Goal: Task Accomplishment & Management: Use online tool/utility

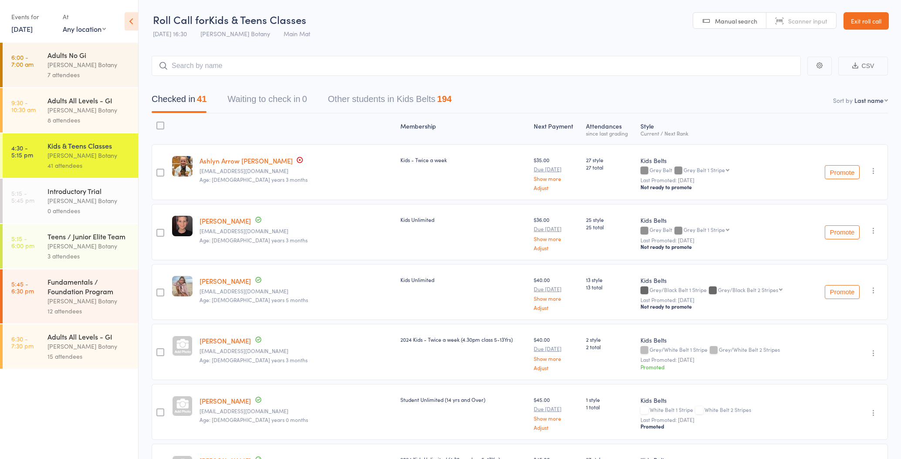
click at [864, 26] on link "Exit roll call" at bounding box center [866, 20] width 45 height 17
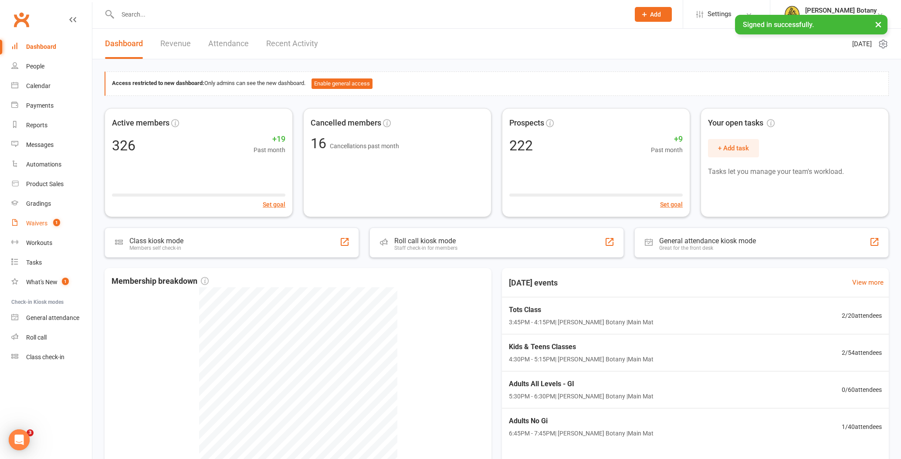
click at [34, 221] on div "Waivers" at bounding box center [36, 223] width 21 height 7
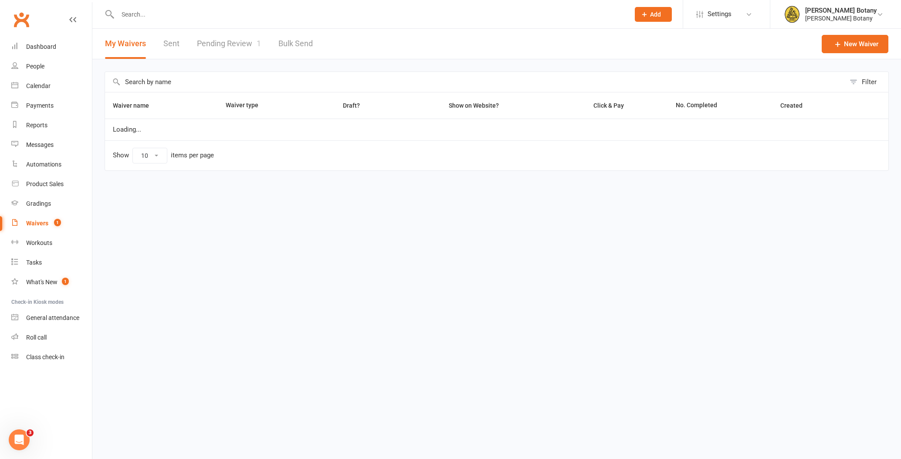
click at [241, 42] on link "Pending Review 1" at bounding box center [229, 44] width 64 height 30
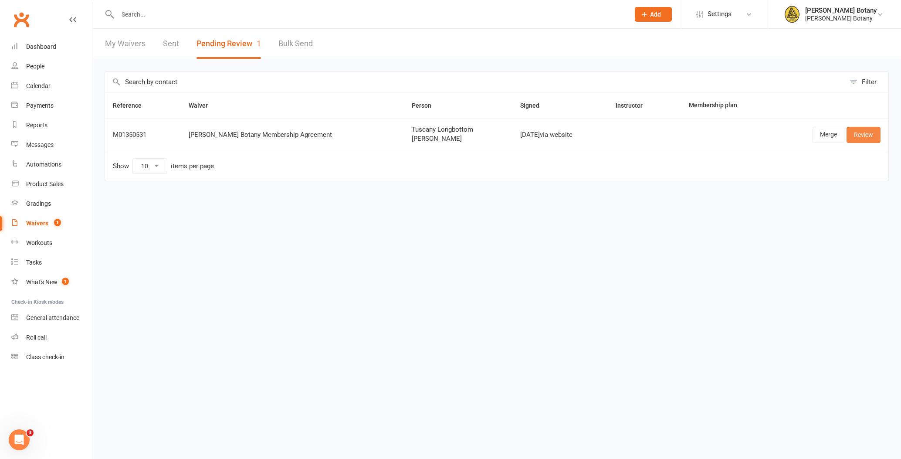
click at [863, 135] on link "Review" at bounding box center [864, 135] width 34 height 16
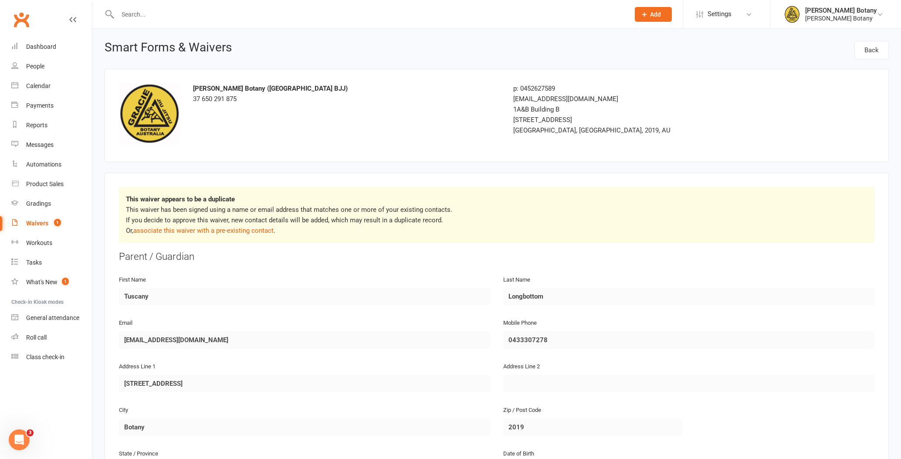
click at [249, 230] on link "associate this waiver with a pre-existing contact" at bounding box center [203, 231] width 140 height 8
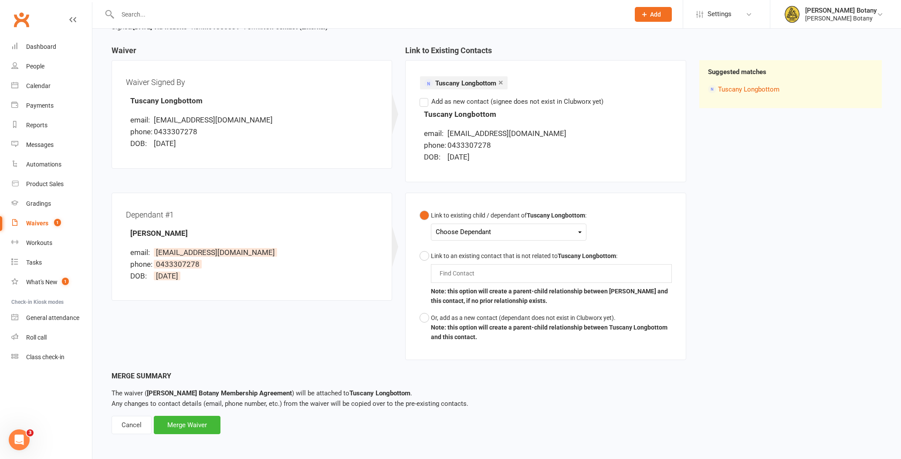
scroll to position [75, 0]
click at [487, 228] on div "Choose Dependant" at bounding box center [509, 233] width 146 height 12
click at [494, 257] on link "Spencer Longbottom" at bounding box center [479, 253] width 86 height 19
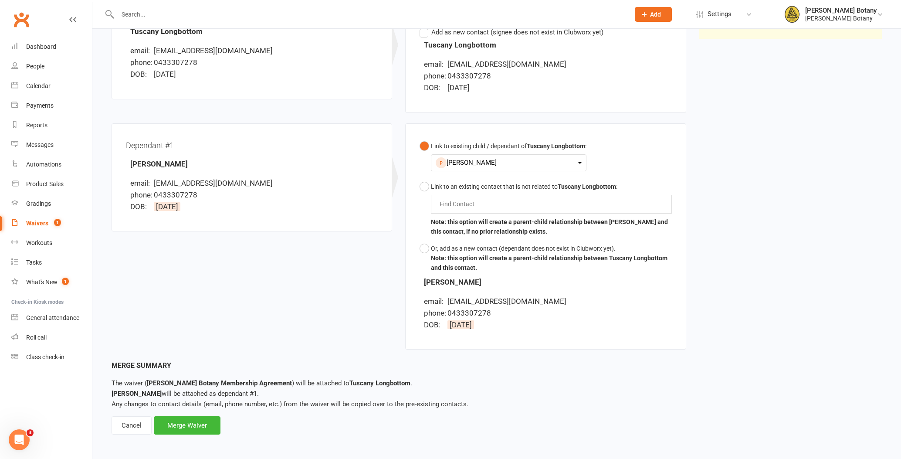
scroll to position [145, 0]
click at [204, 426] on div "Merge Waiver" at bounding box center [187, 426] width 67 height 18
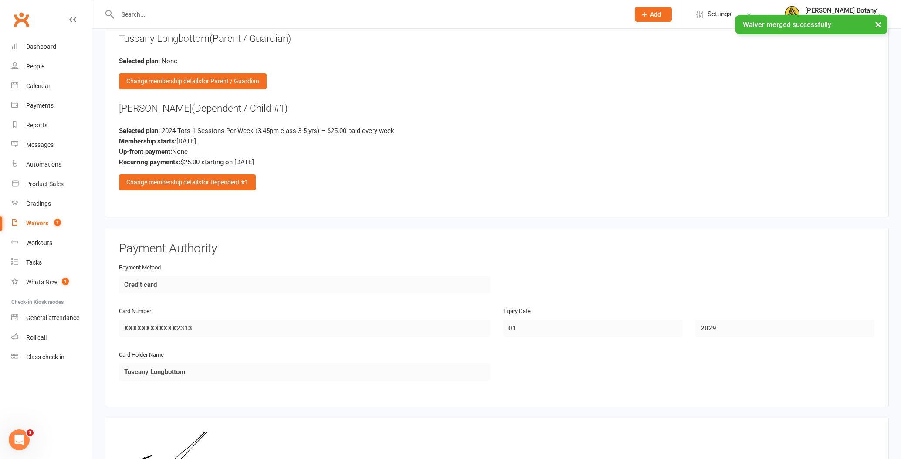
scroll to position [694, 0]
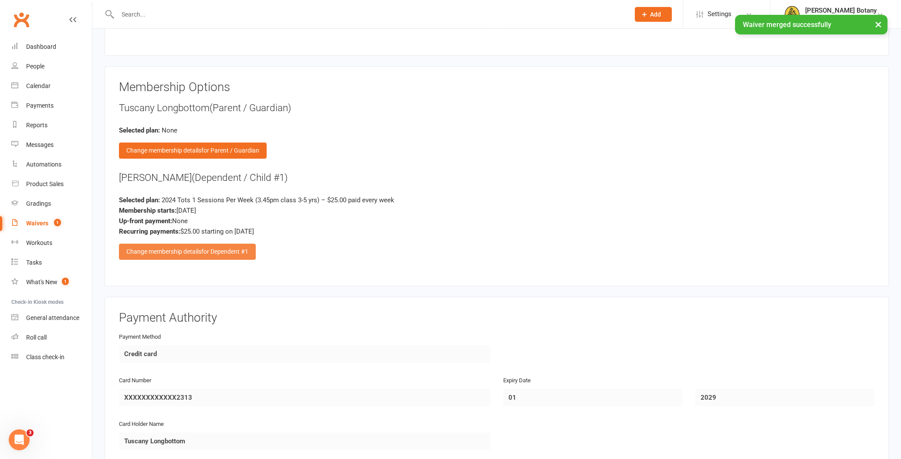
click at [200, 245] on div "Change membership details for Dependent #1" at bounding box center [187, 252] width 137 height 16
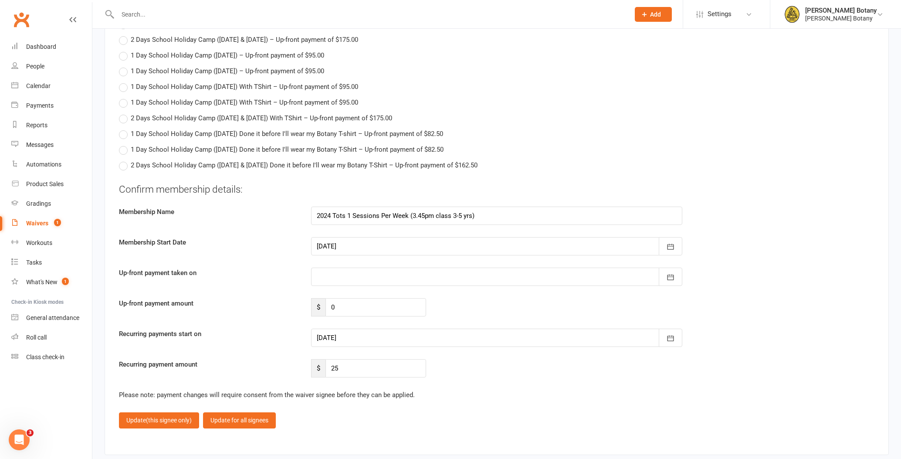
scroll to position [1240, 0]
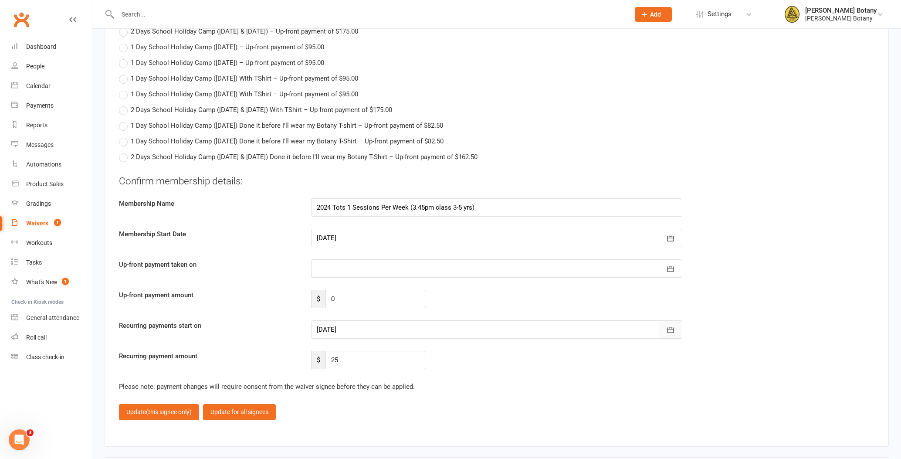
click at [673, 327] on icon "button" at bounding box center [670, 330] width 9 height 9
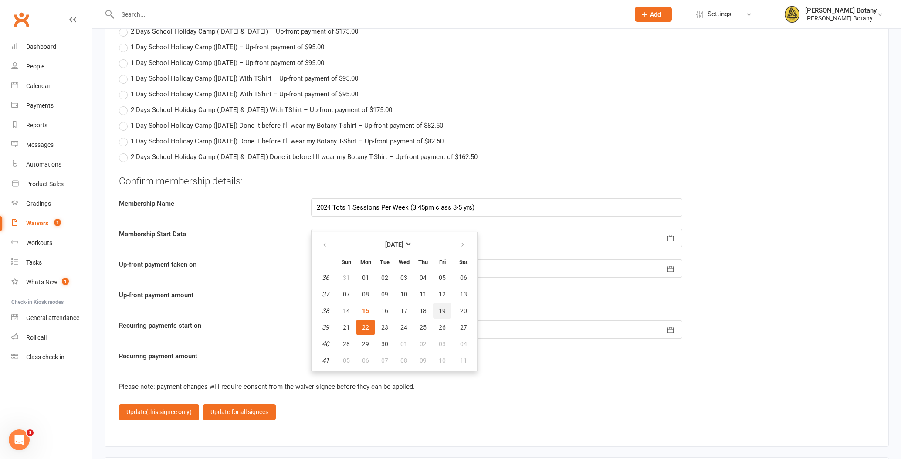
click at [443, 313] on button "19" at bounding box center [442, 311] width 18 height 16
type input "19 Sep 2025"
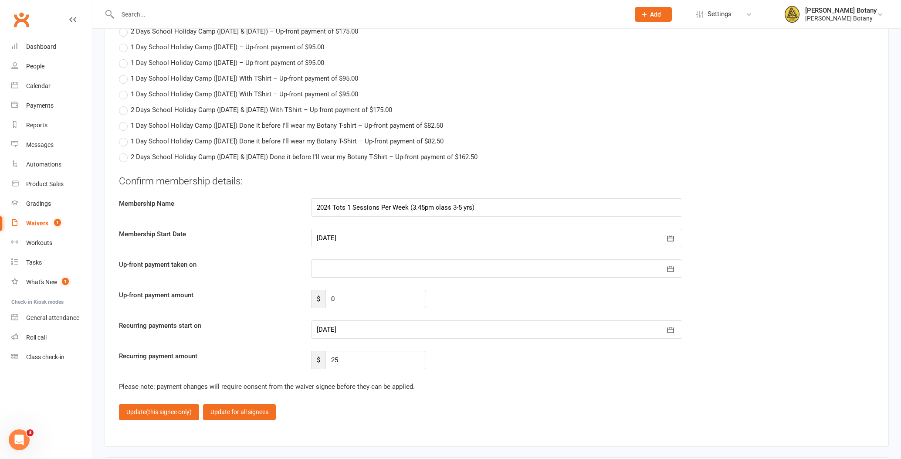
click at [178, 408] on span "(this signee only)" at bounding box center [169, 411] width 46 height 7
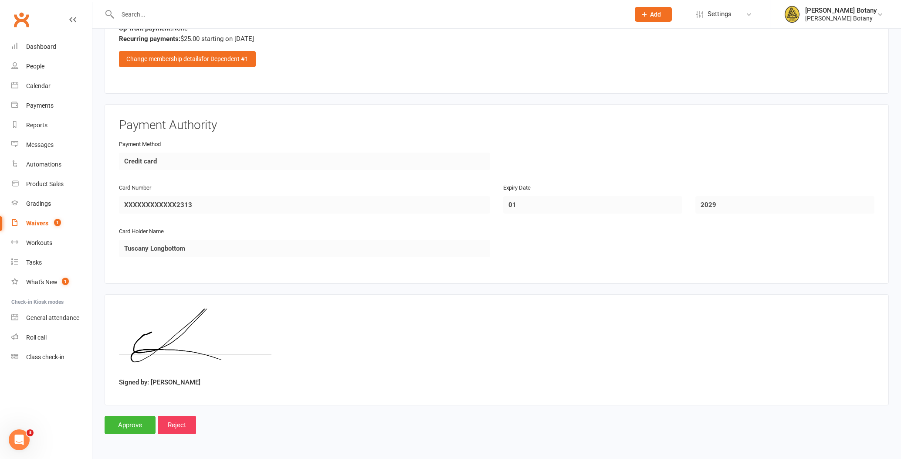
scroll to position [882, 0]
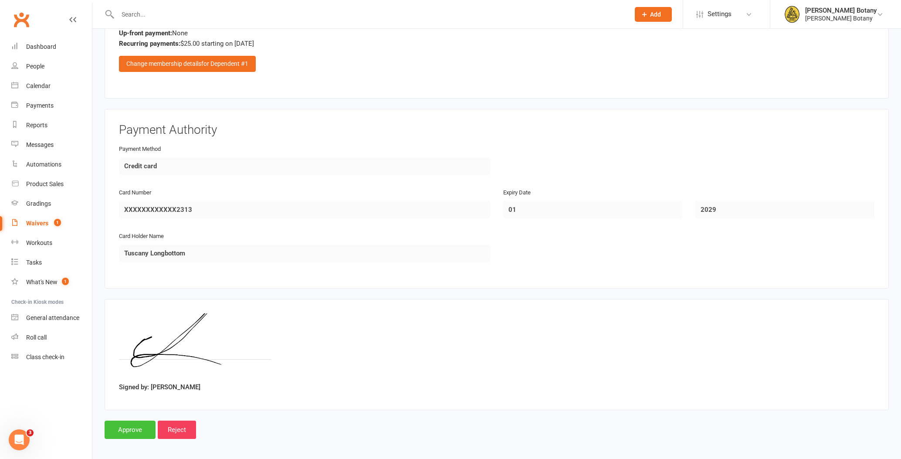
click at [133, 423] on input "Approve" at bounding box center [130, 430] width 51 height 18
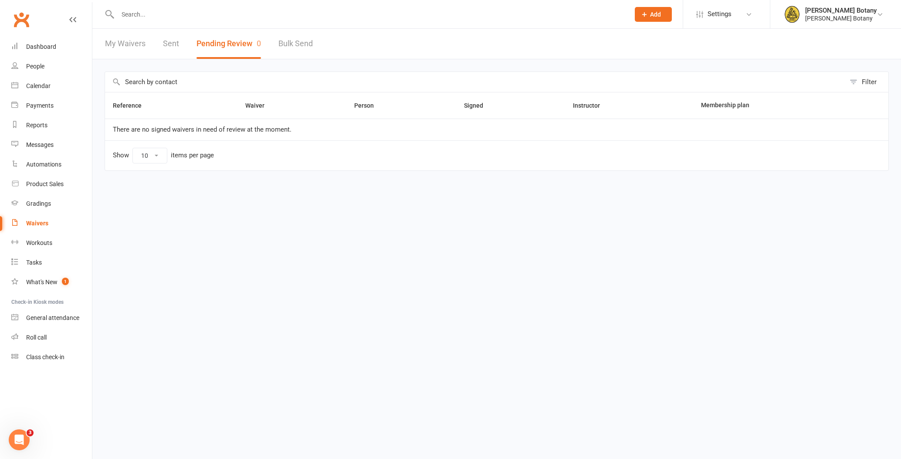
click at [48, 71] on link "People" at bounding box center [51, 67] width 81 height 20
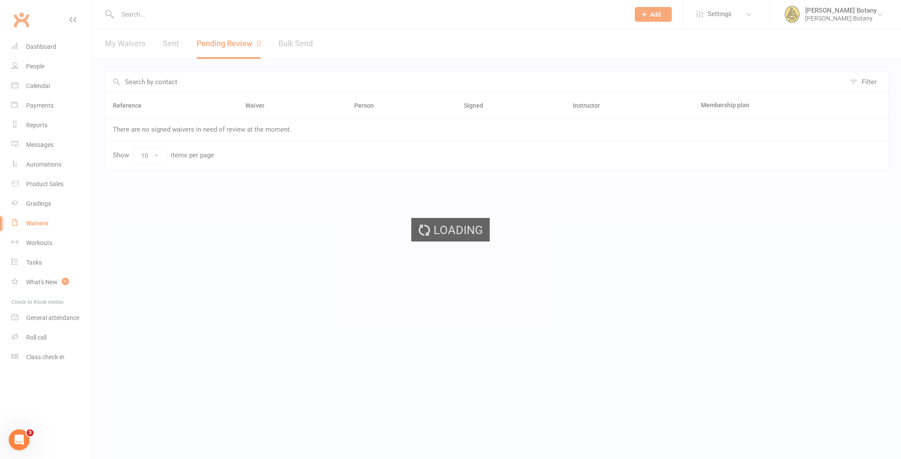
select select "100"
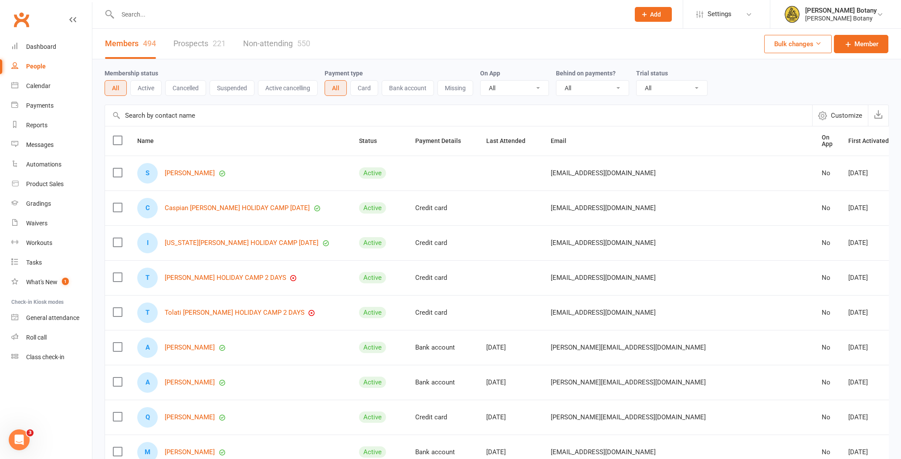
click at [33, 68] on div "People" at bounding box center [36, 66] width 20 height 7
click at [36, 223] on div "Waivers" at bounding box center [36, 223] width 21 height 7
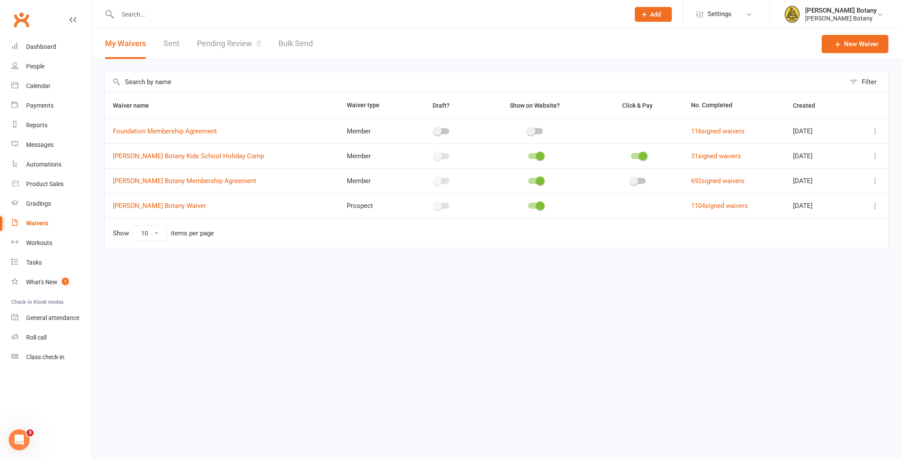
click at [877, 181] on icon at bounding box center [875, 181] width 9 height 9
click at [857, 203] on link "Edit waiver" at bounding box center [829, 197] width 102 height 17
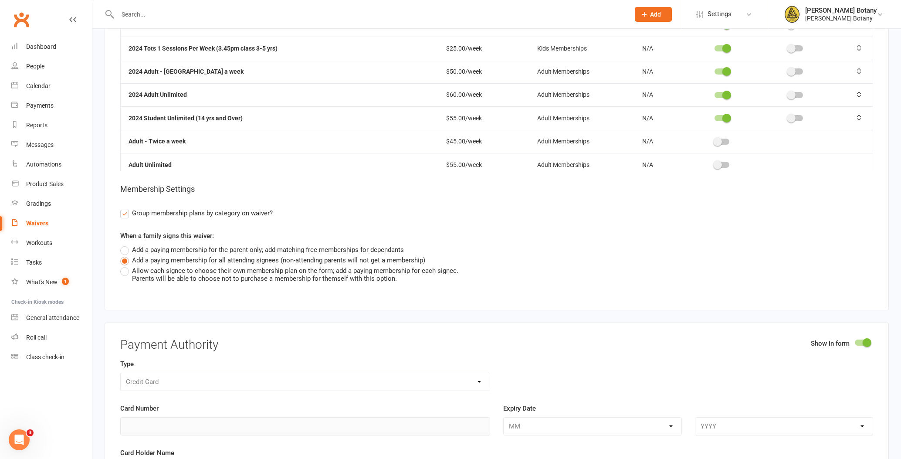
scroll to position [1602, 0]
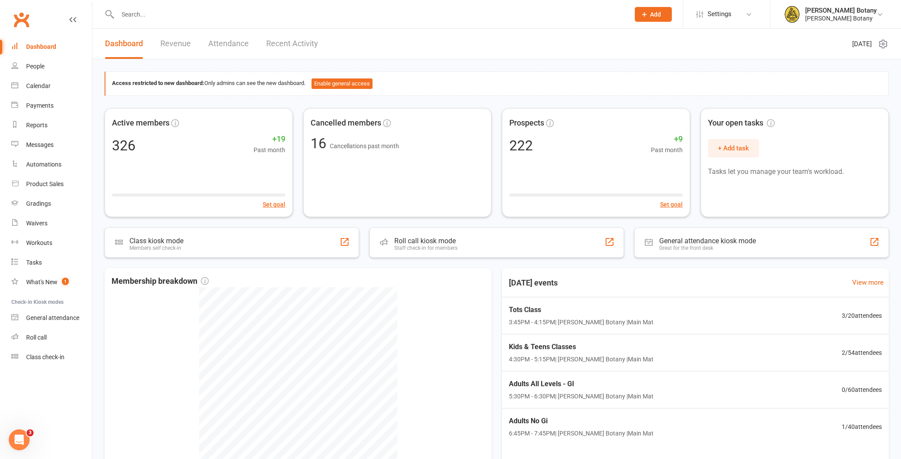
click at [158, 14] on input "text" at bounding box center [369, 14] width 509 height 12
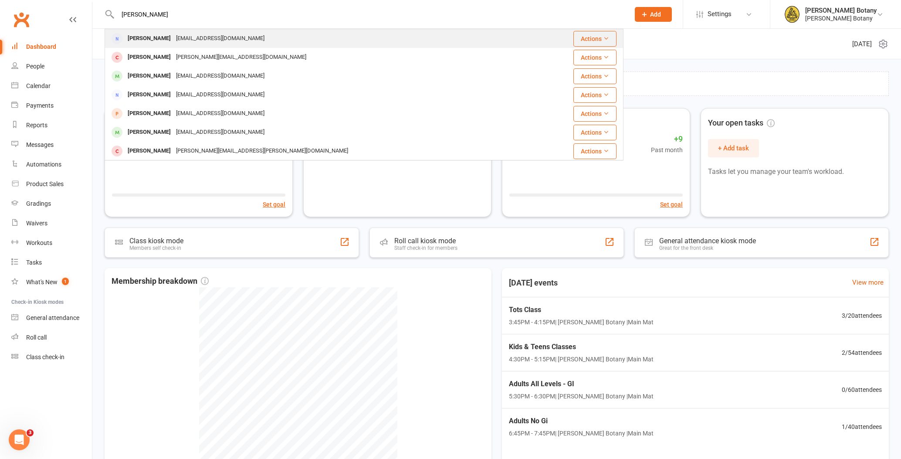
type input "James"
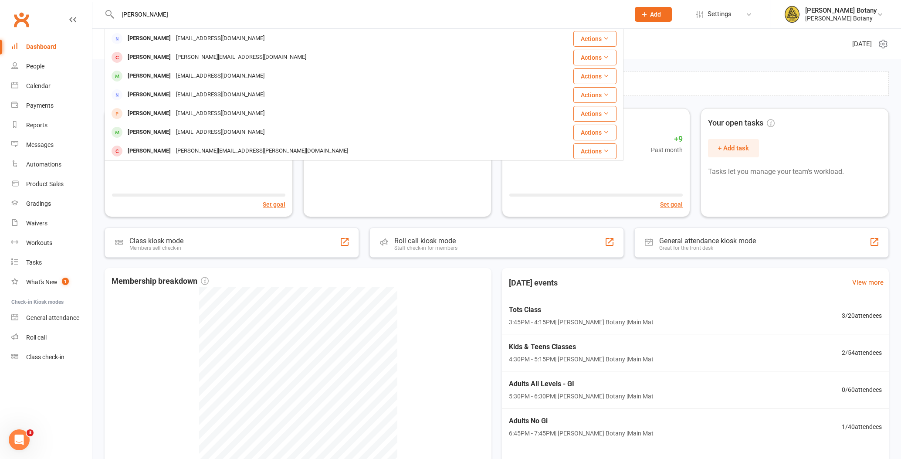
drag, startPoint x: 126, startPoint y: 29, endPoint x: 173, endPoint y: 132, distance: 113.1
click at [173, 132] on div "molloconn@gmail.com" at bounding box center [220, 132] width 94 height 13
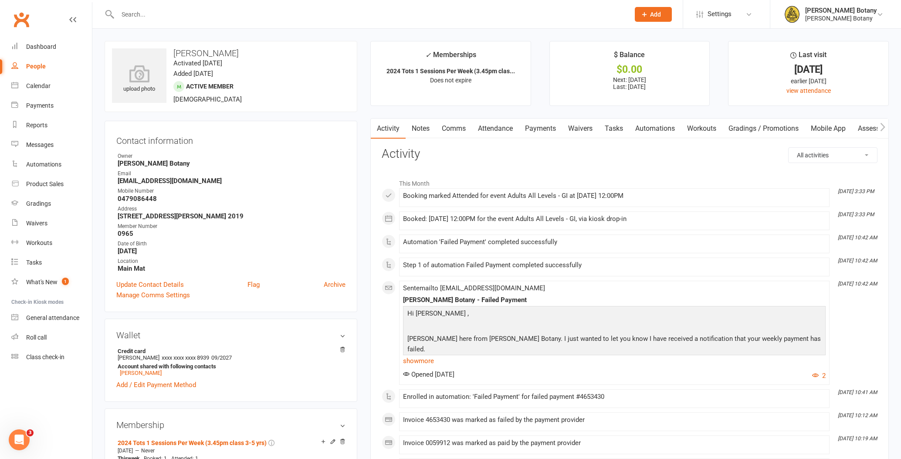
click at [550, 127] on link "Payments" at bounding box center [540, 129] width 43 height 20
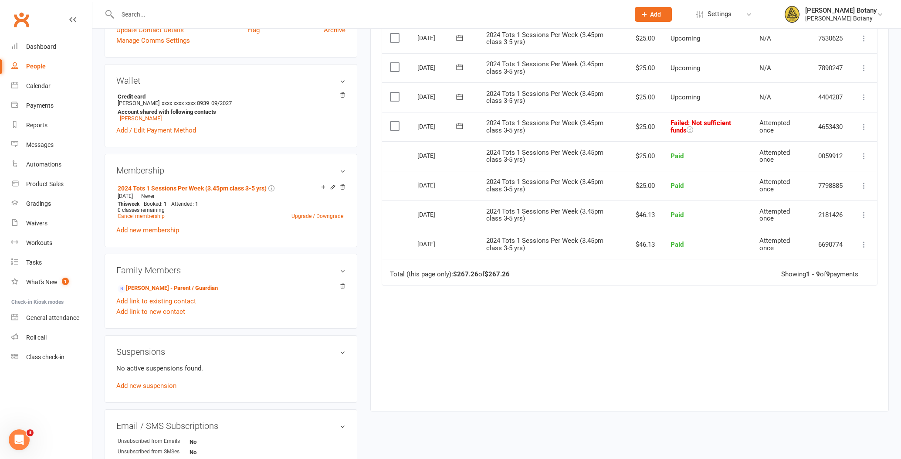
scroll to position [255, 0]
click at [863, 93] on icon at bounding box center [864, 97] width 9 height 9
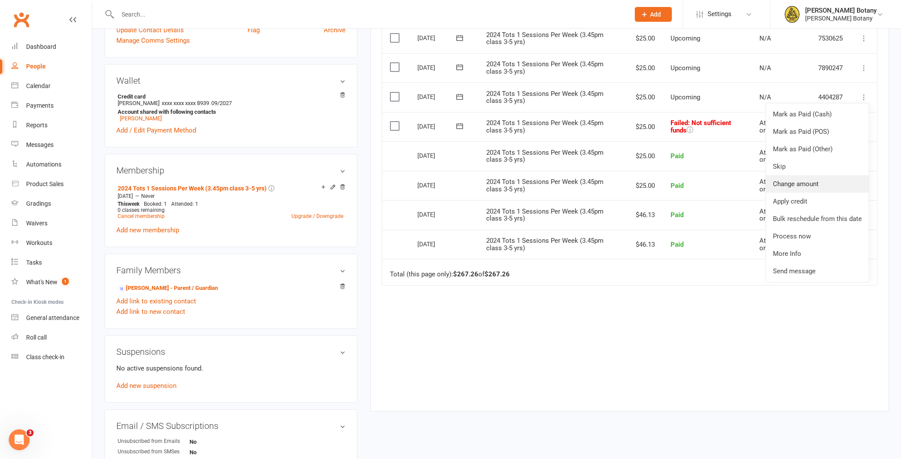
click at [829, 176] on link "Change amount" at bounding box center [817, 183] width 103 height 17
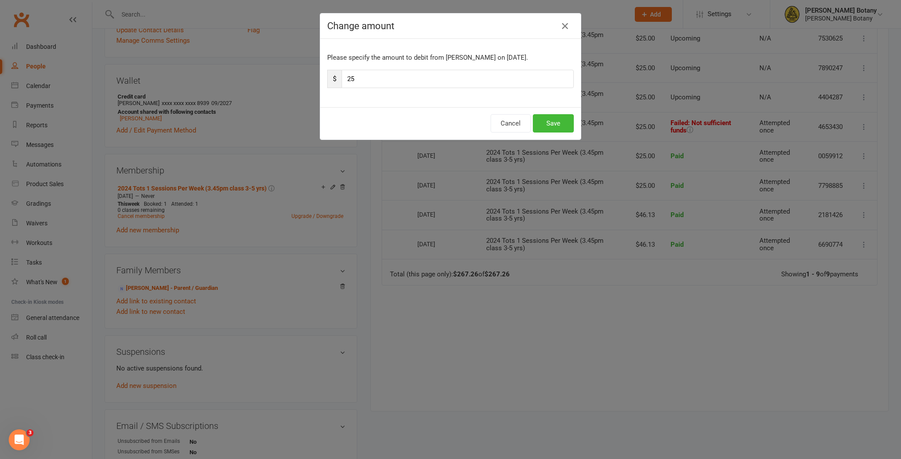
click at [381, 85] on input "25" at bounding box center [458, 79] width 232 height 18
type input "2"
type input "50"
click at [565, 118] on button "Save" at bounding box center [553, 123] width 41 height 18
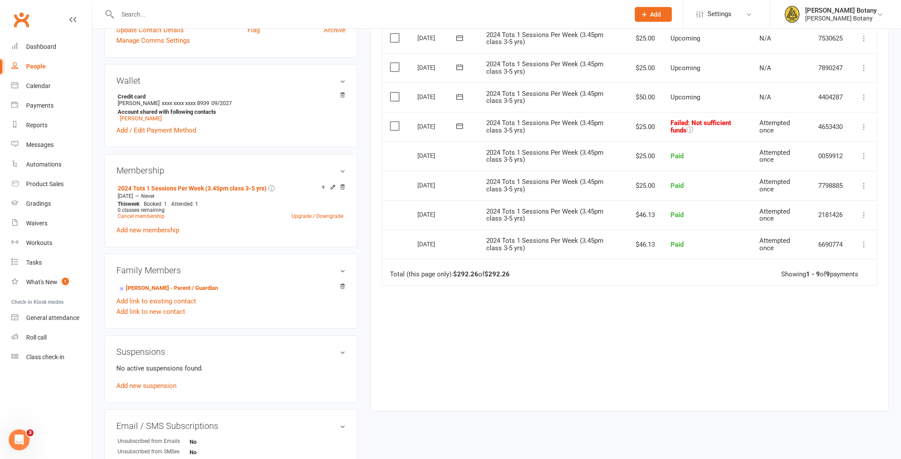
click at [862, 122] on icon at bounding box center [864, 126] width 9 height 9
click at [836, 195] on link "Skip" at bounding box center [826, 195] width 86 height 17
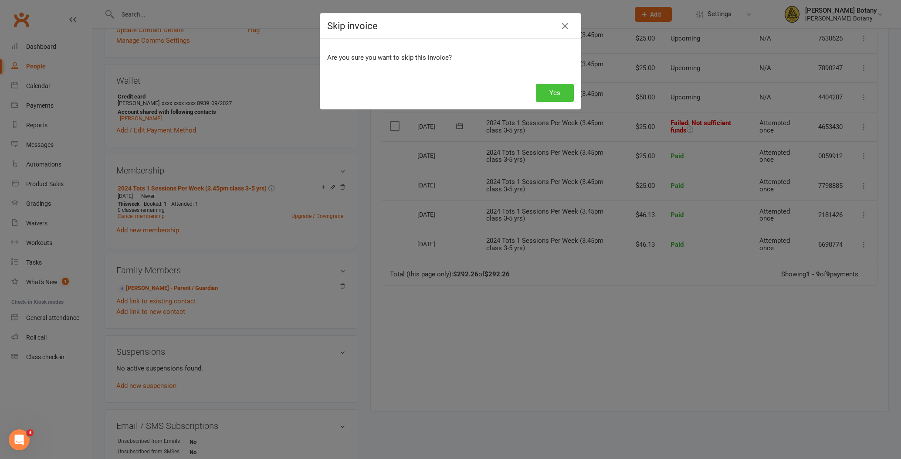
click at [555, 99] on button "Yes" at bounding box center [555, 93] width 38 height 18
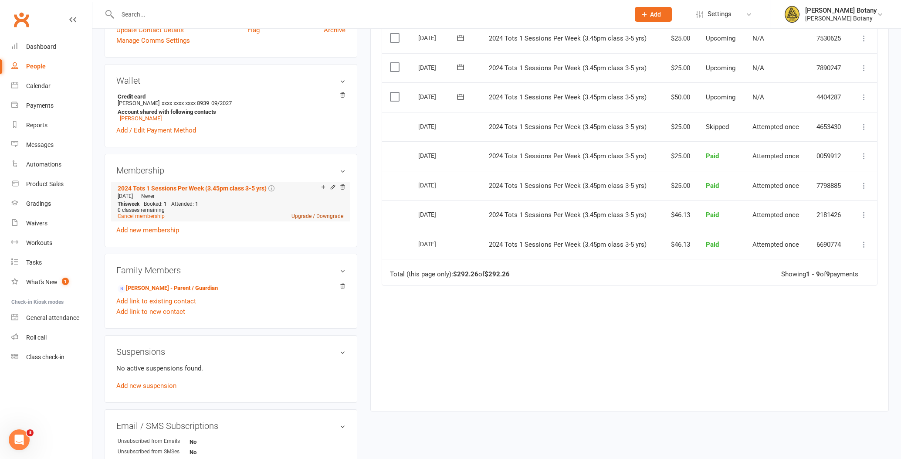
click at [300, 214] on link "Upgrade / Downgrade" at bounding box center [318, 216] width 52 height 6
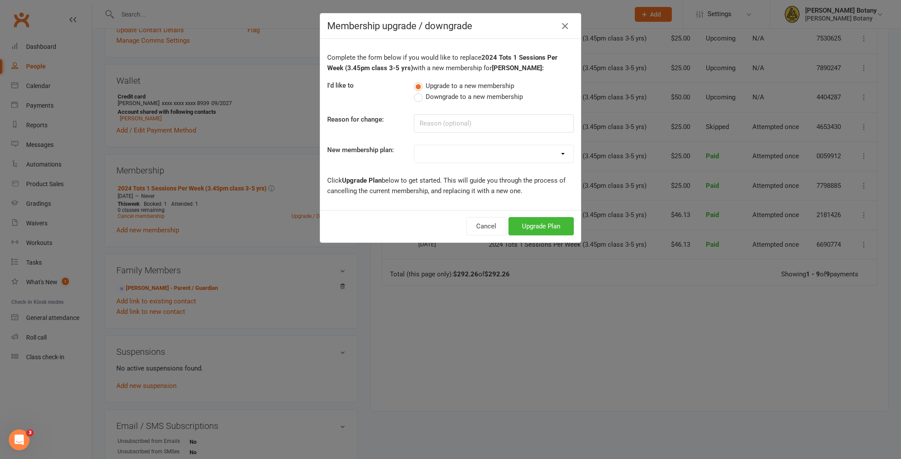
drag, startPoint x: 496, startPoint y: 228, endPoint x: 394, endPoint y: 216, distance: 102.3
click at [496, 228] on button "Cancel" at bounding box center [486, 226] width 40 height 18
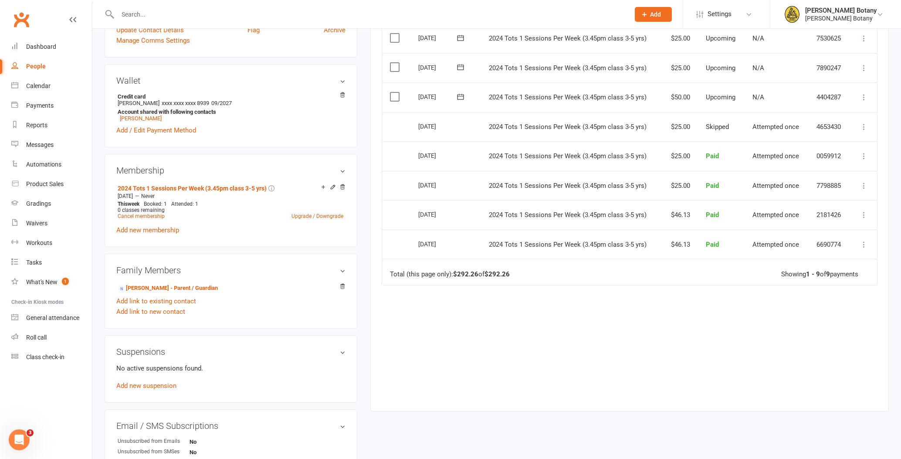
click at [333, 189] on icon at bounding box center [333, 187] width 6 height 6
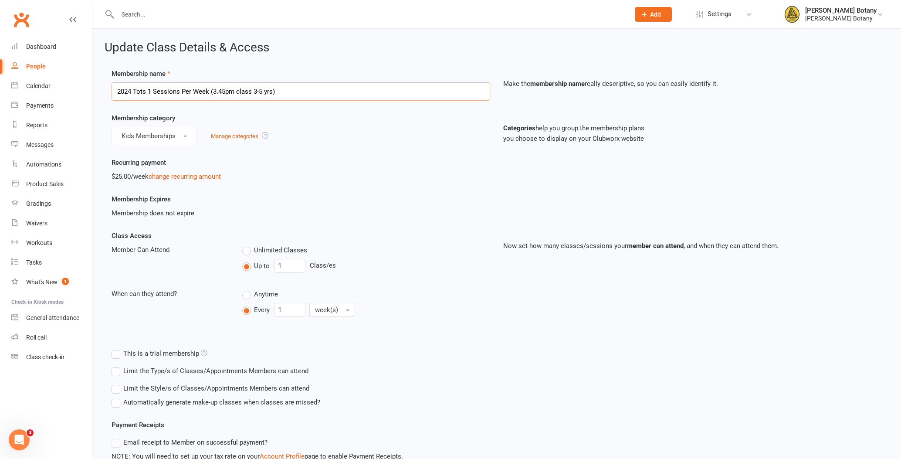
drag, startPoint x: 151, startPoint y: 92, endPoint x: 176, endPoint y: 90, distance: 24.9
click at [153, 92] on input "2024 Tots 1 Sessions Per Week (3.45pm class 3-5 yrs)" at bounding box center [301, 91] width 379 height 18
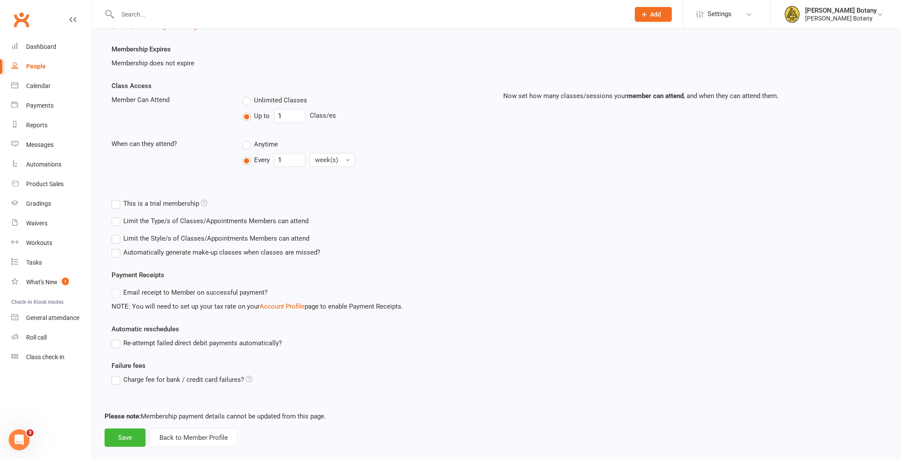
scroll to position [150, 0]
type input "2024 Tots 2 Sessions Per Week (3.45pm class 3-5 yrs)"
drag, startPoint x: 284, startPoint y: 115, endPoint x: 260, endPoint y: 114, distance: 23.6
click at [260, 114] on div "Up to 1 Class/es" at bounding box center [366, 116] width 248 height 14
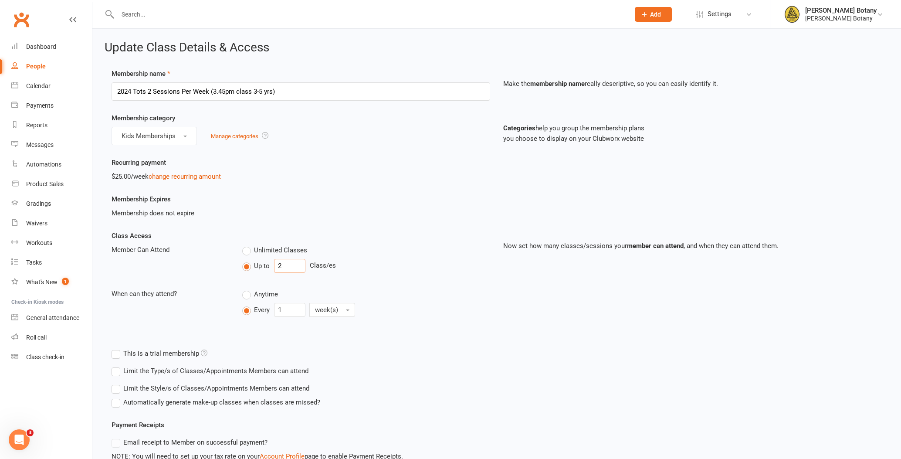
scroll to position [0, 0]
type input "2"
click at [173, 177] on link "change recurring amount" at bounding box center [185, 177] width 72 height 8
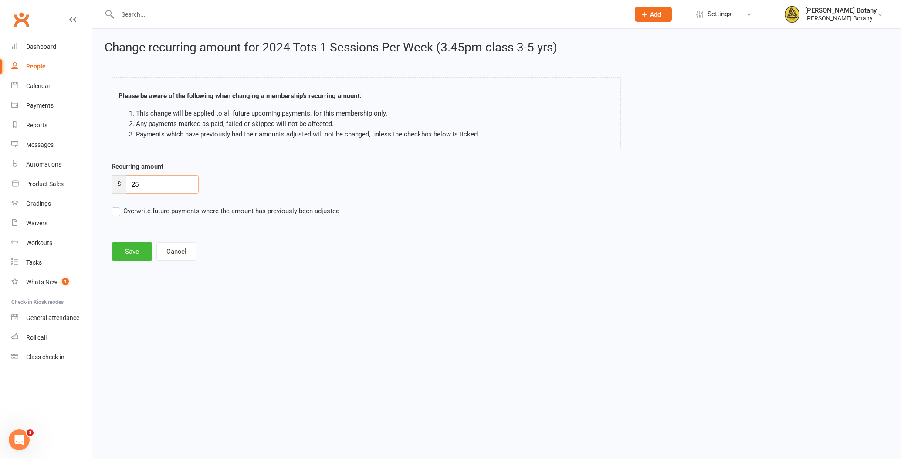
click at [164, 182] on input "25" at bounding box center [162, 184] width 73 height 18
click at [135, 185] on input "25" at bounding box center [162, 184] width 73 height 18
type input "35"
click at [127, 252] on button "Save" at bounding box center [132, 251] width 41 height 18
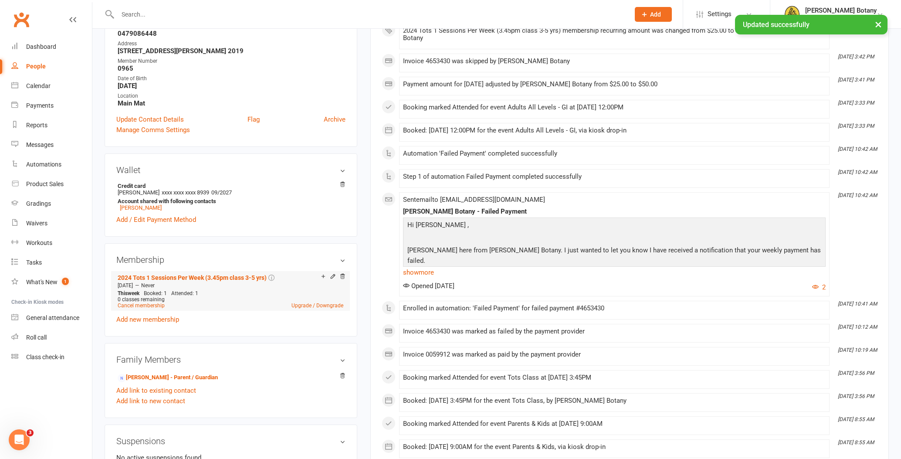
scroll to position [170, 0]
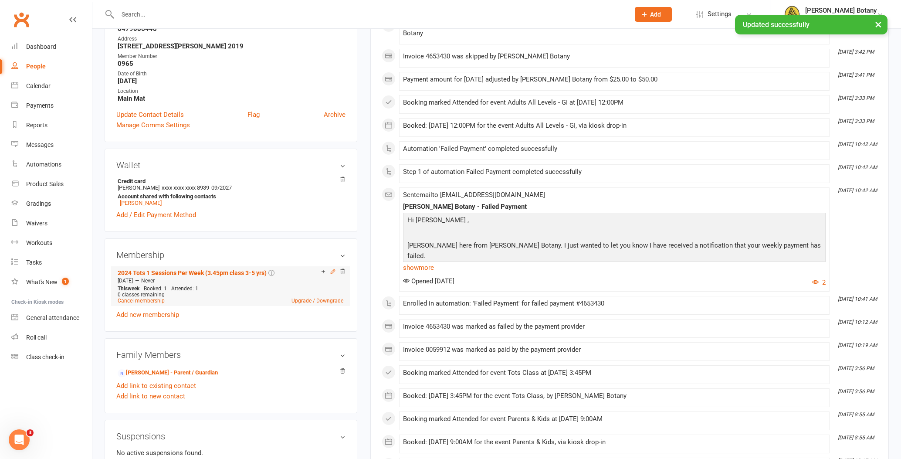
click at [334, 271] on icon at bounding box center [333, 272] width 4 height 4
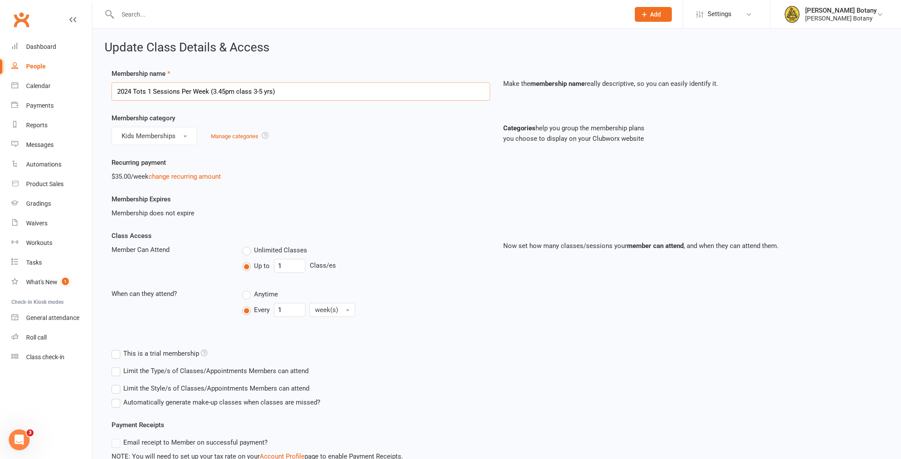
click at [150, 90] on input "2024 Tots 1 Sessions Per Week (3.45pm class 3-5 yrs)" at bounding box center [301, 91] width 379 height 18
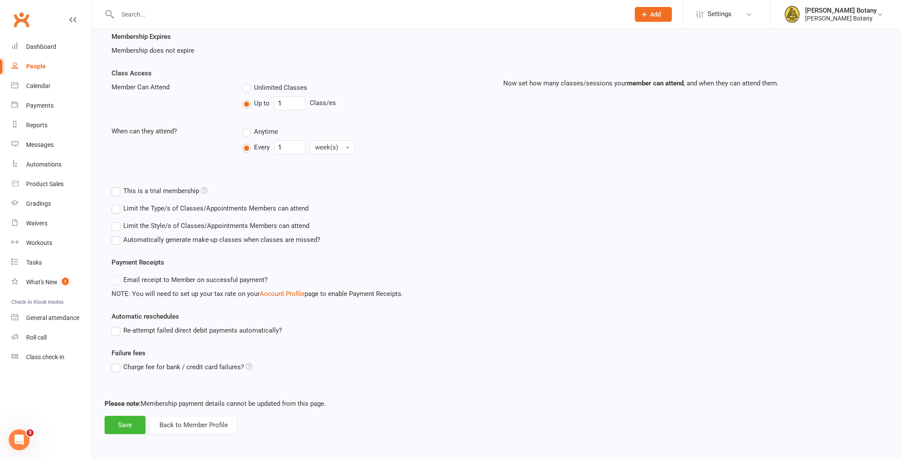
scroll to position [162, 0]
type input "2024 Tots 2 Sessions Per Week (3.45pm class 3-5 yrs)"
drag, startPoint x: 289, startPoint y: 104, endPoint x: 261, endPoint y: 101, distance: 27.6
click at [262, 101] on div "Up to 1 Class/es" at bounding box center [366, 104] width 248 height 14
type input "2"
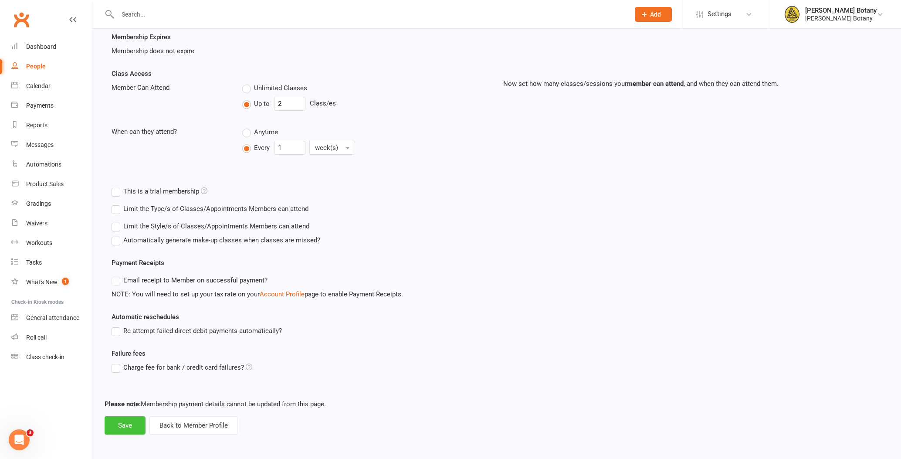
click at [123, 428] on button "Save" at bounding box center [125, 425] width 41 height 18
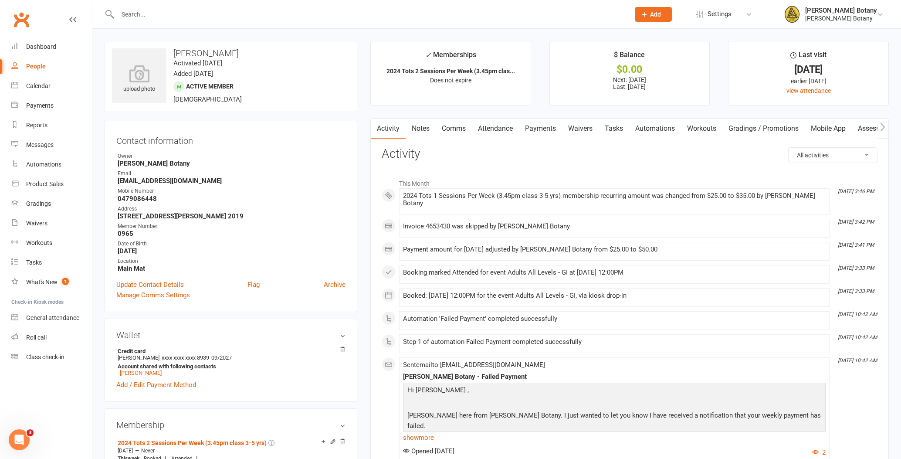
click at [153, 14] on input "text" at bounding box center [369, 14] width 509 height 12
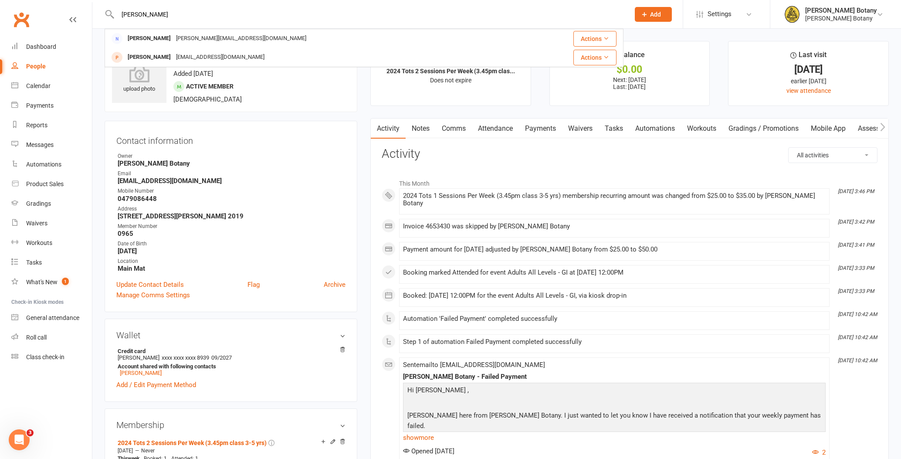
scroll to position [1, 0]
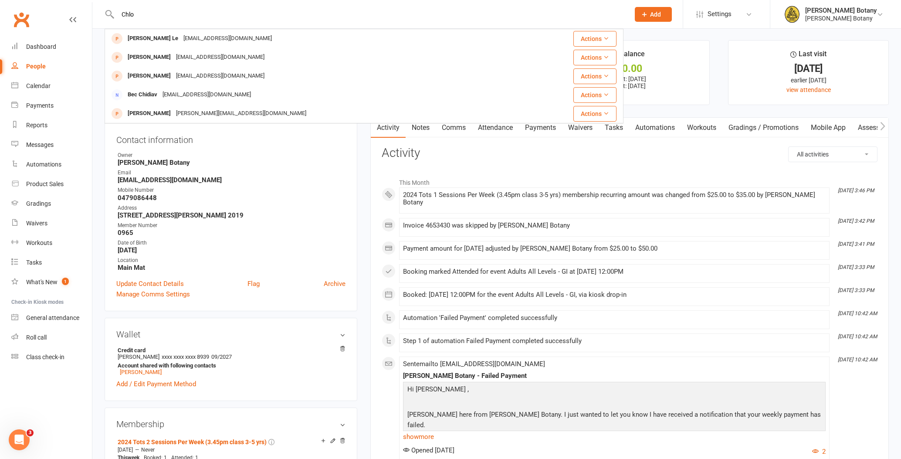
type input "Chloe"
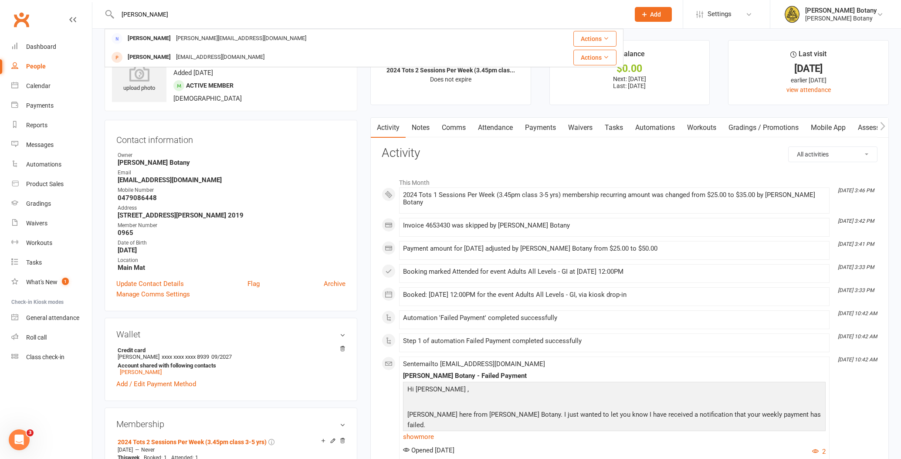
click at [372, 92] on li "✓ Memberships 2024 Tots 2 Sessions Per Week (3.45pm clas... Does not expire" at bounding box center [450, 72] width 161 height 65
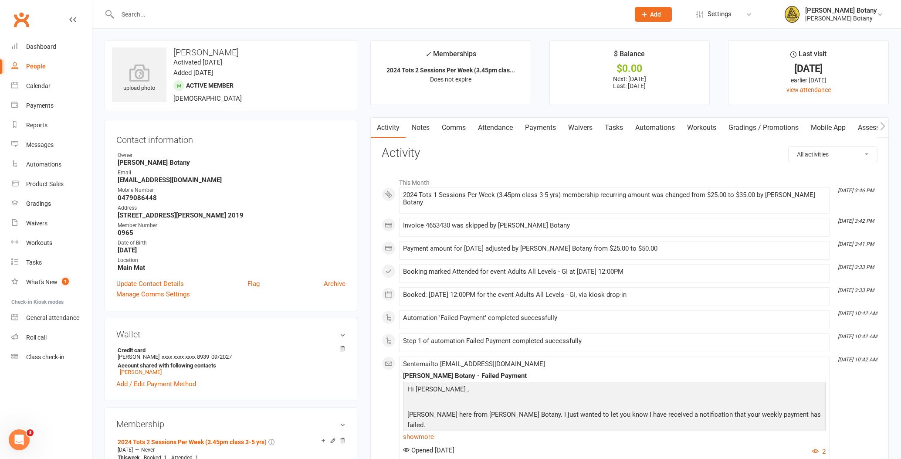
click at [370, 92] on li "✓ Memberships 2024 Tots 2 Sessions Per Week (3.45pm clas... Does not expire" at bounding box center [450, 72] width 161 height 65
click at [43, 64] on div "People" at bounding box center [36, 66] width 20 height 7
select select "100"
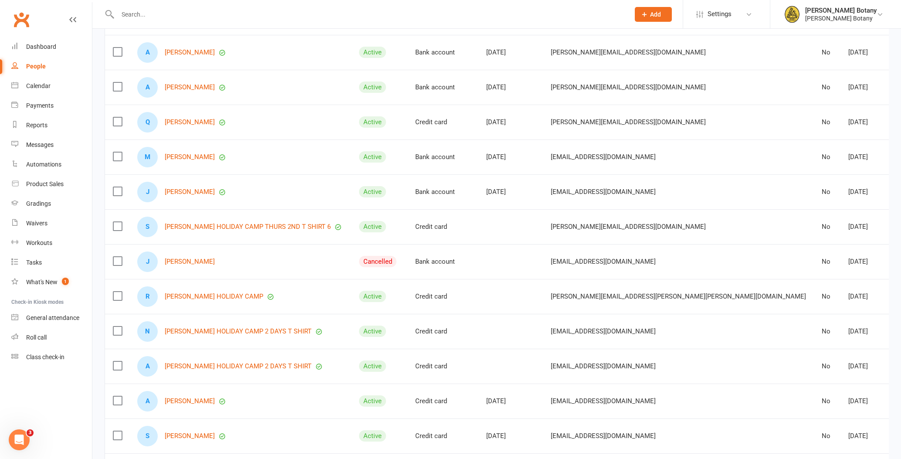
scroll to position [316, 0]
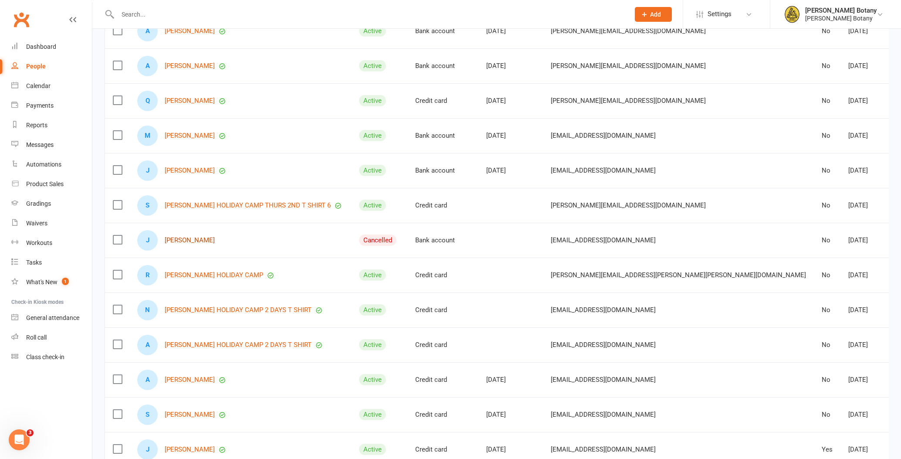
click at [199, 239] on link "Jayson Asence" at bounding box center [190, 240] width 50 height 7
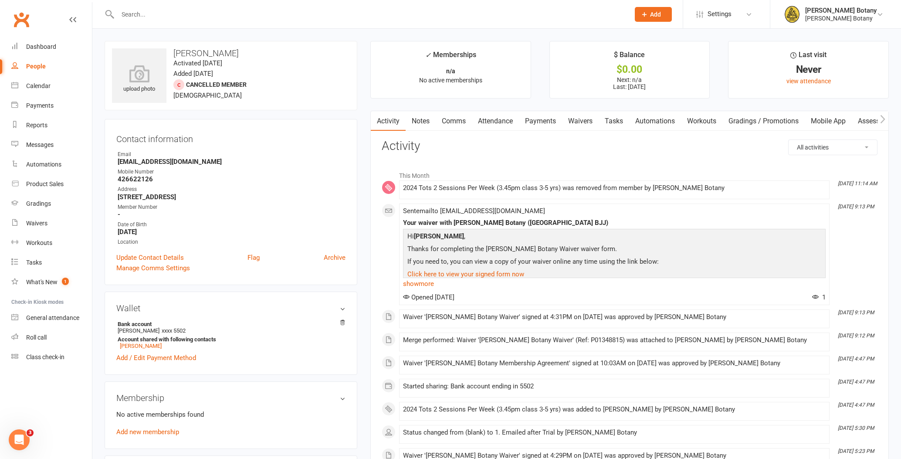
click at [220, 13] on input "text" at bounding box center [369, 14] width 509 height 12
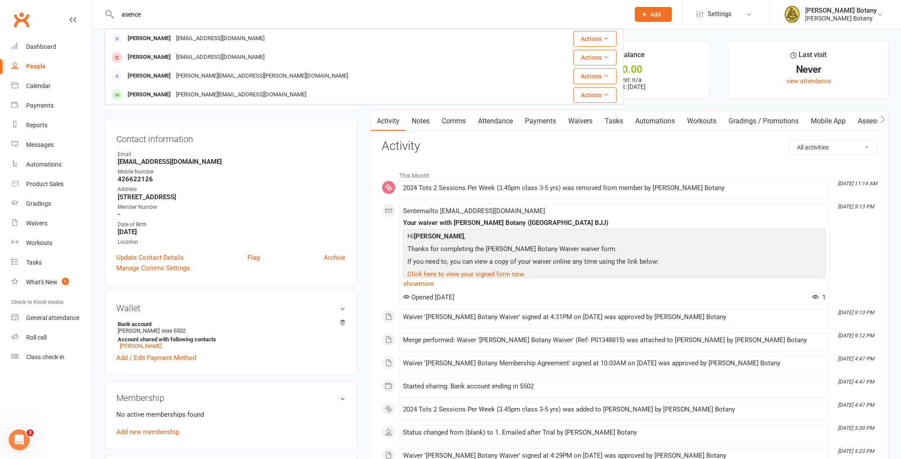
click at [170, 20] on input "asence" at bounding box center [369, 14] width 509 height 12
click at [176, 15] on input "asence" at bounding box center [369, 14] width 509 height 12
type input "a"
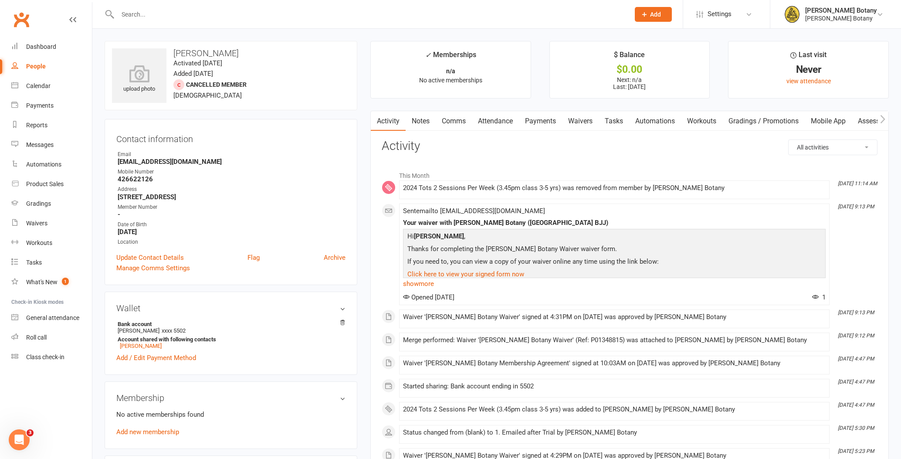
click at [28, 65] on div "People" at bounding box center [36, 66] width 20 height 7
select select "100"
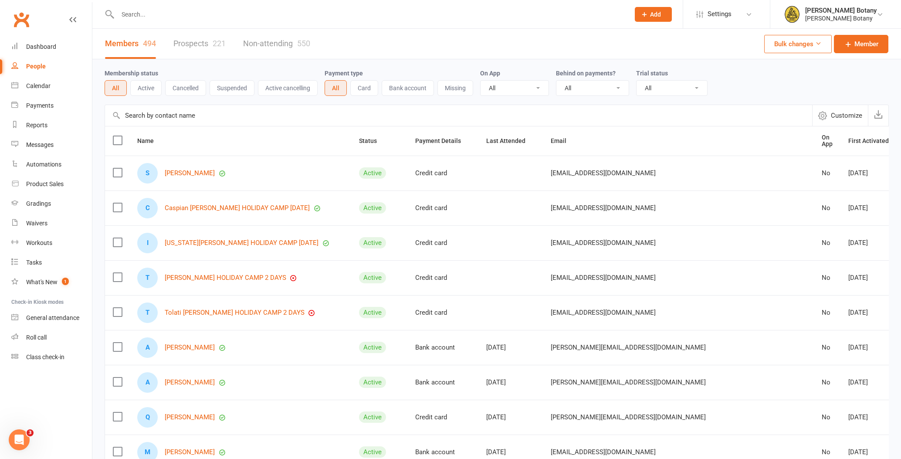
click at [162, 18] on input "text" at bounding box center [369, 14] width 509 height 12
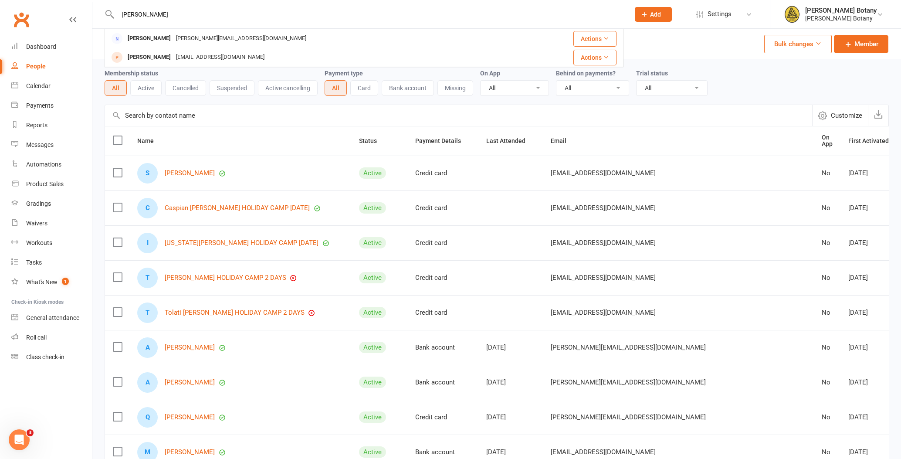
type input "Chloe"
drag, startPoint x: 162, startPoint y: 18, endPoint x: 32, endPoint y: 67, distance: 138.6
click at [32, 67] on div "People" at bounding box center [36, 66] width 20 height 7
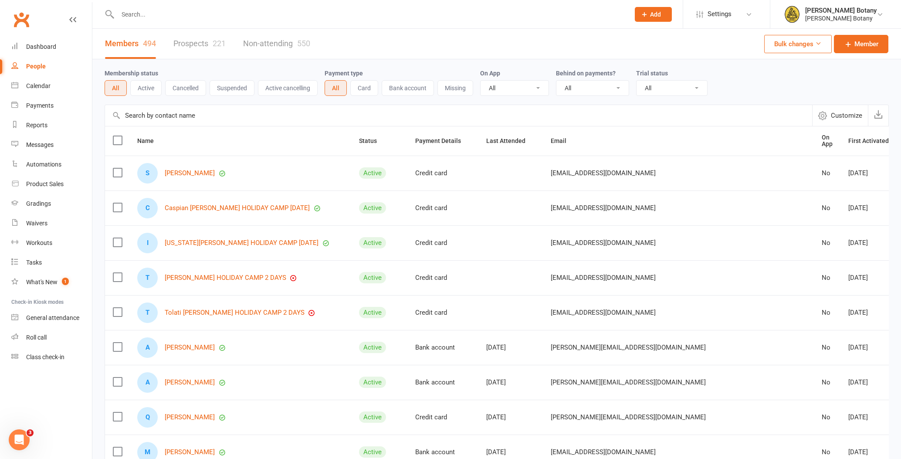
click at [163, 14] on input "text" at bounding box center [369, 14] width 509 height 12
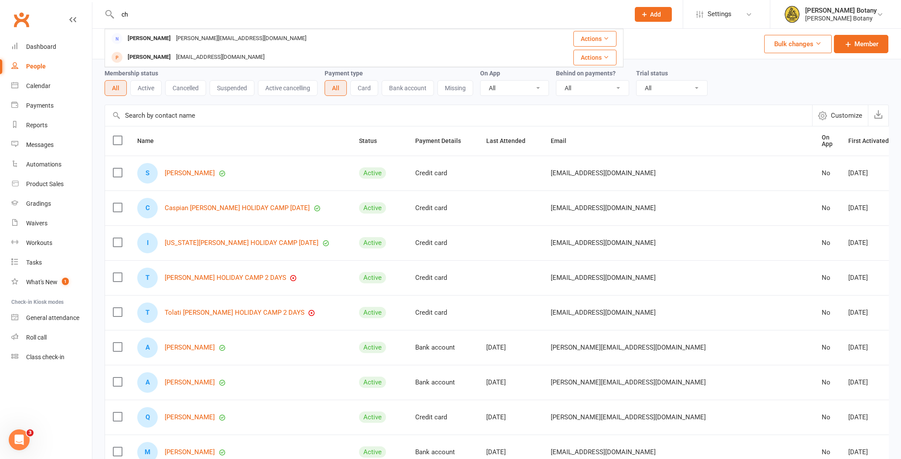
type input "c"
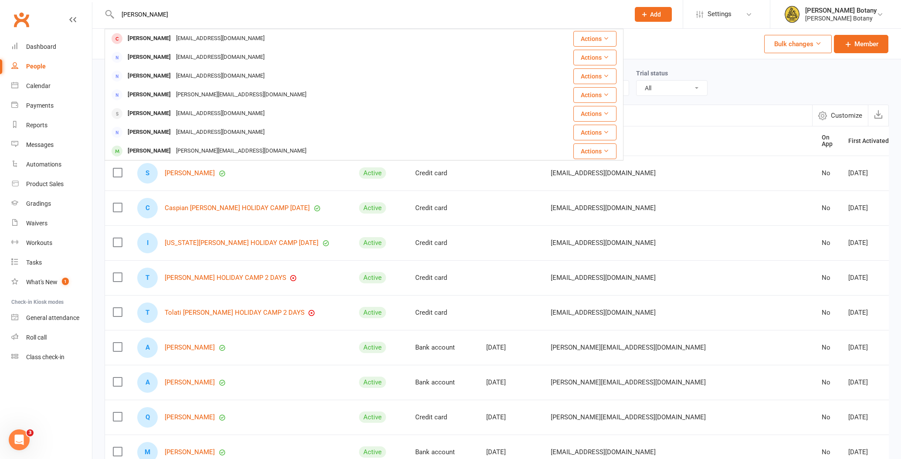
type input "Jayson"
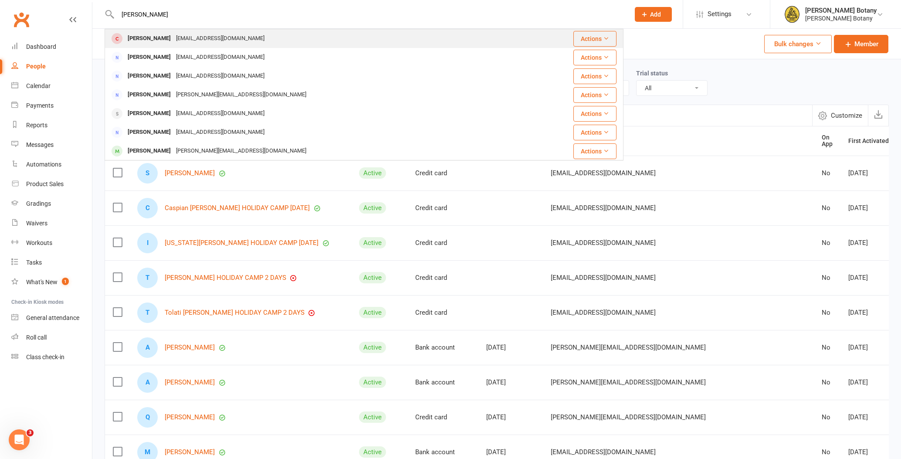
drag, startPoint x: 253, startPoint y: 28, endPoint x: 214, endPoint y: 41, distance: 41.3
click at [214, 41] on div "jaysonignatius.asence@yahoo.com" at bounding box center [220, 38] width 94 height 13
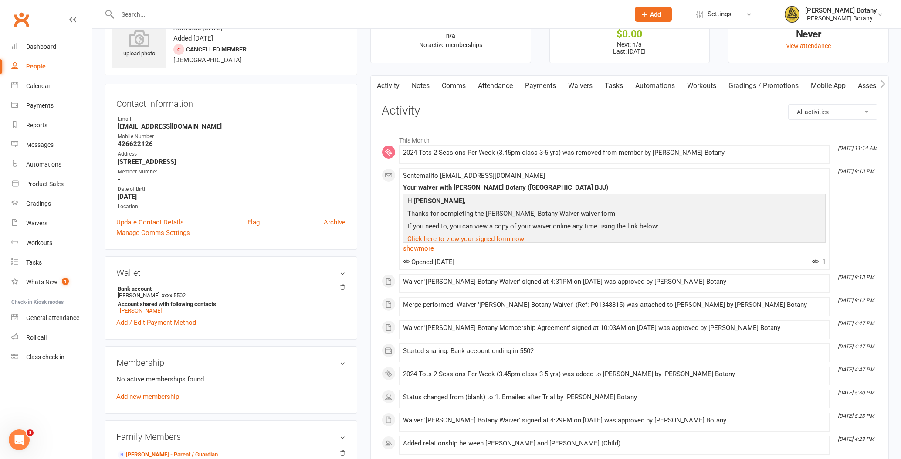
scroll to position [44, 0]
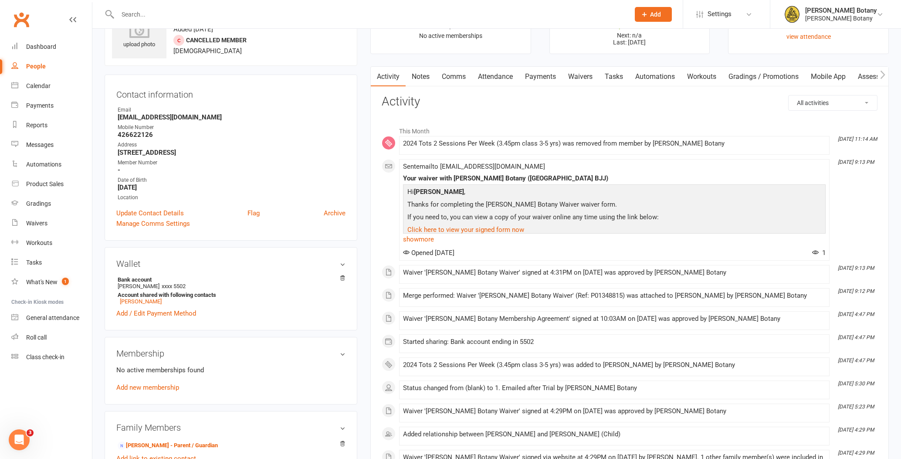
click at [529, 74] on link "Payments" at bounding box center [540, 77] width 43 height 20
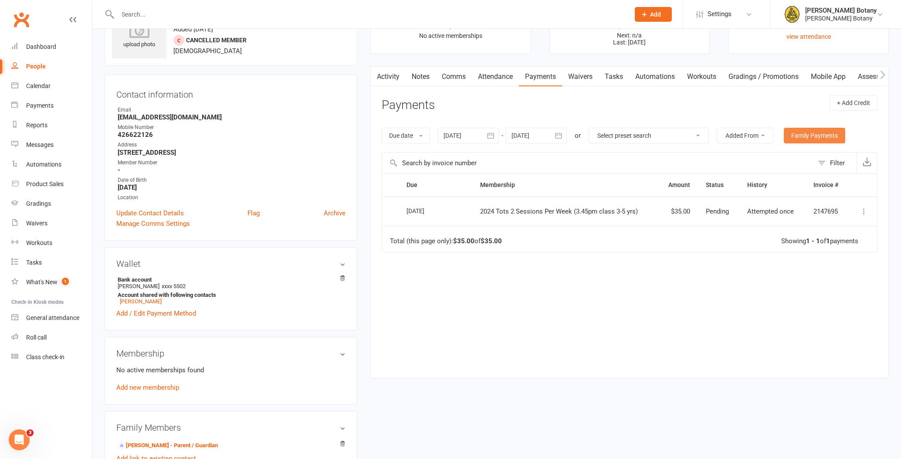
click at [824, 136] on link "Family Payments" at bounding box center [814, 136] width 61 height 16
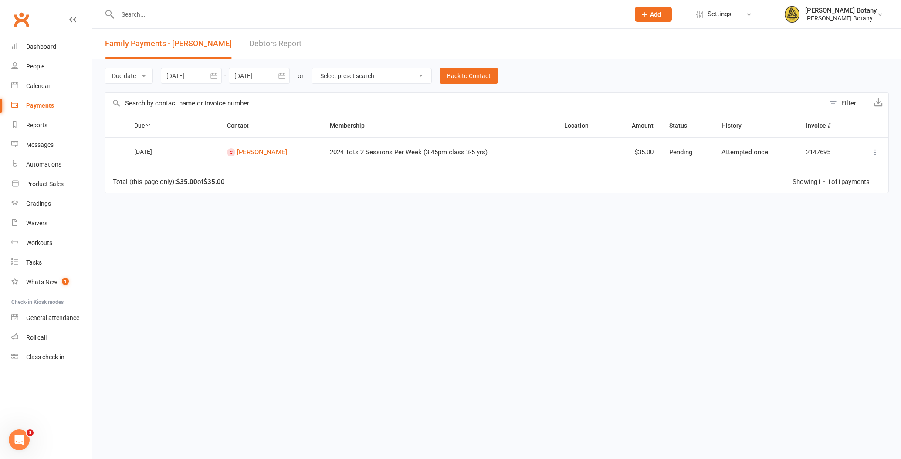
click at [481, 76] on link "Back to Contact" at bounding box center [469, 76] width 58 height 16
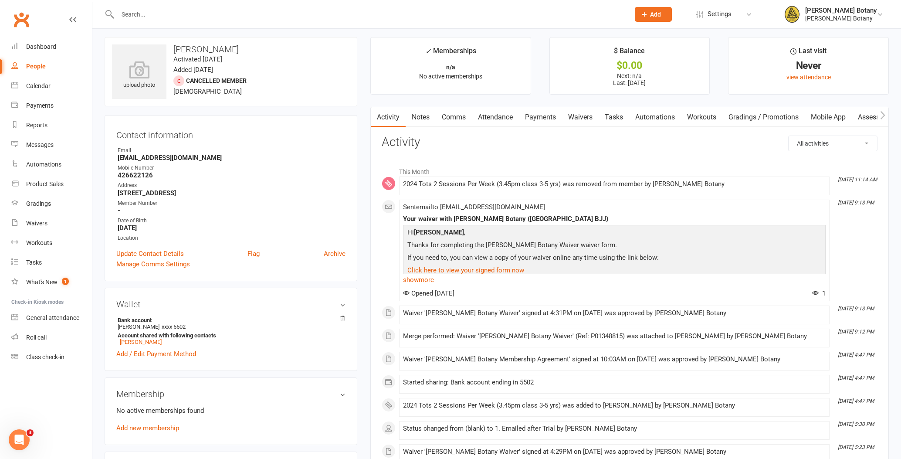
scroll to position [5, 0]
click at [31, 66] on div "People" at bounding box center [36, 66] width 20 height 7
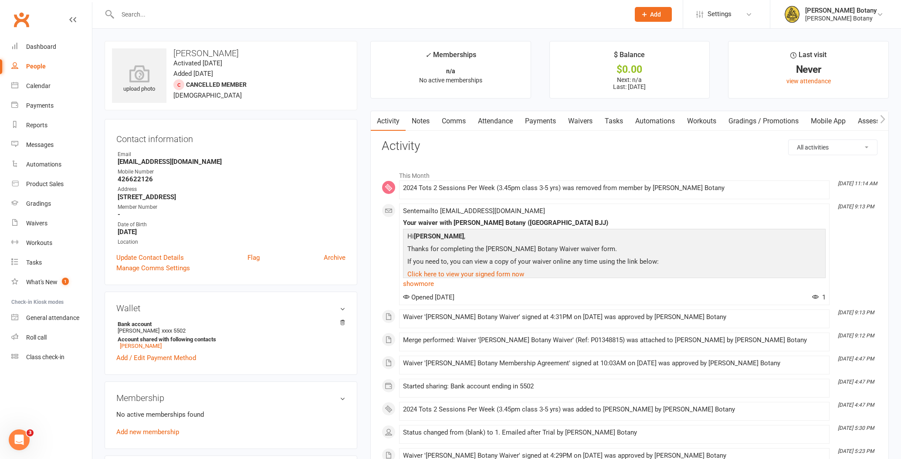
select select "100"
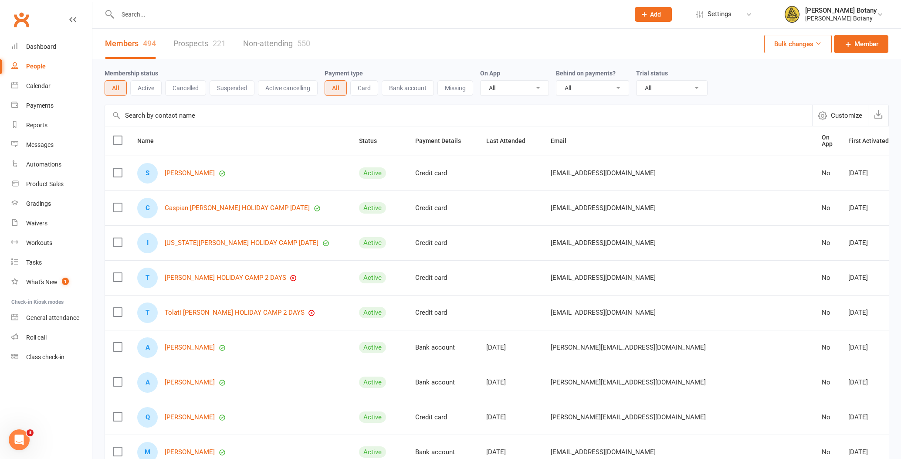
click at [212, 45] on link "Prospects 221" at bounding box center [199, 44] width 52 height 30
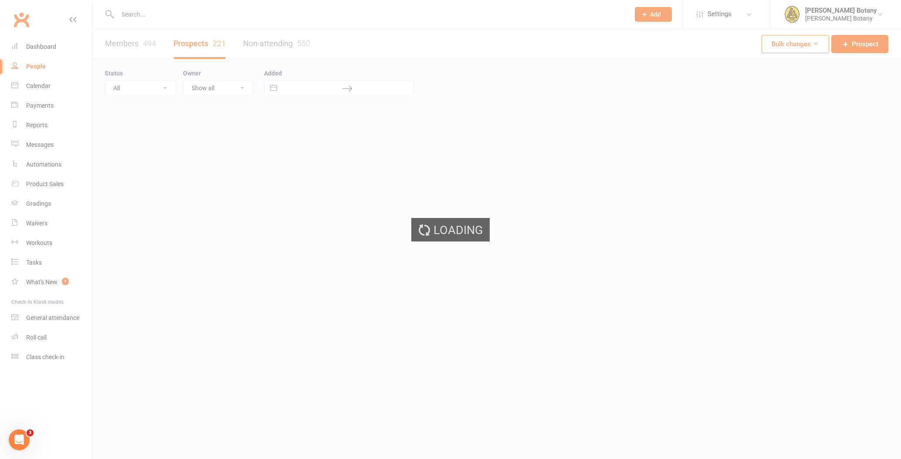
select select "100"
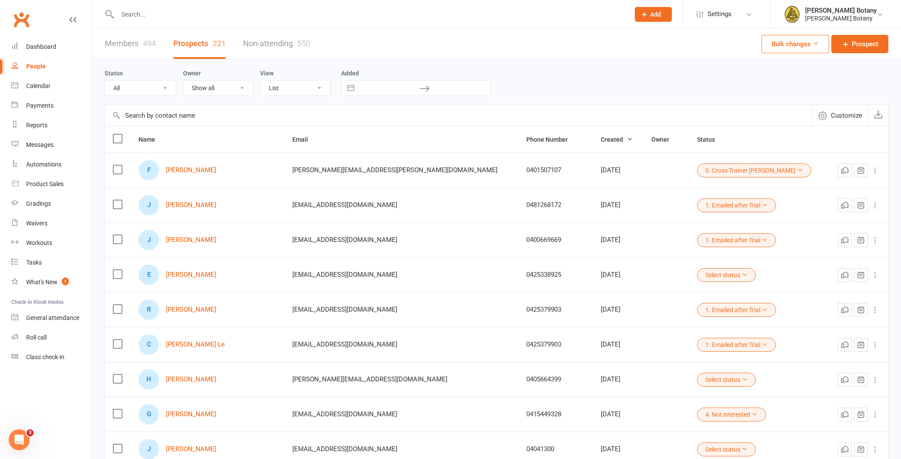
click at [144, 16] on input "text" at bounding box center [369, 14] width 509 height 12
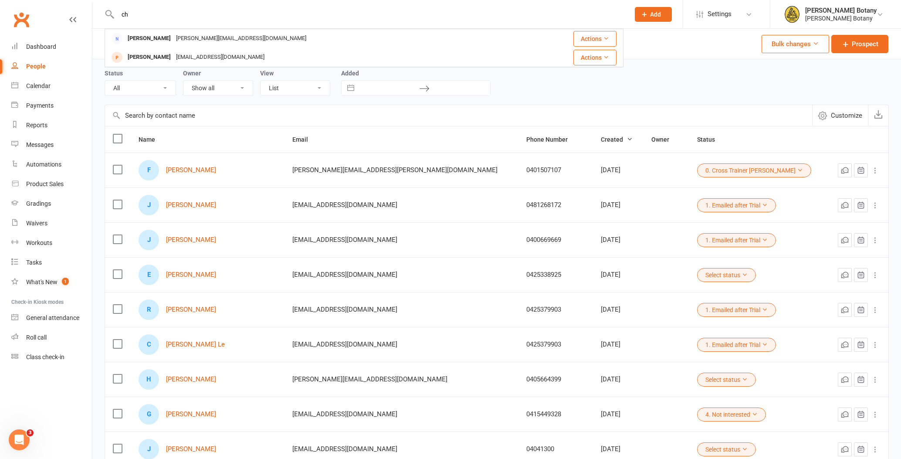
type input "c"
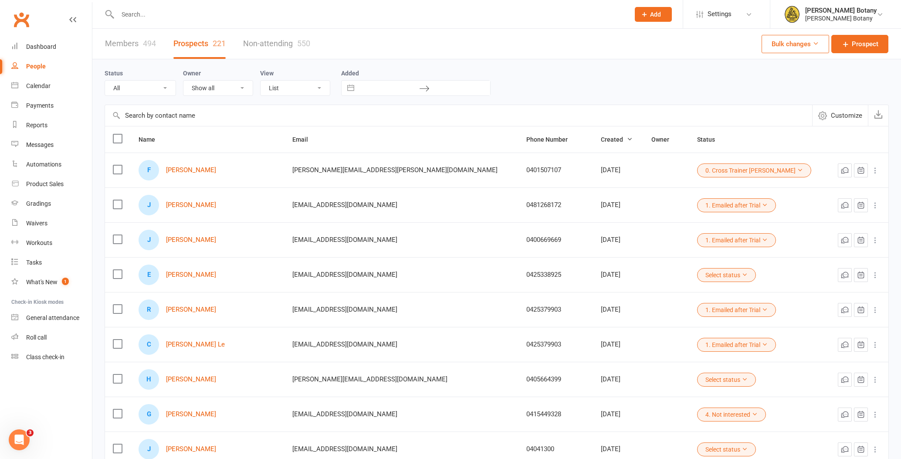
click at [35, 65] on div "People" at bounding box center [36, 66] width 20 height 7
click at [131, 46] on link "Members 494" at bounding box center [130, 44] width 51 height 30
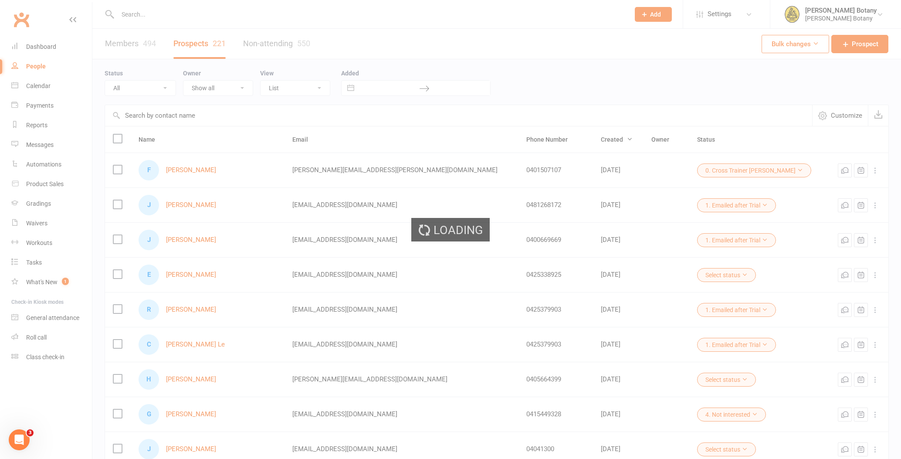
select select "100"
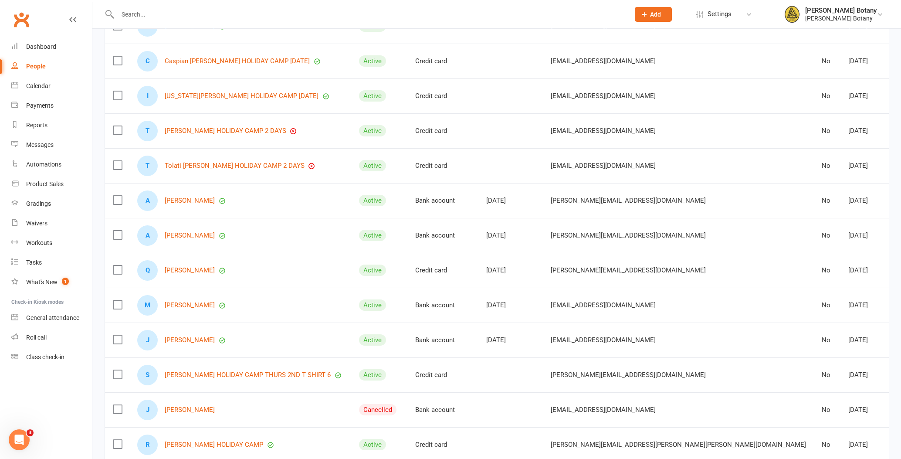
scroll to position [149, 0]
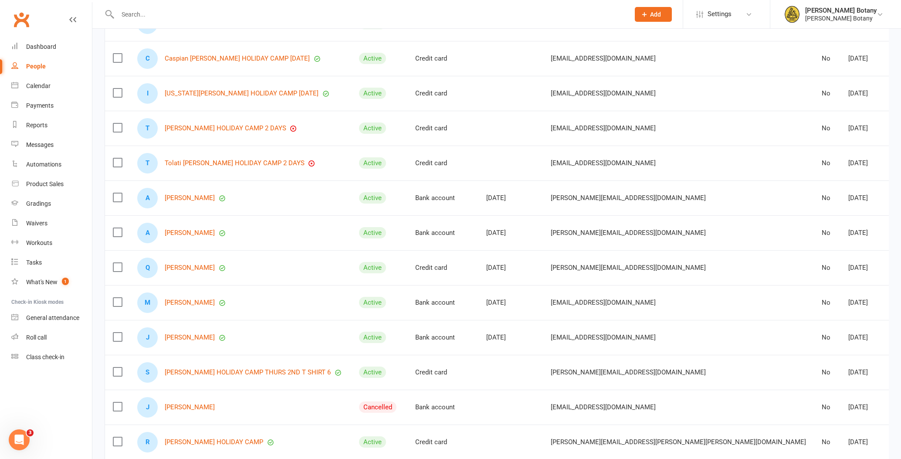
click at [184, 404] on link "Jayson Asence" at bounding box center [190, 407] width 50 height 7
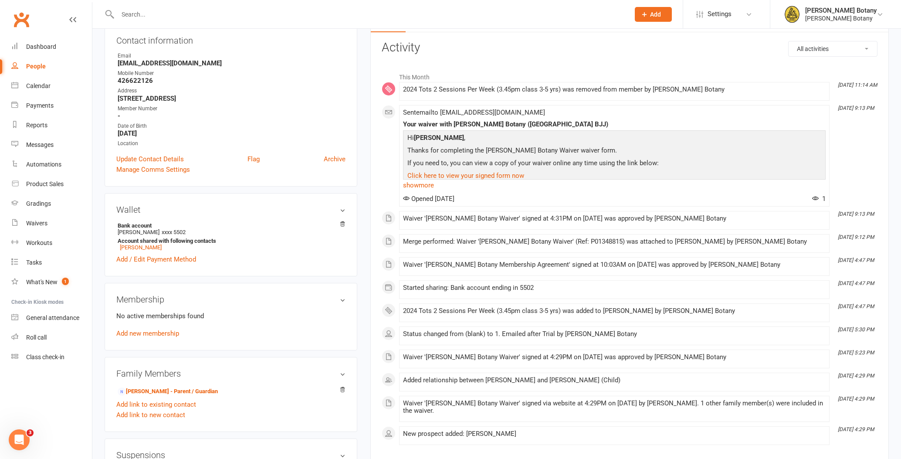
scroll to position [99, 0]
click at [154, 333] on link "Add new membership" at bounding box center [147, 333] width 63 height 8
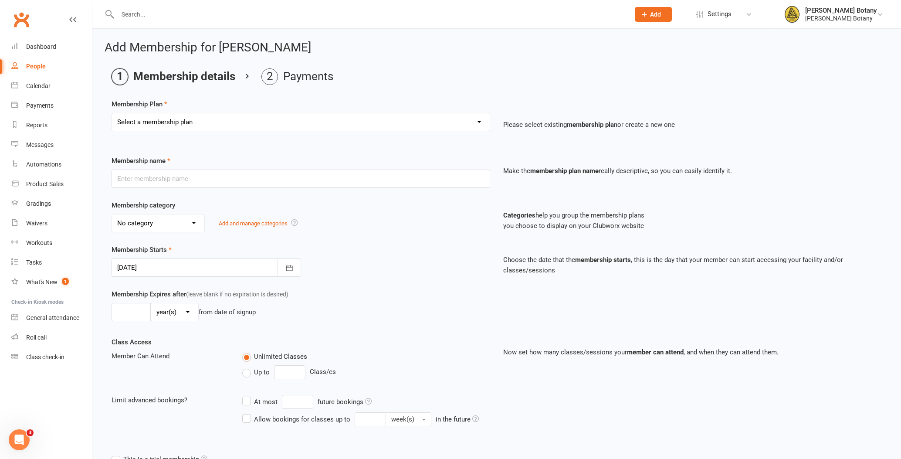
select select "7"
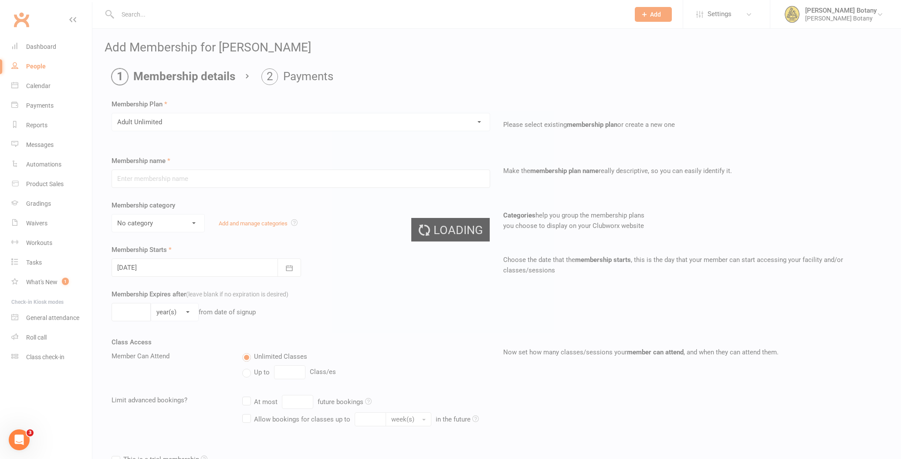
type input "Adult Unlimited"
select select "0"
type input "0"
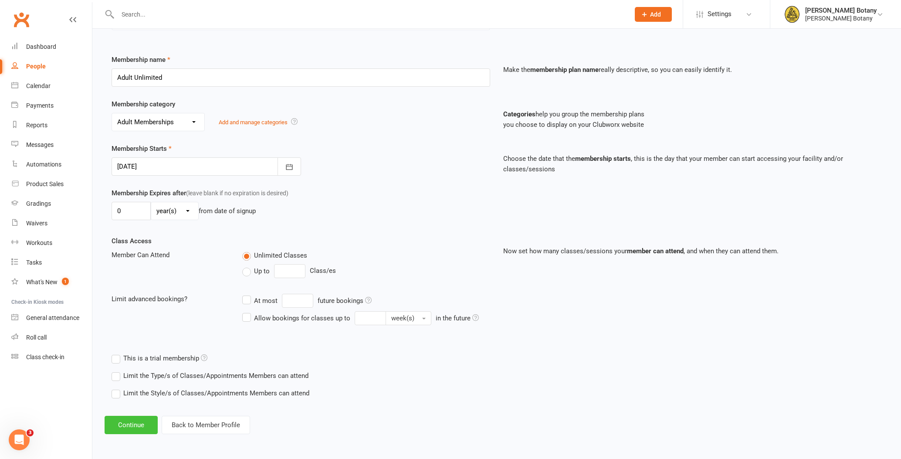
scroll to position [101, 0]
click at [143, 426] on button "Continue" at bounding box center [131, 425] width 53 height 18
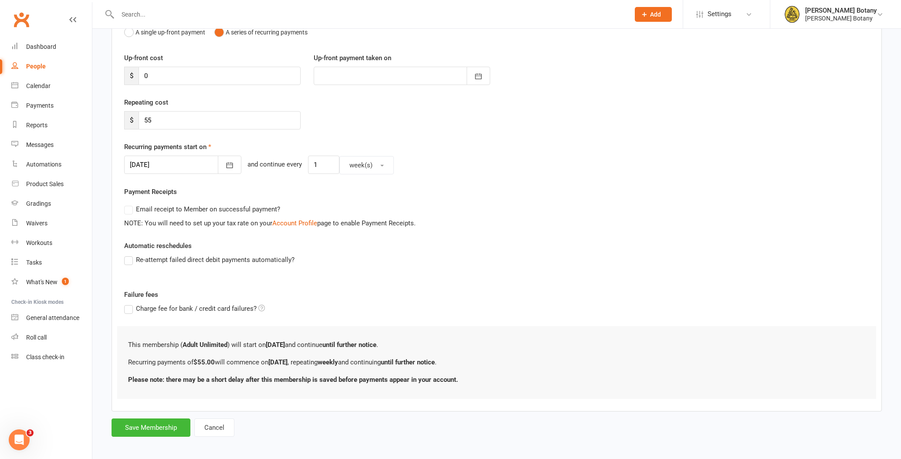
scroll to position [0, 0]
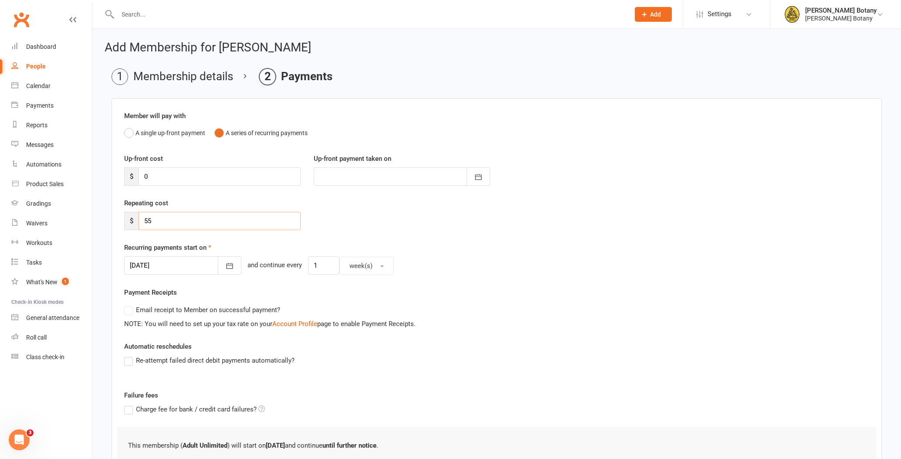
click at [171, 223] on input "55" at bounding box center [220, 221] width 162 height 18
type input "53"
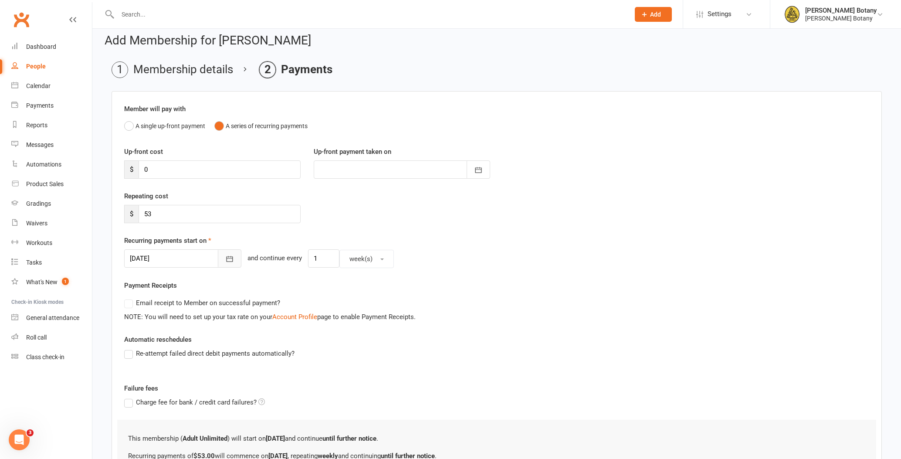
click at [225, 262] on icon "button" at bounding box center [229, 259] width 9 height 9
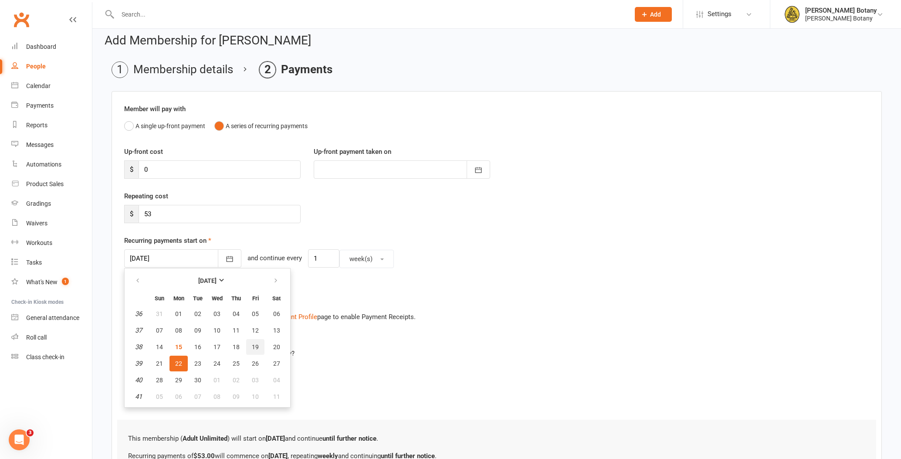
click at [258, 349] on span "19" at bounding box center [255, 346] width 7 height 7
type input "19 Sep 2025"
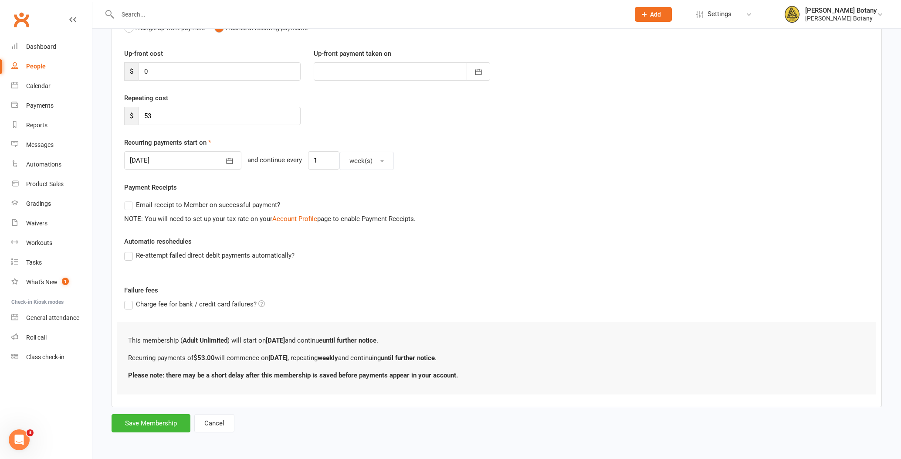
scroll to position [105, 0]
click at [153, 424] on button "Save Membership" at bounding box center [151, 424] width 79 height 18
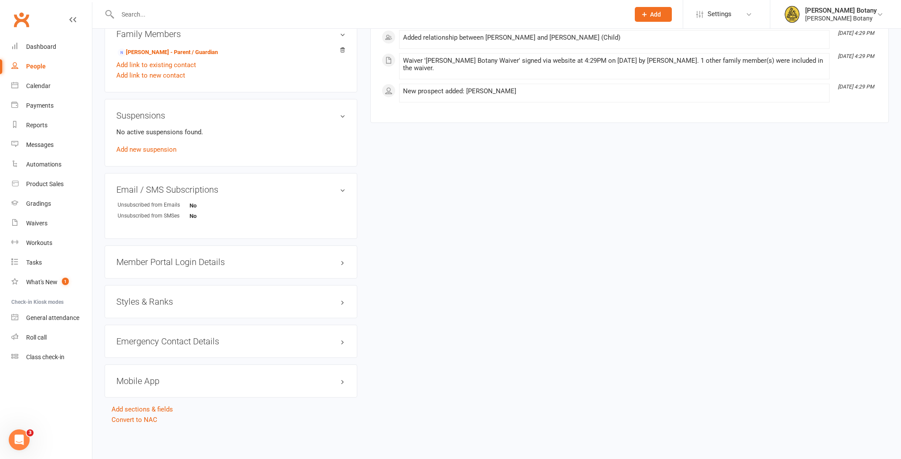
scroll to position [464, 0]
click at [148, 300] on h3 "Styles & Ranks" at bounding box center [230, 302] width 229 height 10
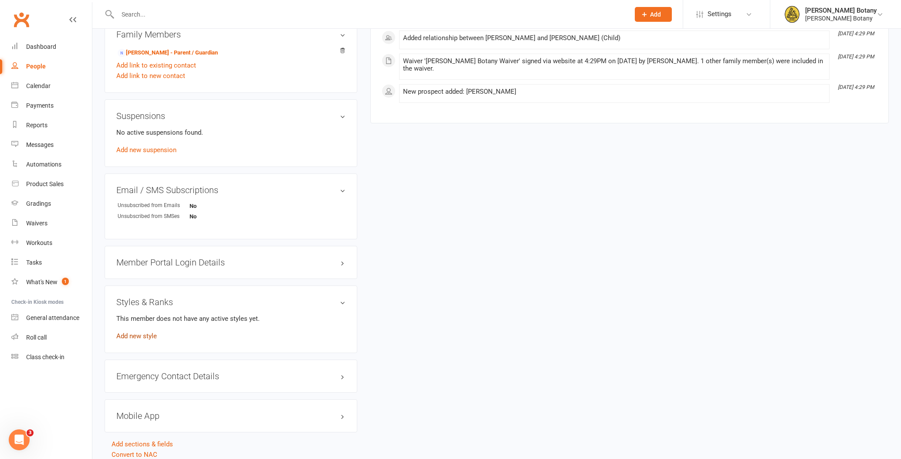
click at [146, 333] on link "Add new style" at bounding box center [136, 336] width 41 height 8
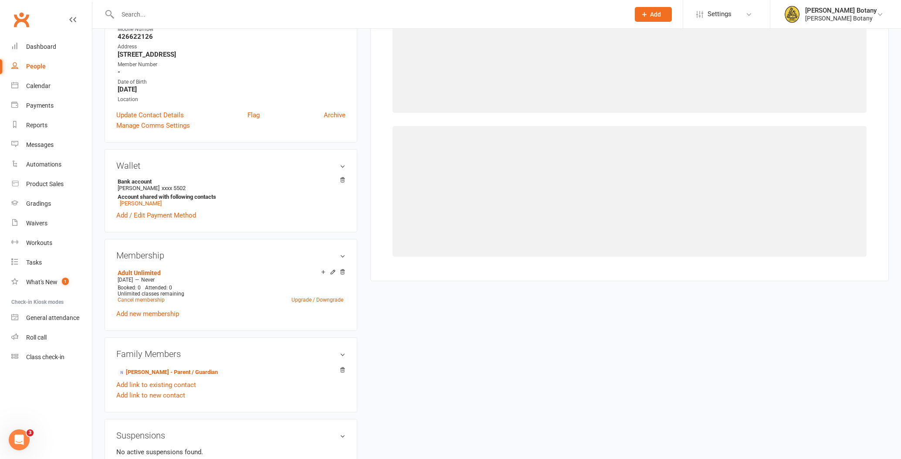
scroll to position [67, 0]
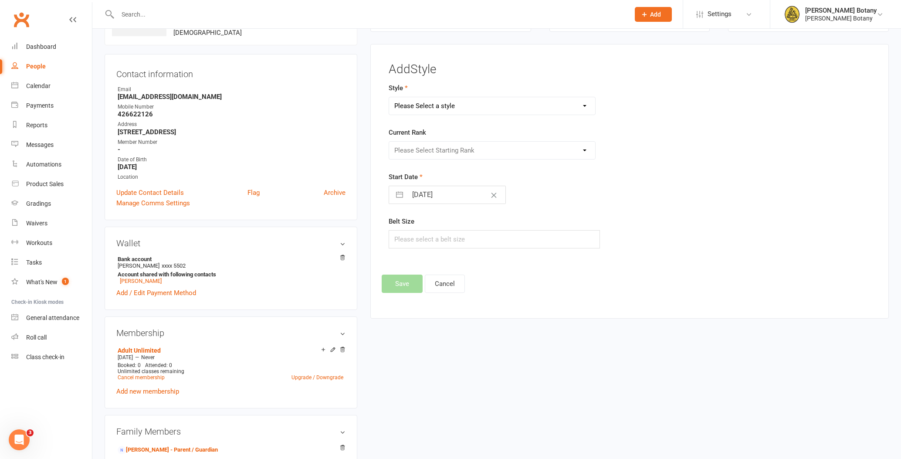
select select "2070"
select select "20110"
click at [440, 248] on input "text" at bounding box center [494, 239] width 211 height 18
type input "A1"
click at [406, 289] on button "Save" at bounding box center [402, 284] width 41 height 18
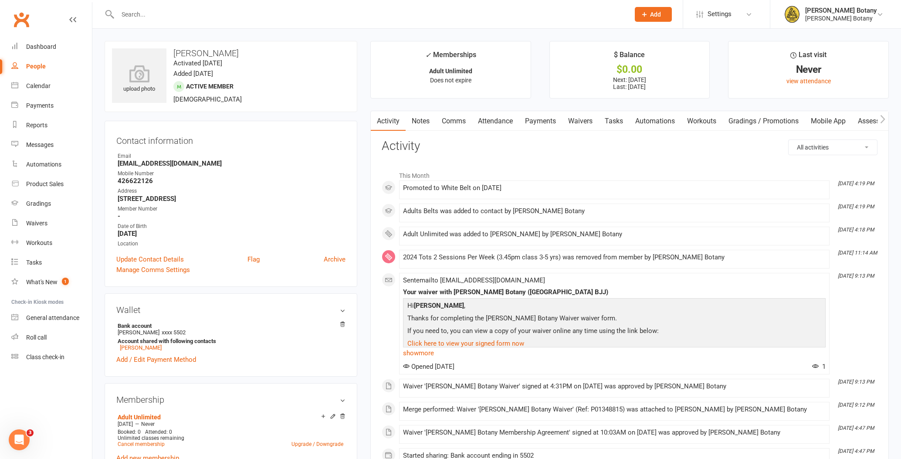
scroll to position [0, 0]
click at [143, 14] on input "text" at bounding box center [369, 14] width 509 height 12
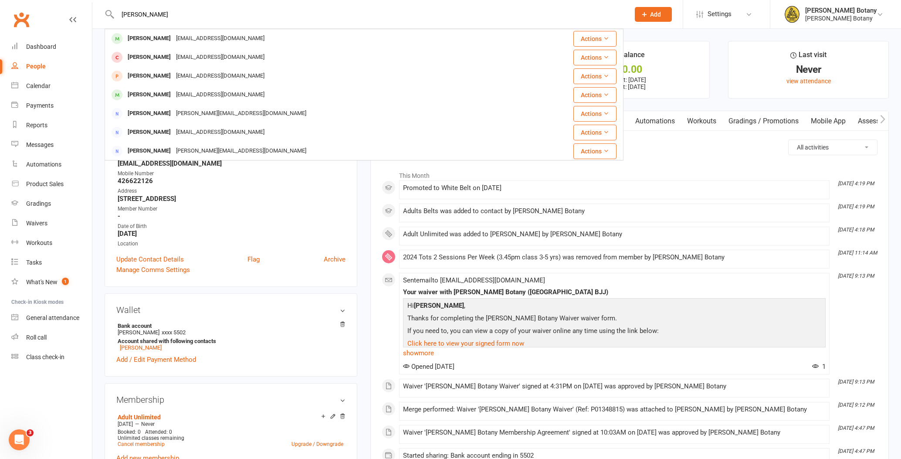
type input "Oliver"
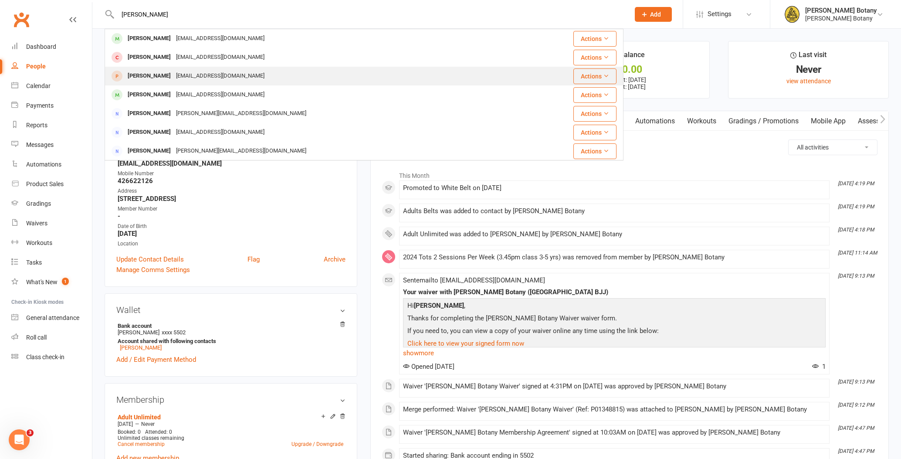
drag, startPoint x: 139, startPoint y: 28, endPoint x: 156, endPoint y: 75, distance: 50.0
click at [156, 75] on div "Oliver Beetham" at bounding box center [149, 76] width 48 height 13
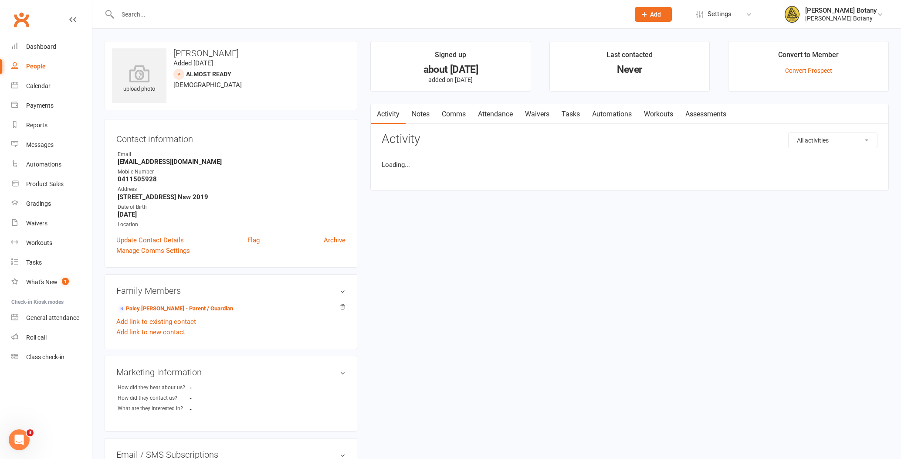
click at [172, 15] on input "text" at bounding box center [369, 14] width 509 height 12
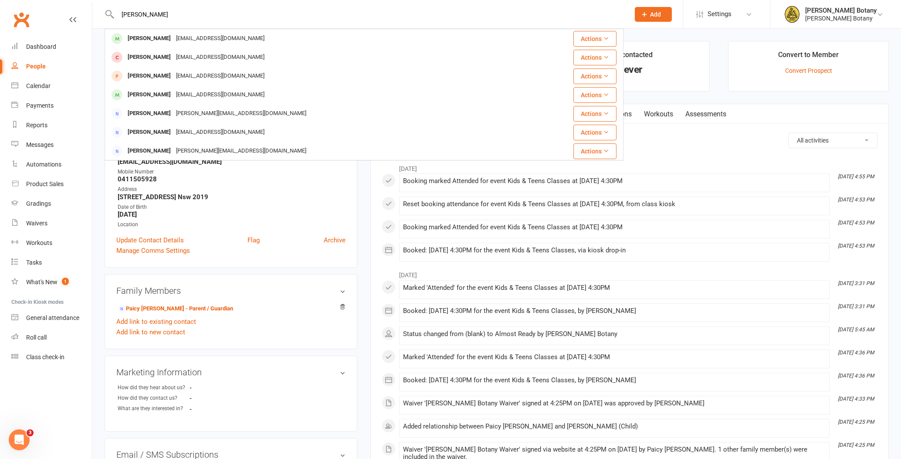
type input "Oliver"
drag, startPoint x: 172, startPoint y: 15, endPoint x: 164, endPoint y: 92, distance: 78.0
click at [164, 92] on div "Oliver Beetham" at bounding box center [149, 94] width 48 height 13
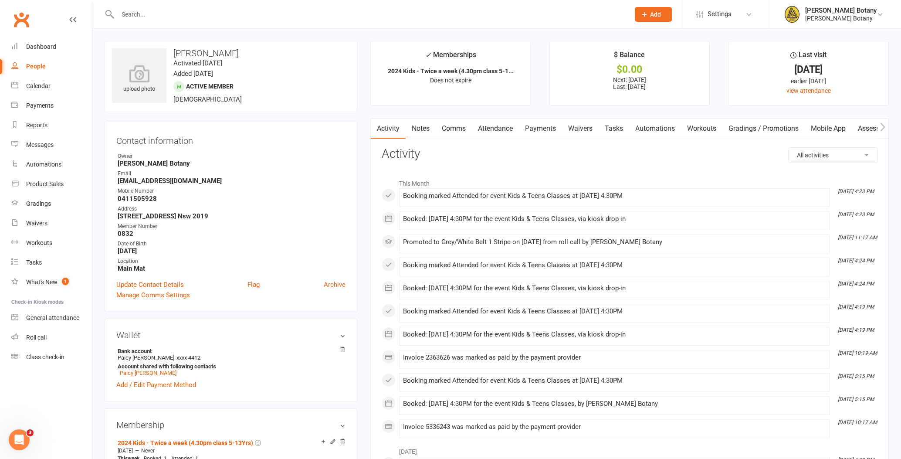
click at [500, 129] on link "Attendance" at bounding box center [495, 129] width 47 height 20
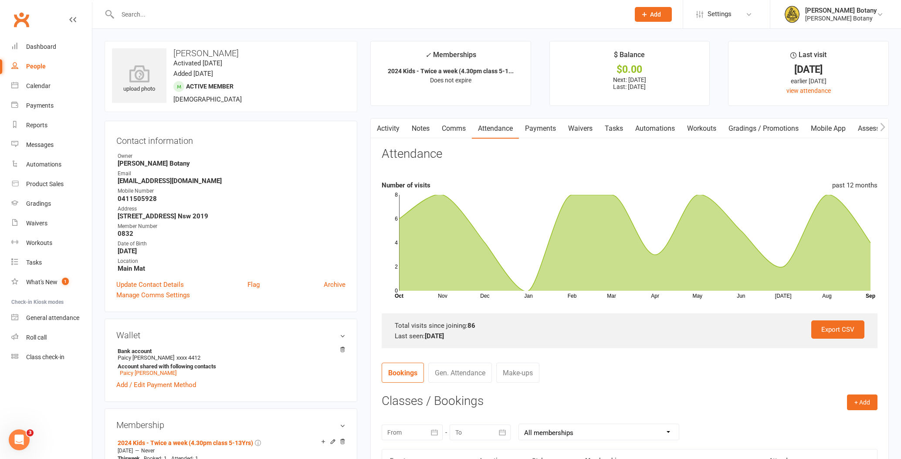
click at [533, 128] on link "Payments" at bounding box center [540, 129] width 43 height 20
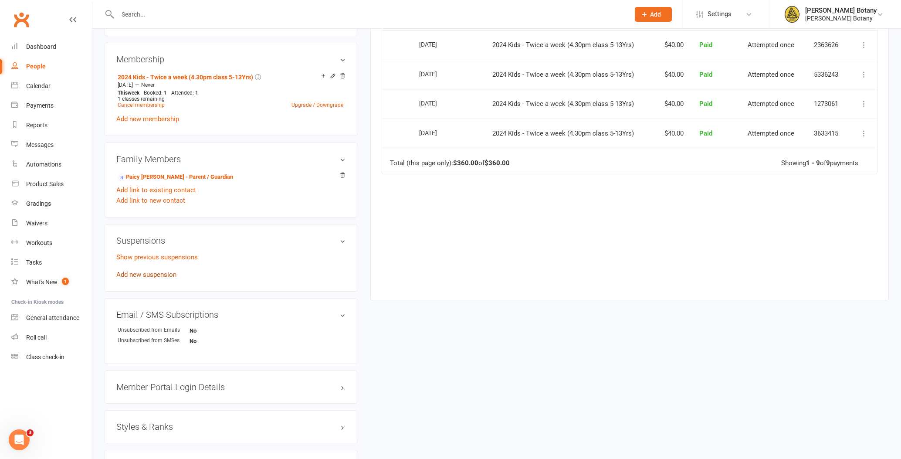
scroll to position [367, 0]
click at [156, 271] on link "Add new suspension" at bounding box center [146, 273] width 60 height 8
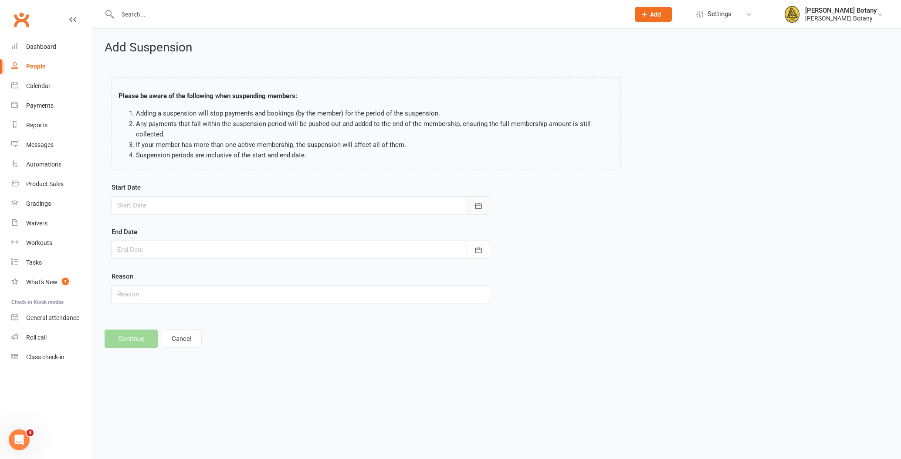
click at [479, 204] on icon "button" at bounding box center [478, 205] width 9 height 9
click at [245, 293] on span "19" at bounding box center [242, 293] width 7 height 7
type input "19 Sep 2025"
click at [481, 251] on icon "button" at bounding box center [478, 250] width 9 height 9
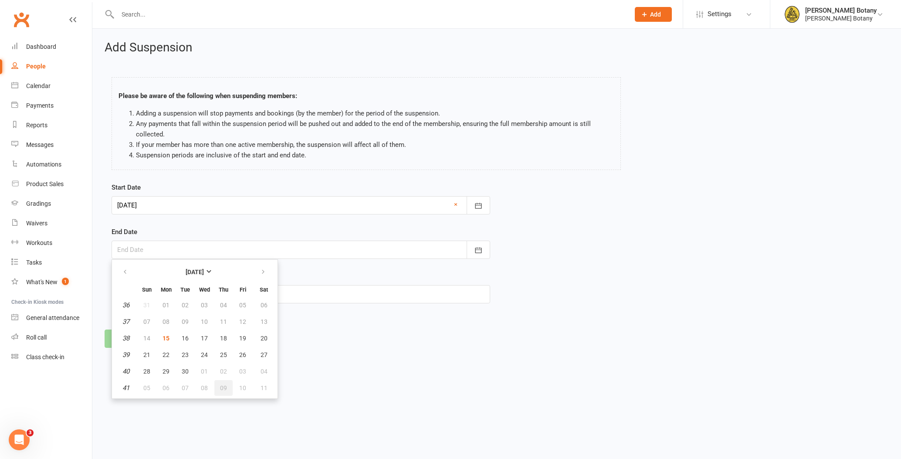
click at [226, 388] on span "09" at bounding box center [223, 387] width 7 height 7
type input "09 Oct 2025"
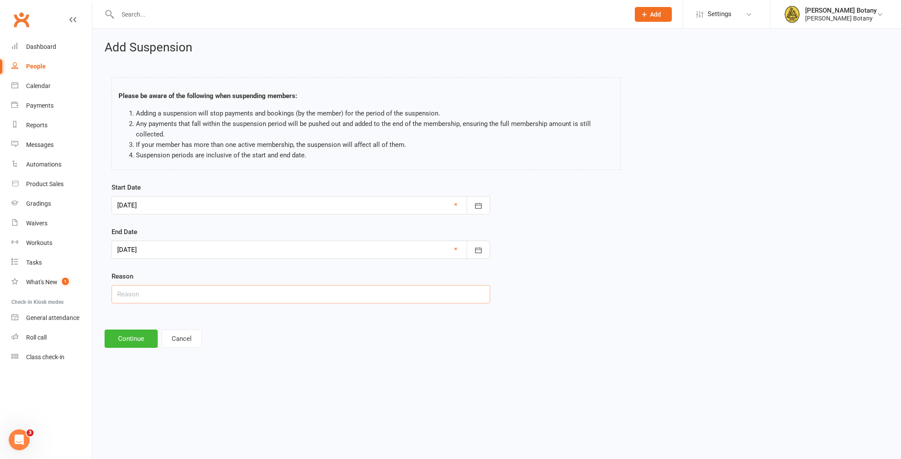
click at [248, 290] on input "text" at bounding box center [301, 294] width 379 height 18
type input "away over seas"
click at [133, 339] on button "Continue" at bounding box center [131, 339] width 53 height 18
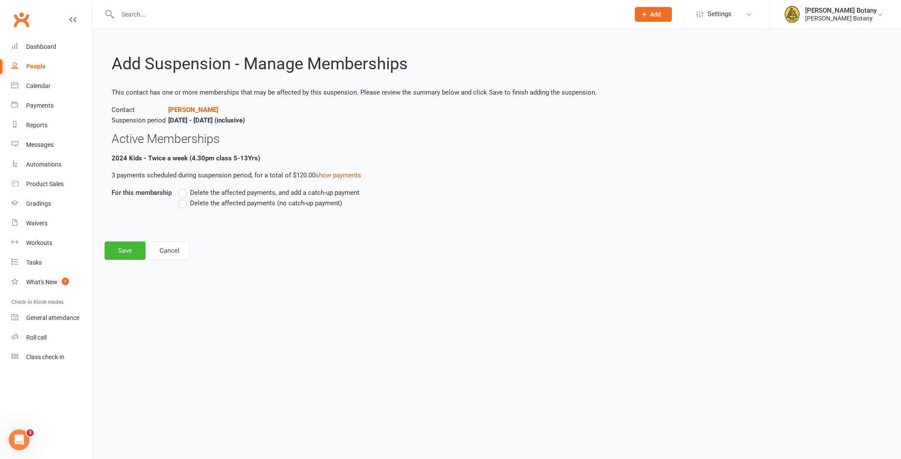
scroll to position [0, 0]
click at [205, 204] on span "Delete the affected payments (no catch-up payment)" at bounding box center [266, 202] width 152 height 9
click at [184, 198] on input "Delete the affected payments (no catch-up payment)" at bounding box center [181, 198] width 6 height 0
click at [133, 248] on button "Save" at bounding box center [125, 250] width 41 height 18
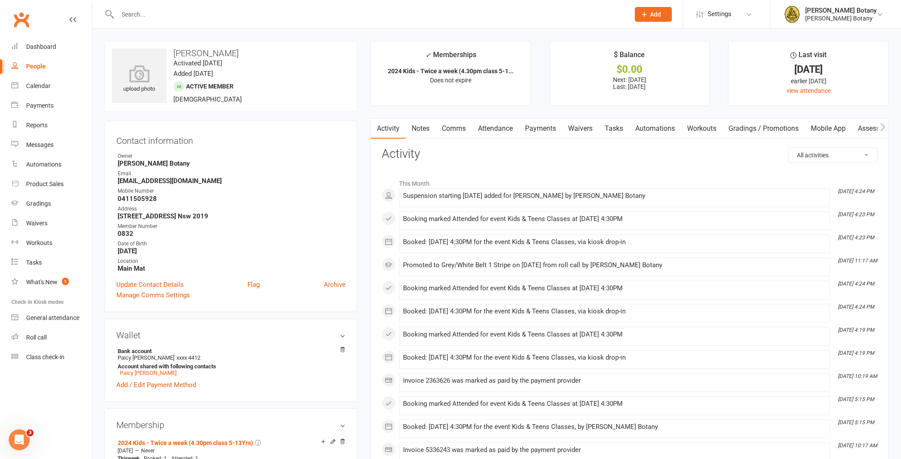
click at [181, 12] on input "text" at bounding box center [369, 14] width 509 height 12
type input "s"
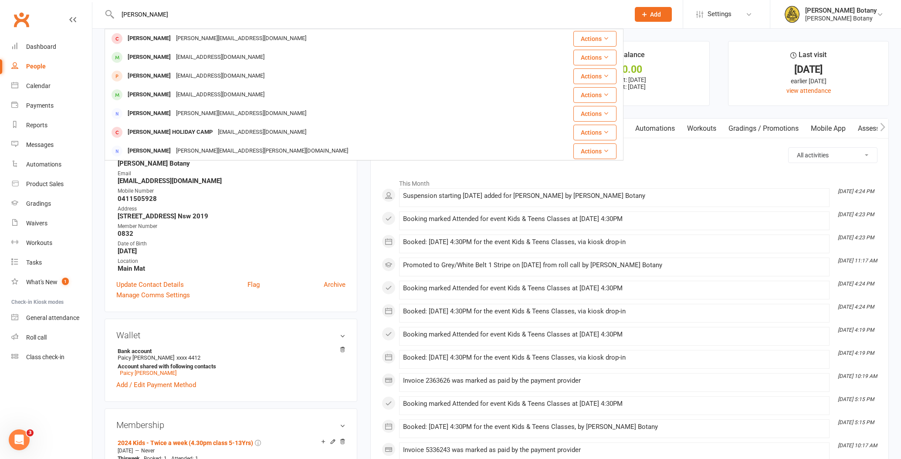
type input "Nicolas"
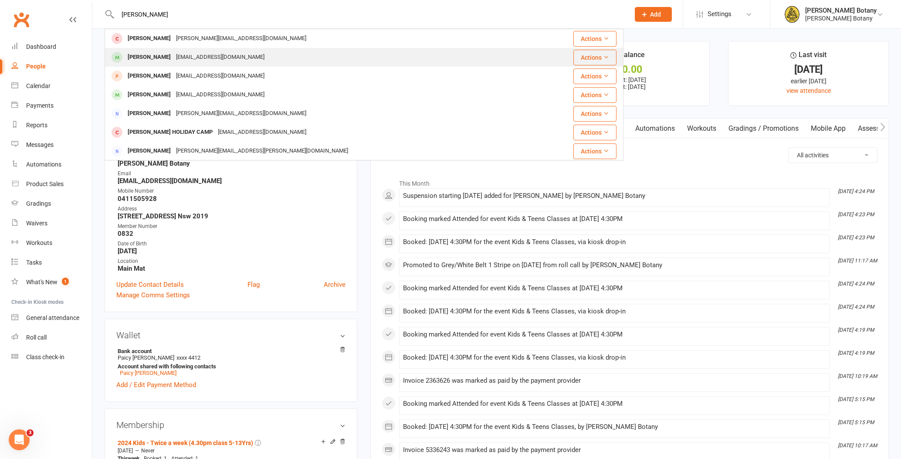
drag, startPoint x: 179, startPoint y: 17, endPoint x: 164, endPoint y: 58, distance: 43.6
click at [164, 58] on div "Nicolas Suarez" at bounding box center [149, 57] width 48 height 13
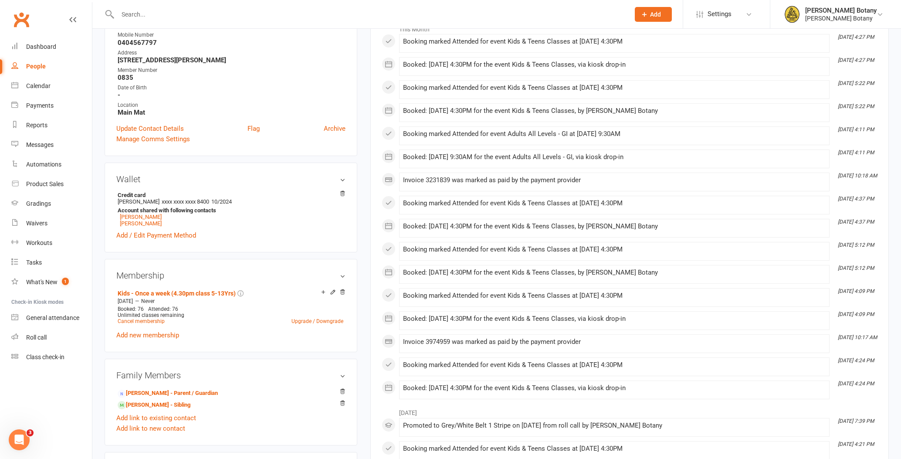
scroll to position [158, 0]
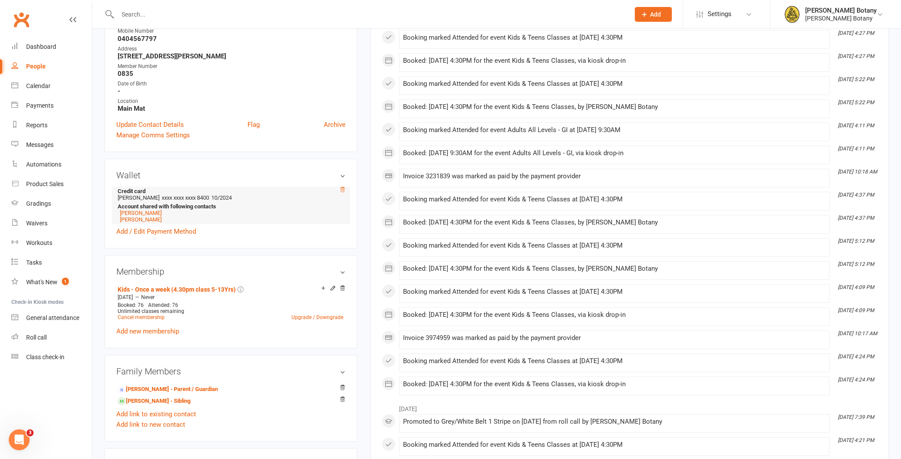
click at [343, 188] on icon at bounding box center [343, 190] width 6 height 6
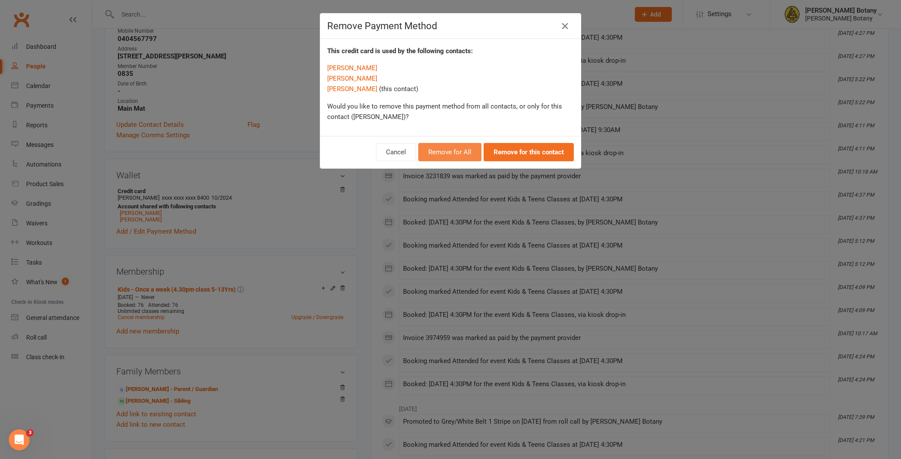
click at [469, 156] on button "Remove for All" at bounding box center [449, 152] width 63 height 18
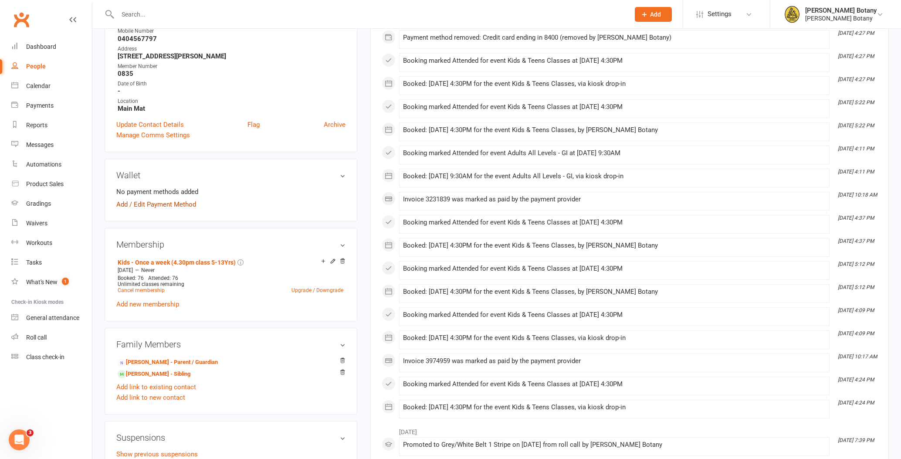
click at [150, 203] on link "Add / Edit Payment Method" at bounding box center [156, 204] width 80 height 10
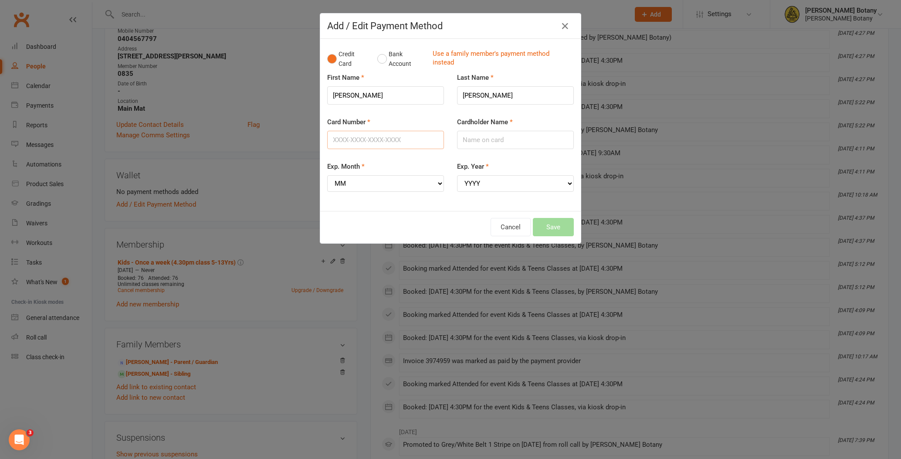
click at [395, 140] on input "Card Number" at bounding box center [385, 140] width 117 height 18
type input "5524117201199260"
click at [478, 141] on input "Cardholder Name" at bounding box center [515, 140] width 117 height 18
type input "Lenin Suarez"
select select "09"
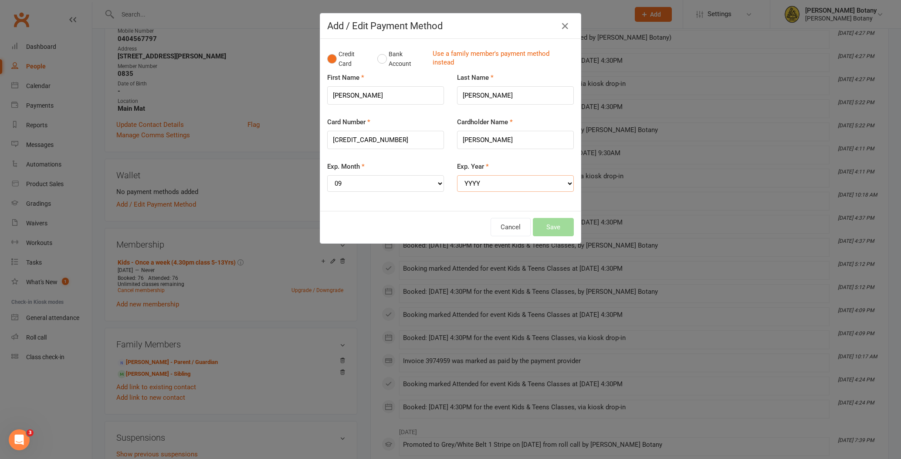
select select "2030"
click at [534, 218] on button "Save" at bounding box center [553, 227] width 41 height 18
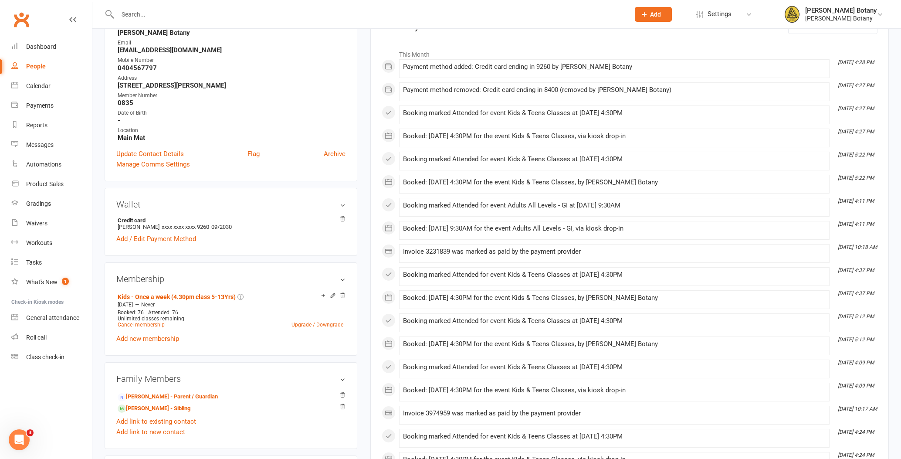
scroll to position [140, 0]
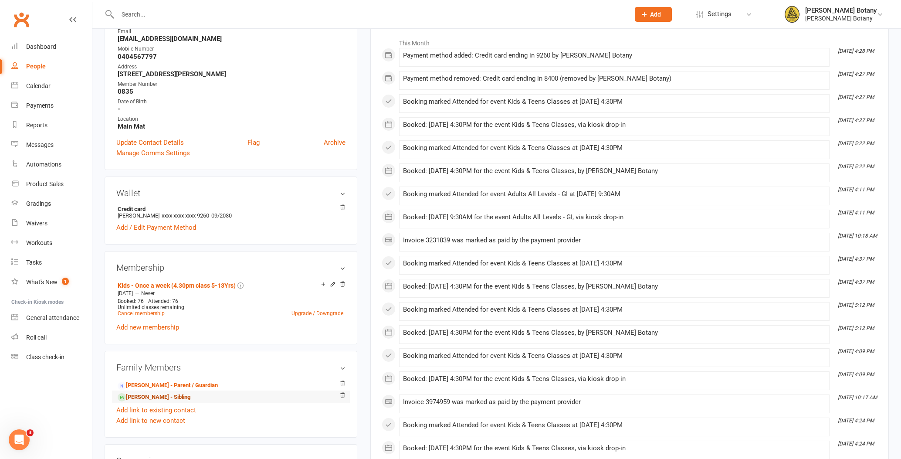
click at [159, 394] on link "Sebastian Suarez - Sibling" at bounding box center [154, 397] width 73 height 9
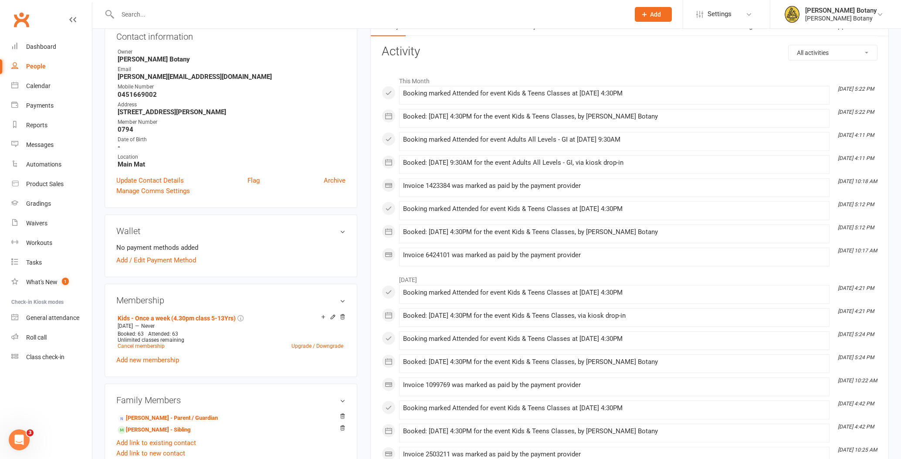
scroll to position [106, 0]
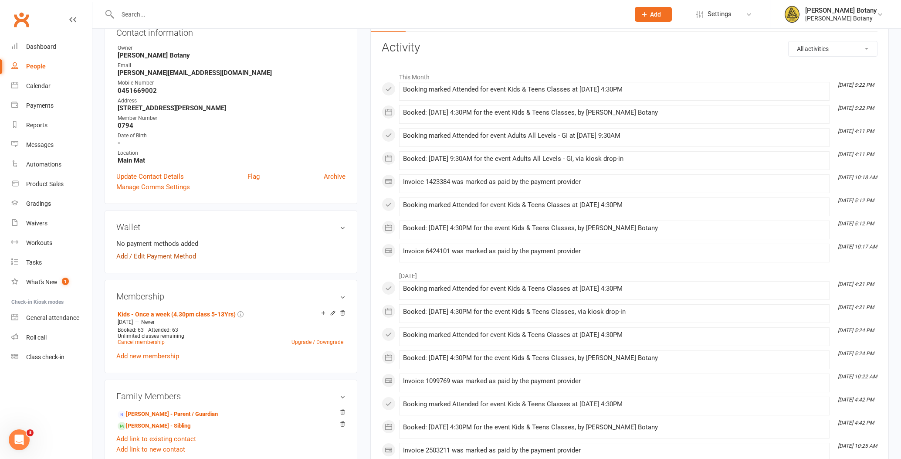
click at [188, 251] on link "Add / Edit Payment Method" at bounding box center [156, 256] width 80 height 10
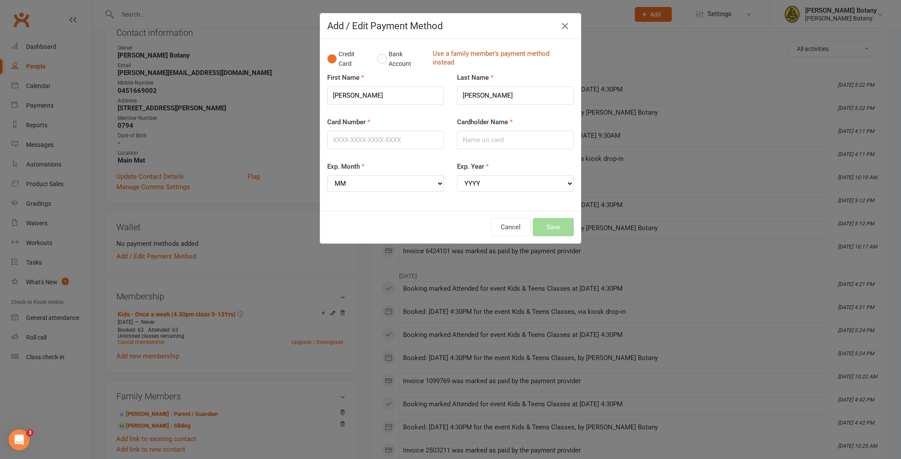
click at [455, 61] on link "Use a family member's payment method instead" at bounding box center [501, 59] width 137 height 20
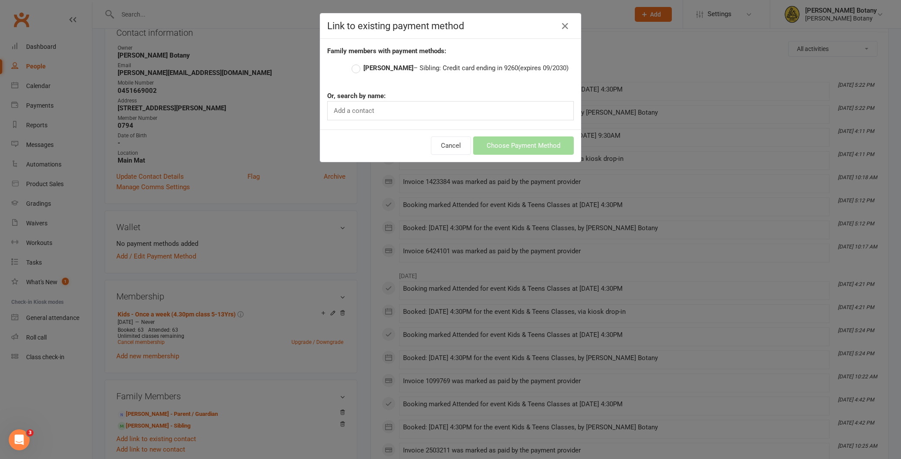
click at [395, 65] on strong "Nicolas Suarez" at bounding box center [389, 68] width 50 height 8
click at [357, 63] on input "Nicolas Suarez – Sibling: Credit card ending in 9260 (expires 09/2030)" at bounding box center [355, 63] width 6 height 0
drag, startPoint x: 499, startPoint y: 136, endPoint x: 506, endPoint y: 144, distance: 10.8
click at [499, 137] on div "Cancel Choose Payment Method" at bounding box center [450, 145] width 261 height 32
click at [506, 144] on button "Choose Payment Method" at bounding box center [523, 145] width 101 height 18
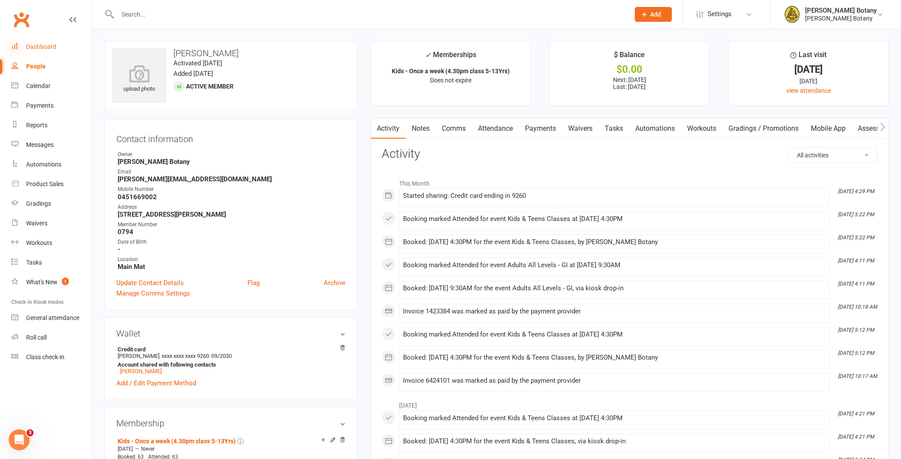
scroll to position [0, 0]
click at [27, 63] on div "People" at bounding box center [36, 66] width 20 height 7
select select "100"
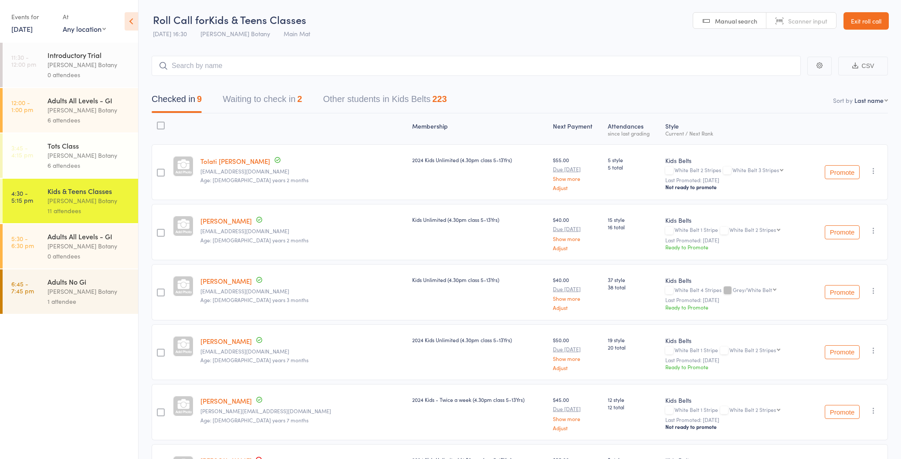
click at [99, 165] on div "6 attendees" at bounding box center [89, 165] width 83 height 10
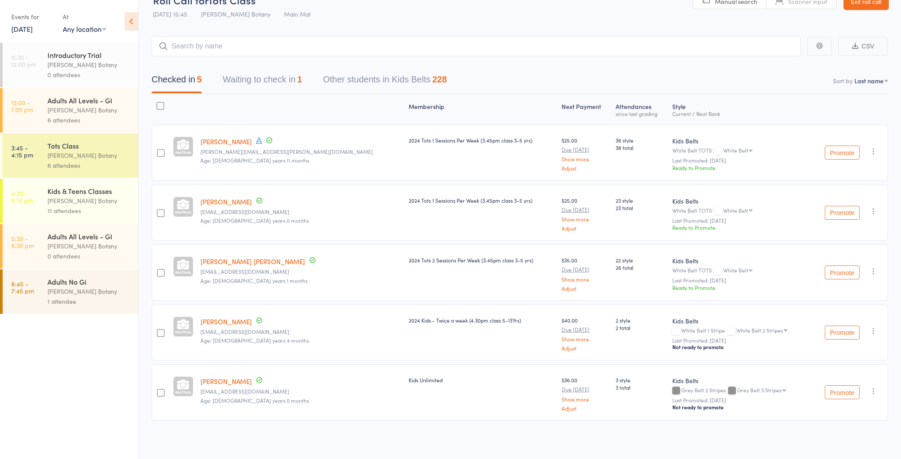
scroll to position [19, 0]
click at [870, 330] on icon "button" at bounding box center [874, 331] width 9 height 9
click at [840, 420] on li "Remove" at bounding box center [843, 419] width 72 height 12
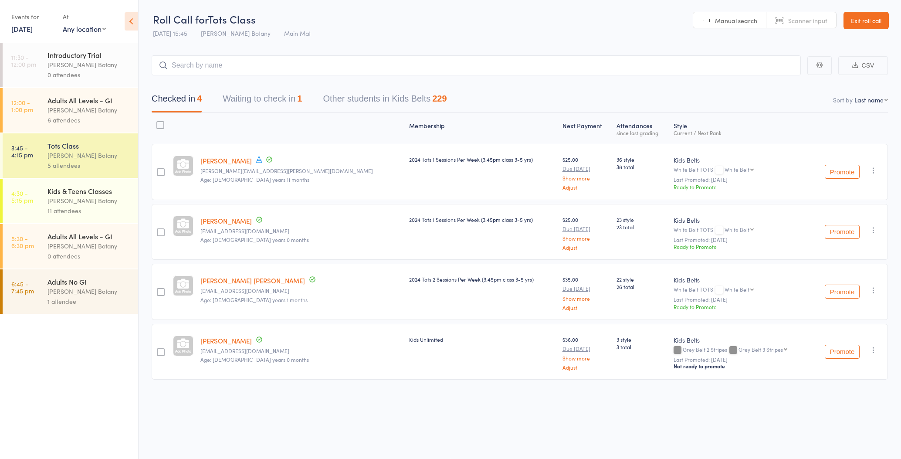
click at [876, 351] on icon "button" at bounding box center [874, 350] width 9 height 9
click at [856, 436] on li "Remove" at bounding box center [843, 437] width 72 height 12
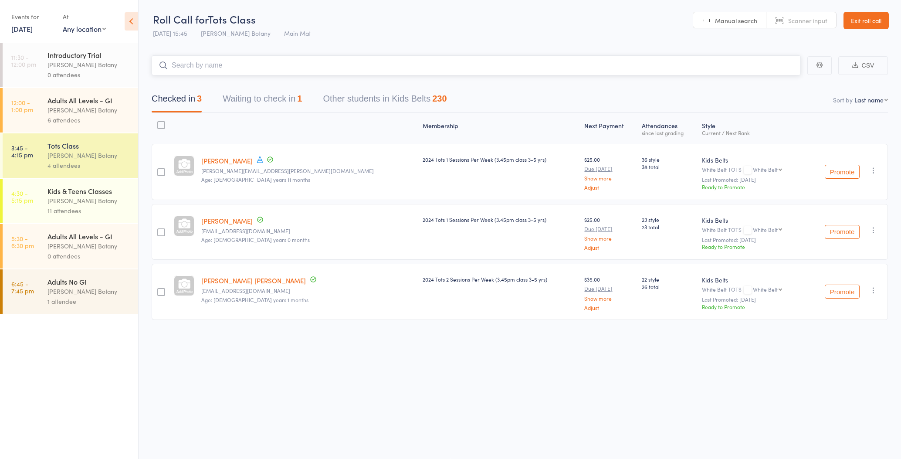
click at [208, 64] on input "search" at bounding box center [476, 65] width 649 height 20
click at [120, 113] on div "[PERSON_NAME] Botany" at bounding box center [89, 110] width 83 height 10
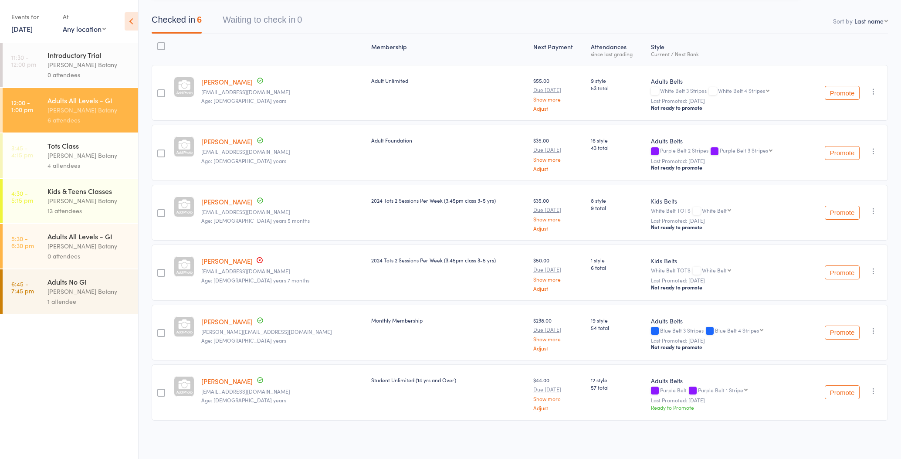
scroll to position [79, 0]
click at [872, 211] on icon "button" at bounding box center [874, 211] width 9 height 9
click at [851, 296] on li "Remove" at bounding box center [843, 299] width 72 height 12
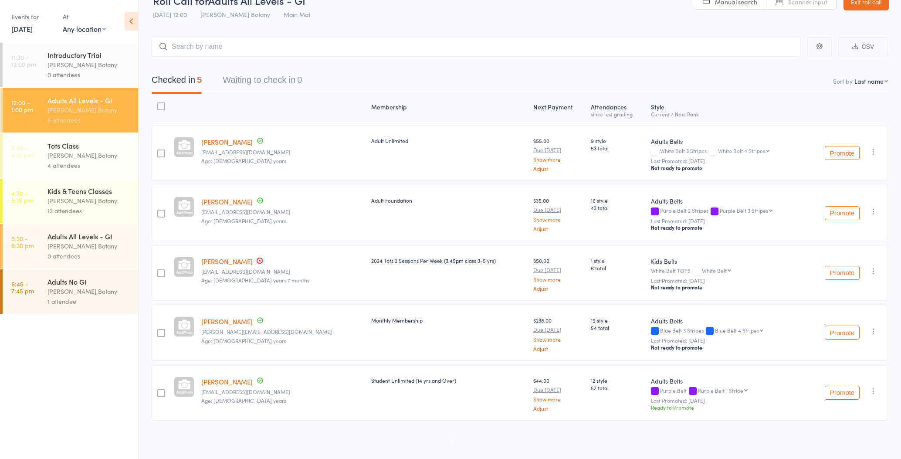
click at [873, 268] on icon "button" at bounding box center [874, 271] width 9 height 9
click at [843, 358] on li "Remove" at bounding box center [843, 359] width 72 height 12
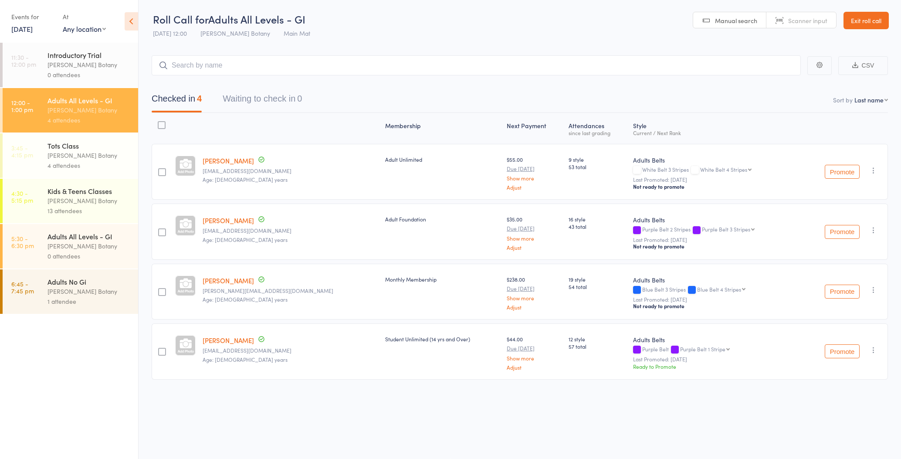
scroll to position [0, 0]
click at [48, 159] on div "[PERSON_NAME] Botany" at bounding box center [89, 155] width 83 height 10
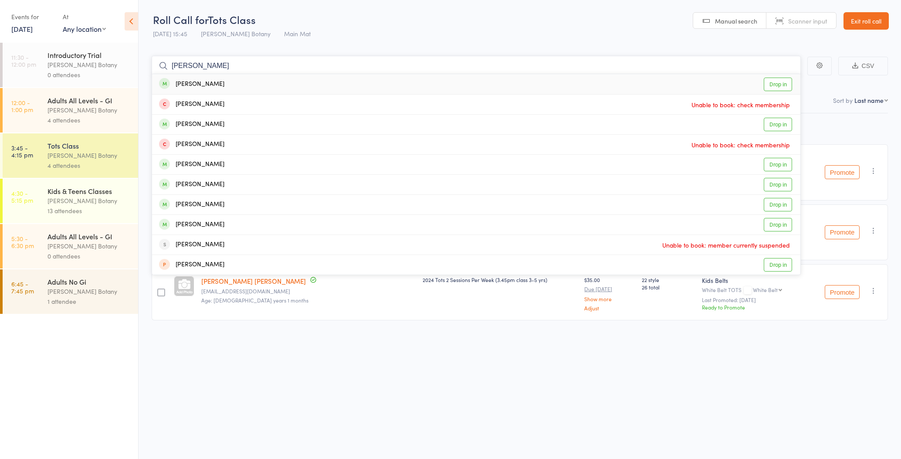
type input "Ethan"
click at [210, 81] on div "Ethan Meng Drop in" at bounding box center [476, 84] width 649 height 20
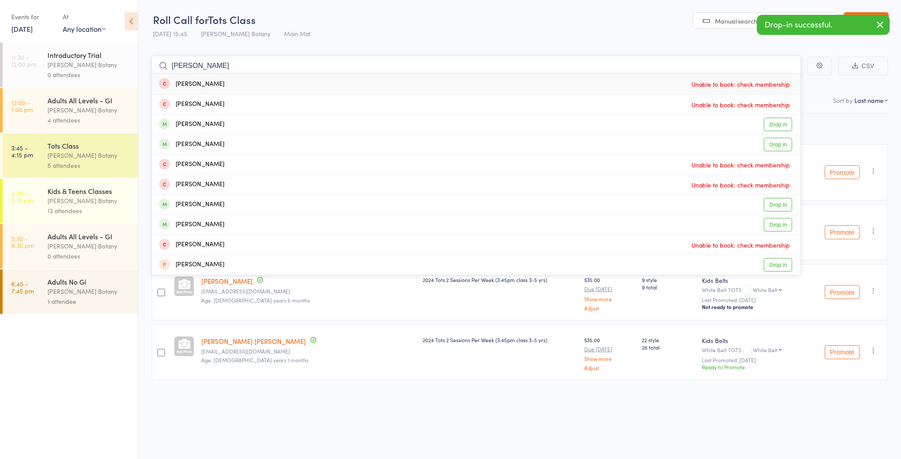
type input "James"
drag, startPoint x: 209, startPoint y: 81, endPoint x: 209, endPoint y: 123, distance: 41.8
click at [209, 123] on div "James Moffatt" at bounding box center [191, 124] width 65 height 10
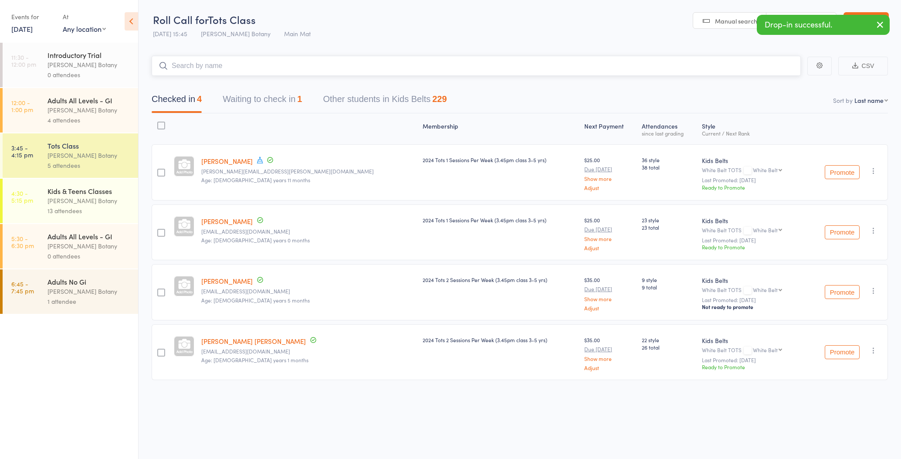
click at [213, 68] on input "search" at bounding box center [476, 66] width 649 height 20
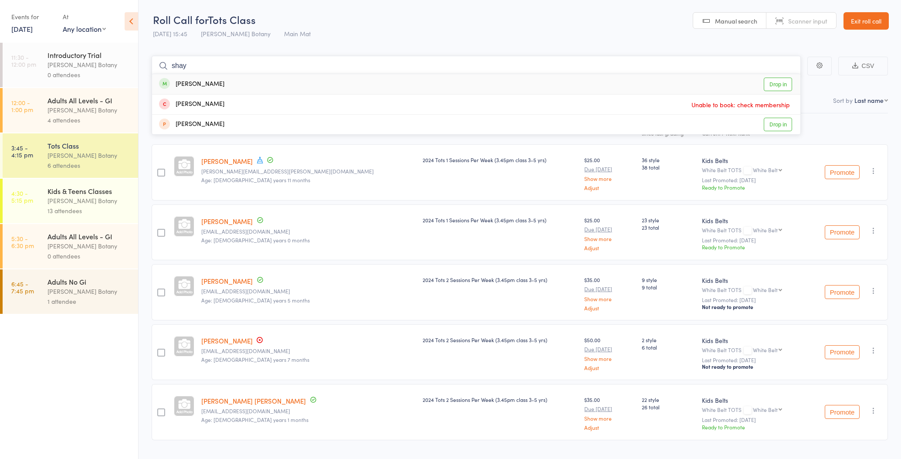
type input "shay"
click at [234, 84] on div "Shaya Ariel Vitkind Drop in" at bounding box center [476, 84] width 649 height 20
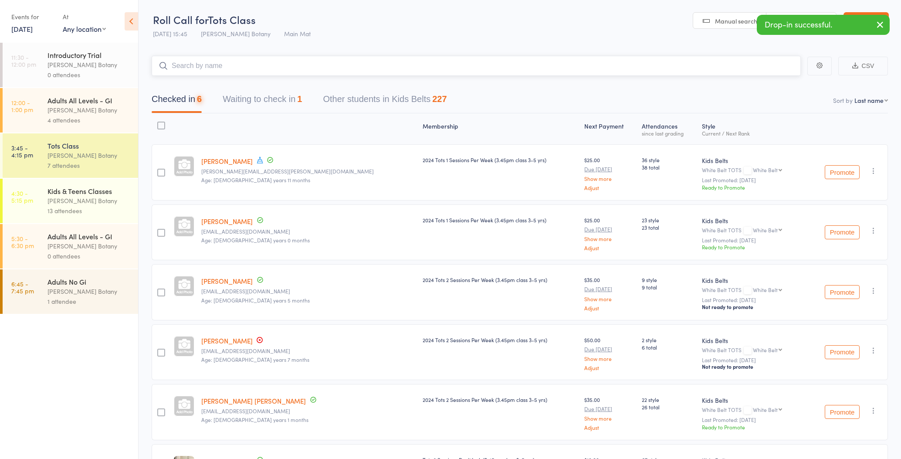
click at [238, 66] on input "search" at bounding box center [476, 66] width 649 height 20
type input "g"
click at [44, 186] on link "4:30 - 5:15 pm Kids & Teens Classes Gracie Botany 13 attendees" at bounding box center [71, 201] width 136 height 44
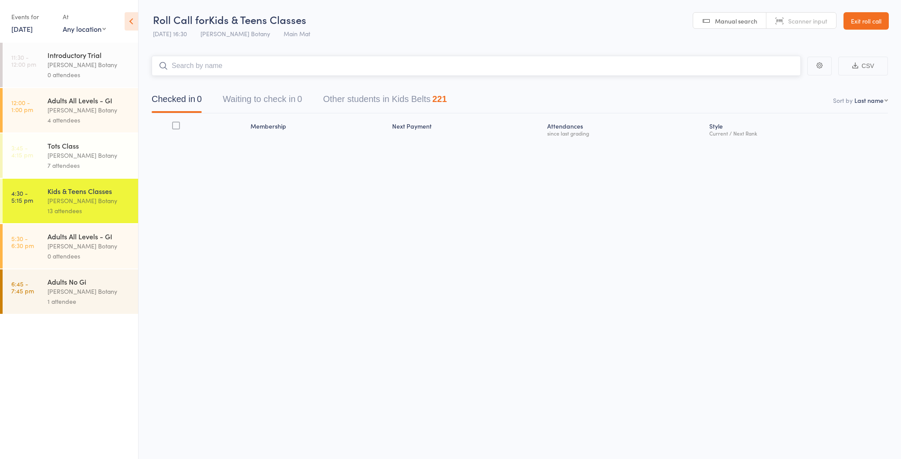
click at [198, 67] on input "search" at bounding box center [476, 66] width 649 height 20
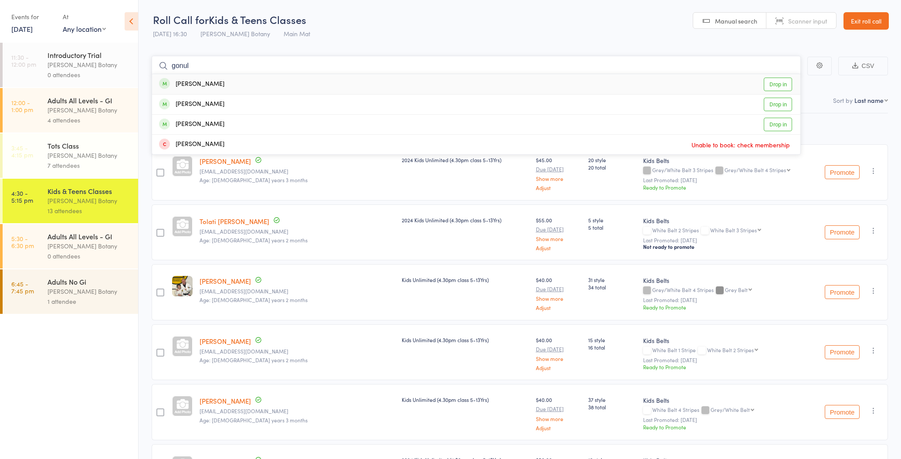
type input "Gonul"
drag, startPoint x: 198, startPoint y: 67, endPoint x: 207, endPoint y: 102, distance: 35.7
click at [207, 102] on div "Ayden Gonul" at bounding box center [191, 104] width 65 height 10
type input "Amelia"
drag, startPoint x: 207, startPoint y: 102, endPoint x: 219, endPoint y: 85, distance: 20.1
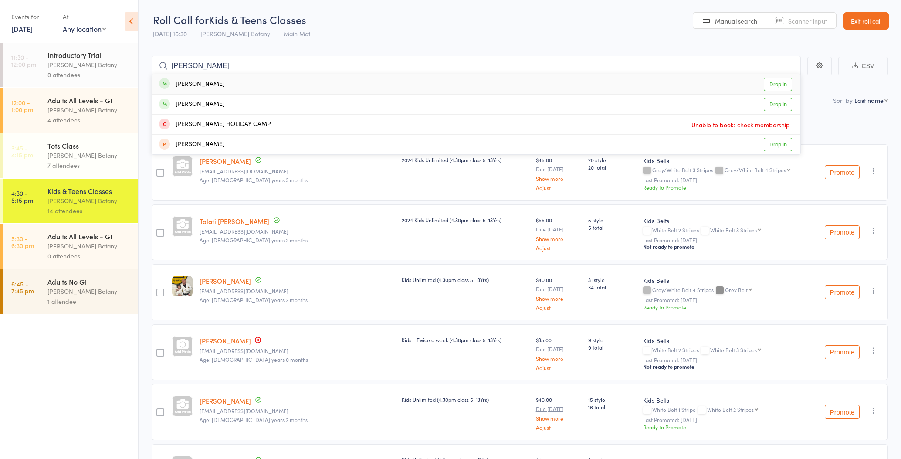
click at [219, 85] on div "Amelia Gonul Drop in" at bounding box center [476, 84] width 649 height 20
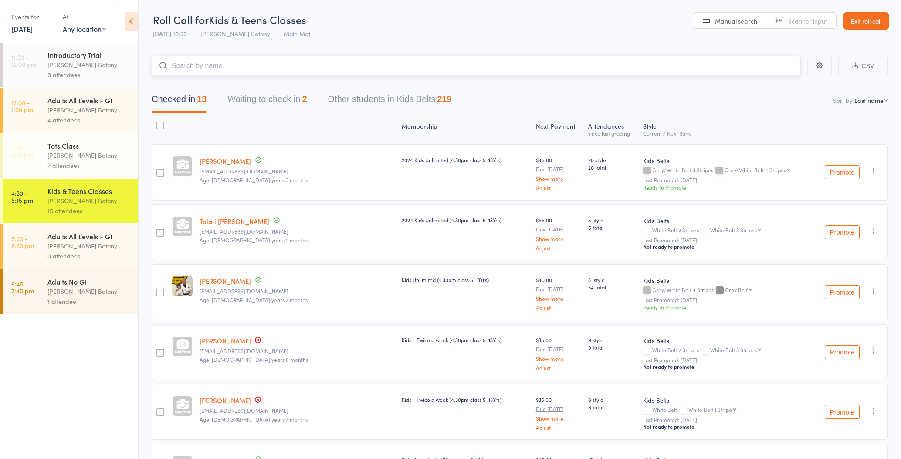
click at [203, 68] on input "search" at bounding box center [476, 66] width 649 height 20
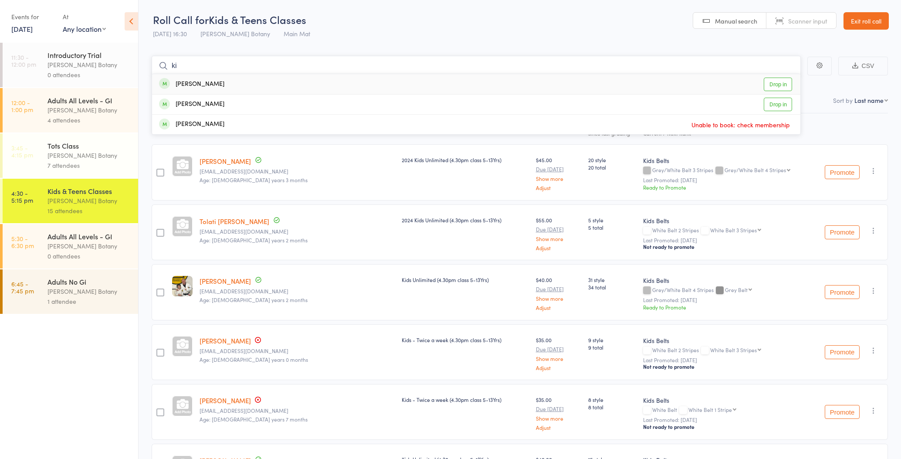
type input "k"
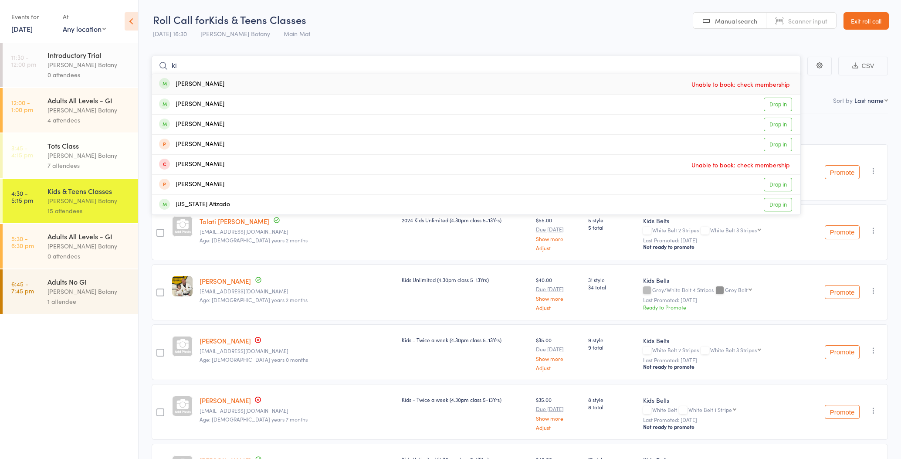
type input "k"
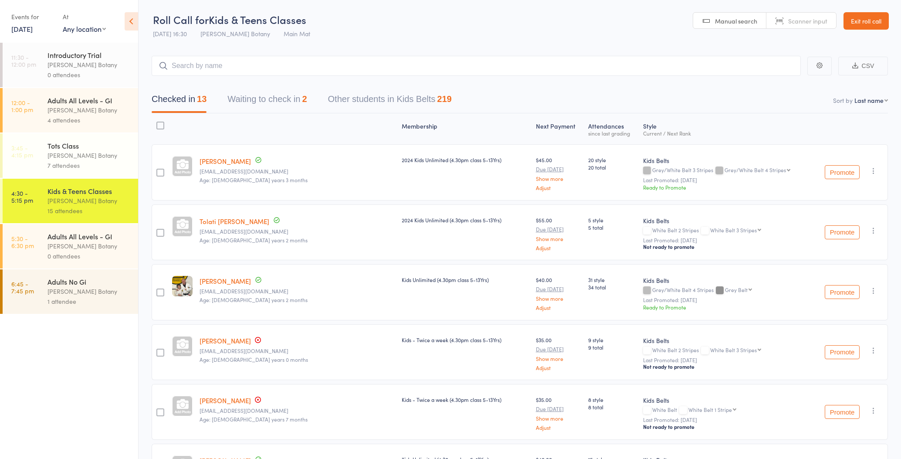
click at [53, 158] on div "[PERSON_NAME] Botany" at bounding box center [89, 155] width 83 height 10
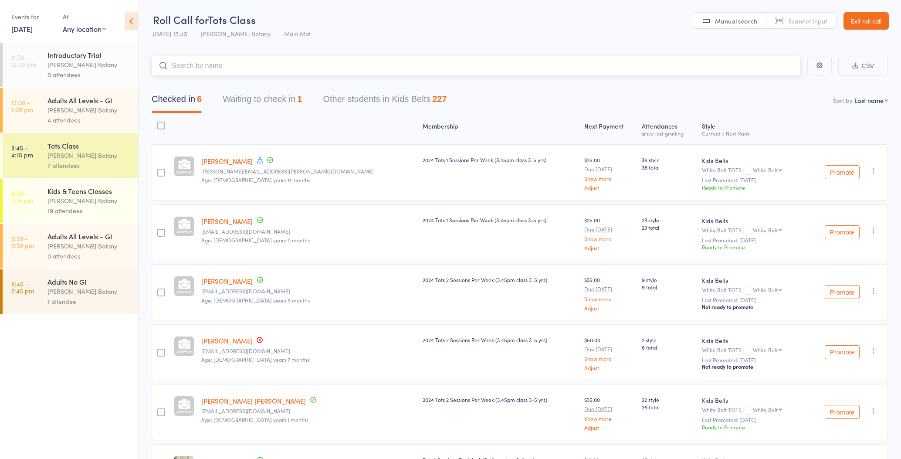
click at [275, 101] on button "Waiting to check in 1" at bounding box center [262, 101] width 79 height 23
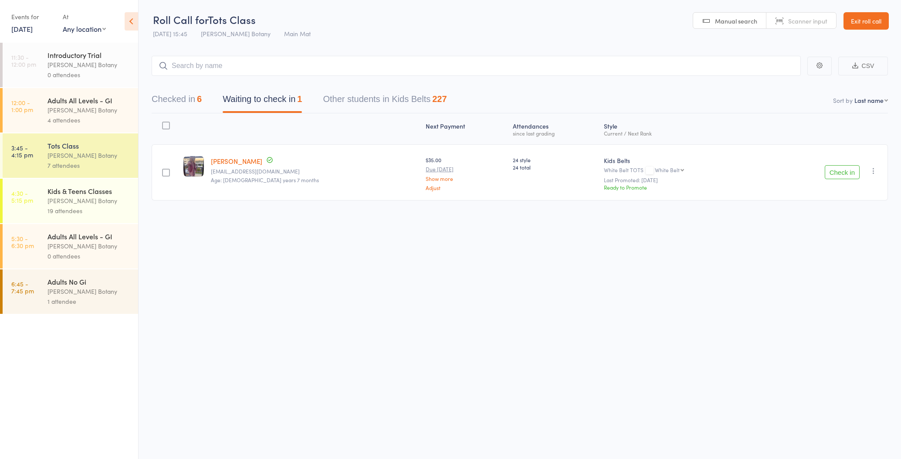
drag, startPoint x: 838, startPoint y: 172, endPoint x: 821, endPoint y: 169, distance: 17.7
click at [838, 172] on button "Check in" at bounding box center [842, 172] width 35 height 14
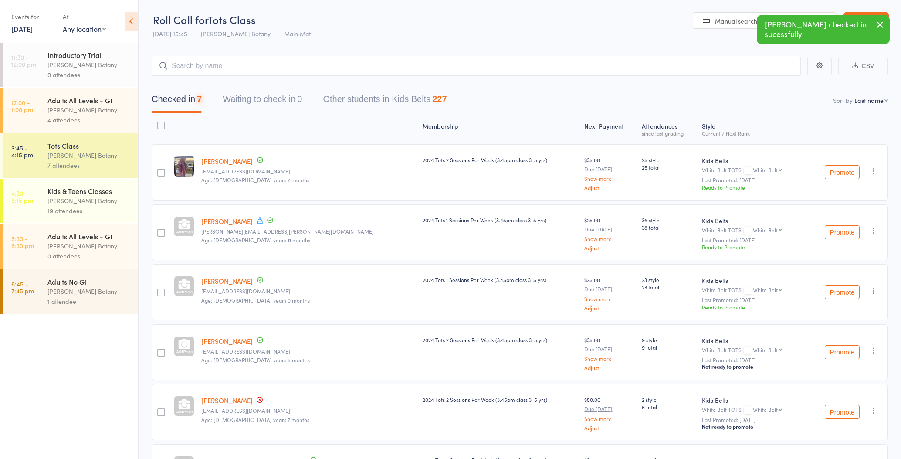
click at [179, 99] on button "Checked in 7" at bounding box center [177, 101] width 50 height 23
click at [214, 72] on input "search" at bounding box center [476, 66] width 649 height 20
drag, startPoint x: 105, startPoint y: 209, endPoint x: 141, endPoint y: 139, distance: 78.9
click at [105, 209] on div "19 attendees" at bounding box center [89, 211] width 83 height 10
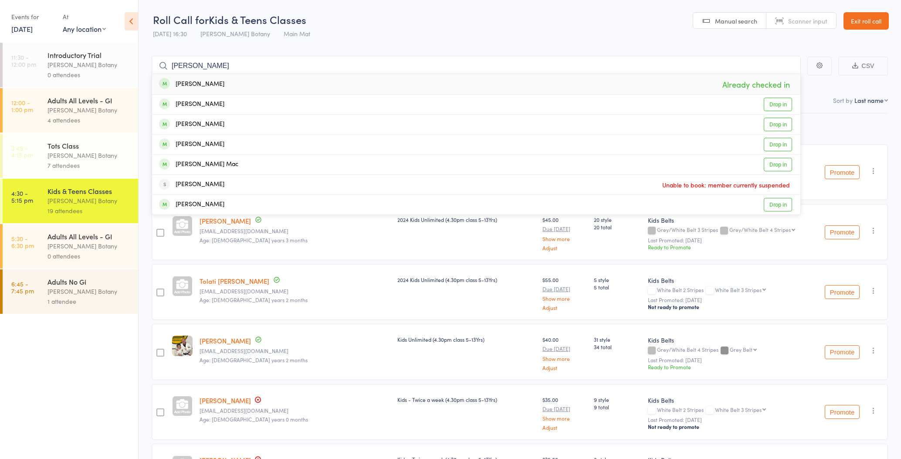
type input "max mc"
click at [201, 82] on div "Max Mc adam" at bounding box center [191, 84] width 65 height 10
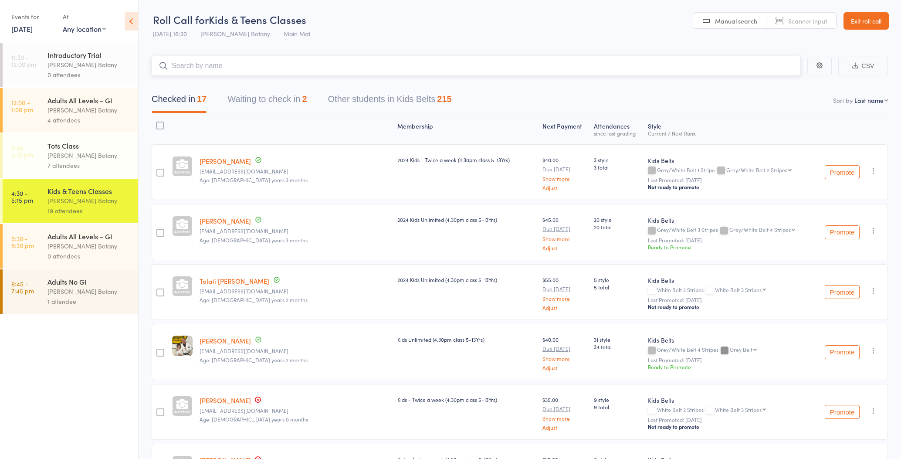
click at [208, 66] on input "search" at bounding box center [476, 66] width 649 height 20
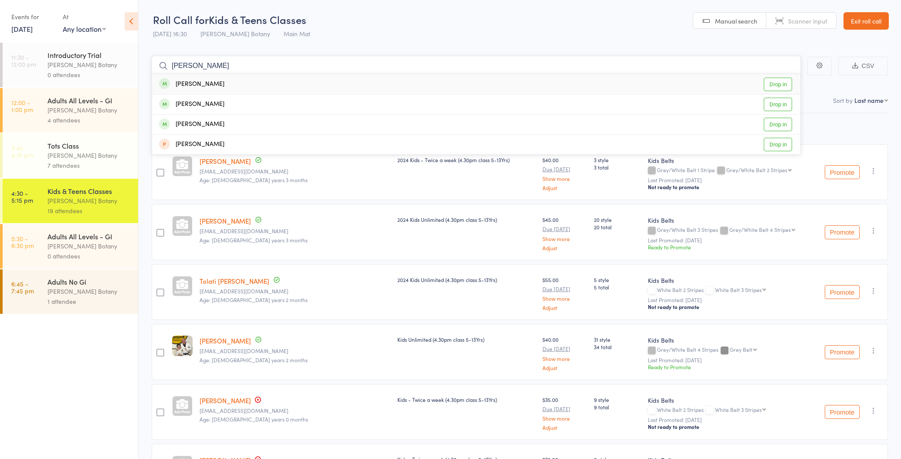
type input "Xavier"
drag, startPoint x: 208, startPoint y: 66, endPoint x: 217, endPoint y: 123, distance: 57.4
click at [217, 123] on div "Xavier Roberts Drop in" at bounding box center [476, 125] width 649 height 20
type input "kalani"
click at [221, 83] on div "Kalani Roberts Drop in" at bounding box center [476, 84] width 649 height 20
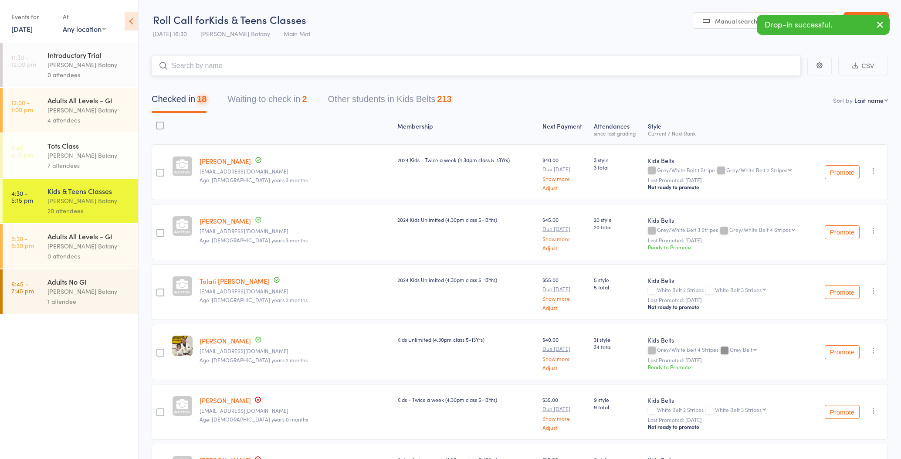
click at [225, 63] on input "search" at bounding box center [476, 66] width 649 height 20
type input "k"
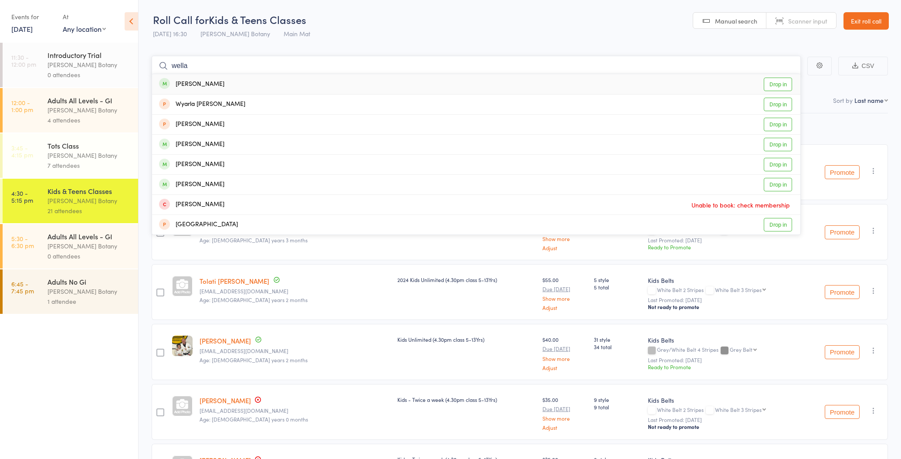
type input "wella"
click at [210, 82] on div "Eva Weller Drop in" at bounding box center [476, 84] width 649 height 20
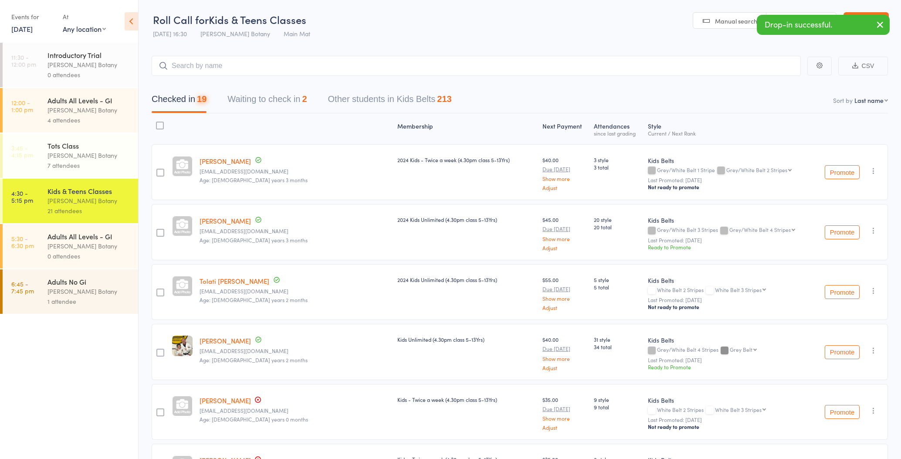
click at [56, 165] on div "7 attendees" at bounding box center [89, 165] width 83 height 10
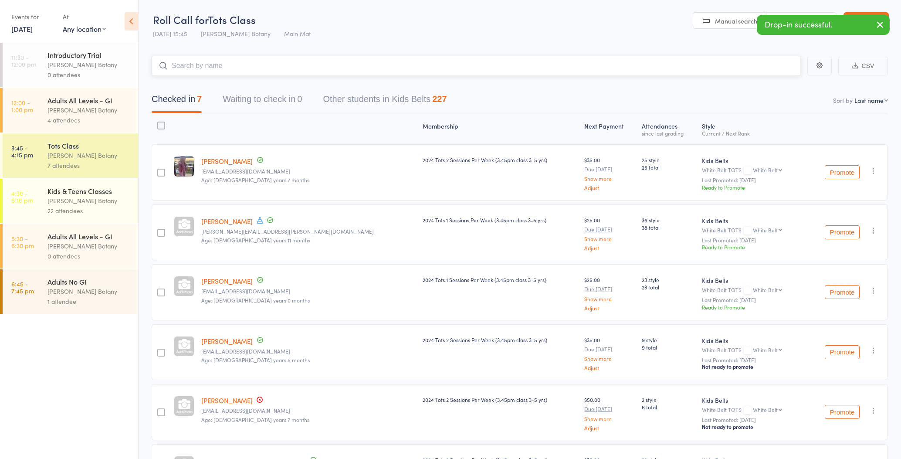
click at [196, 67] on input "search" at bounding box center [476, 66] width 649 height 20
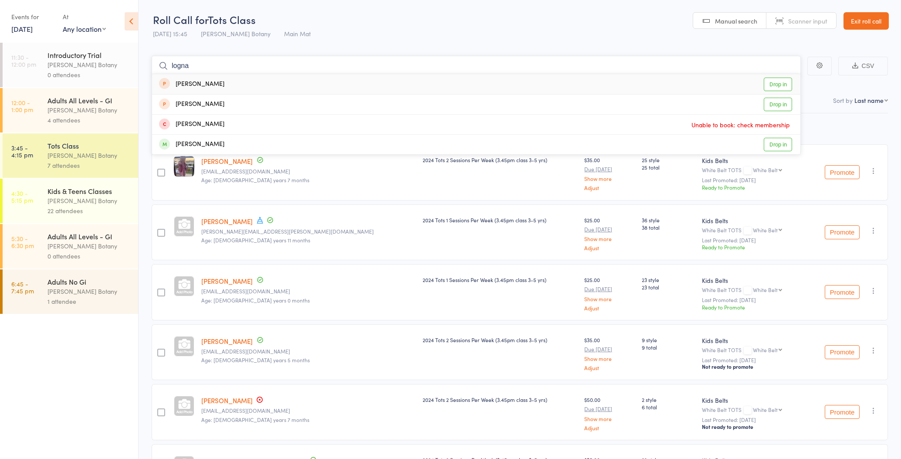
type input "long"
drag, startPoint x: 196, startPoint y: 67, endPoint x: 205, endPoint y: 145, distance: 78.1
click at [205, 145] on div "Logan Weller" at bounding box center [191, 144] width 65 height 10
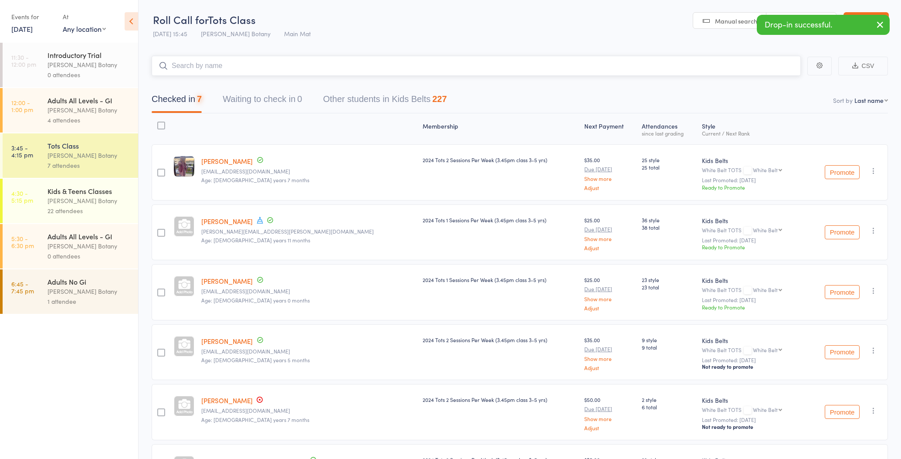
click at [206, 63] on input "search" at bounding box center [476, 66] width 649 height 20
click at [72, 193] on div "Kids & Teens Classes" at bounding box center [89, 191] width 83 height 10
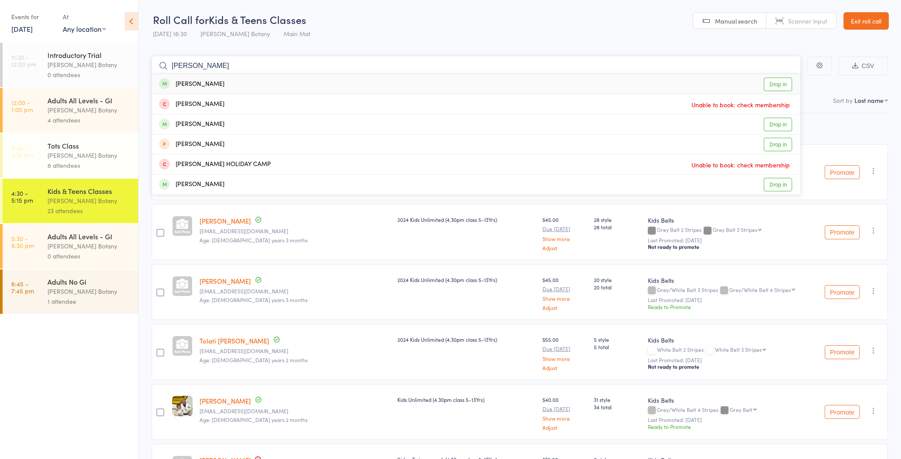
type input "Nicolas"
drag, startPoint x: 198, startPoint y: 80, endPoint x: 211, endPoint y: 121, distance: 42.9
click at [211, 124] on div "Nicolas Kristek" at bounding box center [191, 124] width 65 height 10
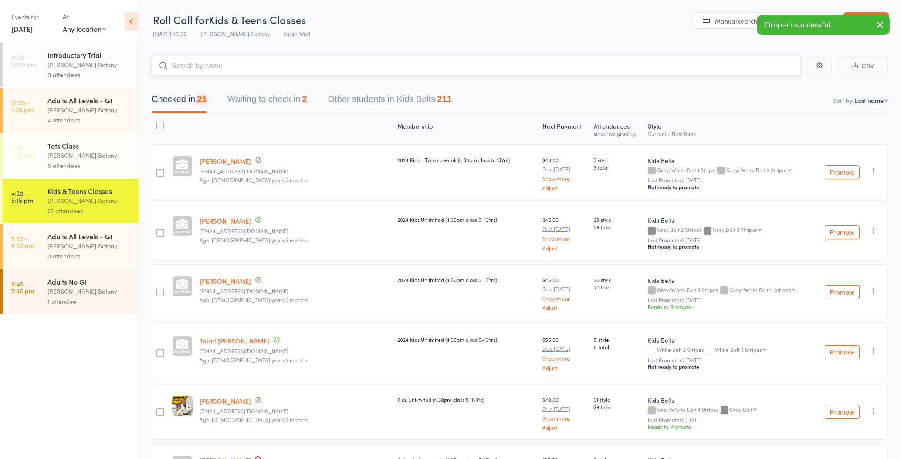
click at [211, 66] on input "search" at bounding box center [476, 66] width 649 height 20
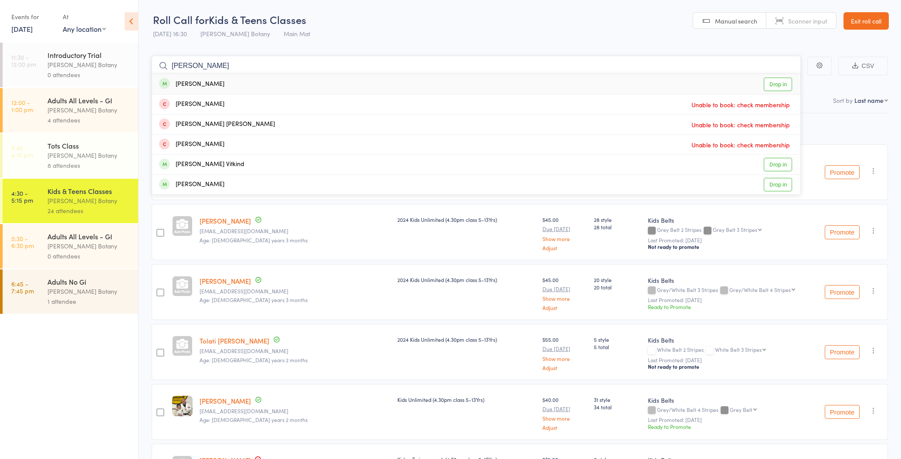
type input "Daniel"
drag, startPoint x: 211, startPoint y: 66, endPoint x: 232, endPoint y: 165, distance: 101.2
click at [232, 165] on div "Daniel Reign Vitkind Drop in" at bounding box center [476, 165] width 649 height 20
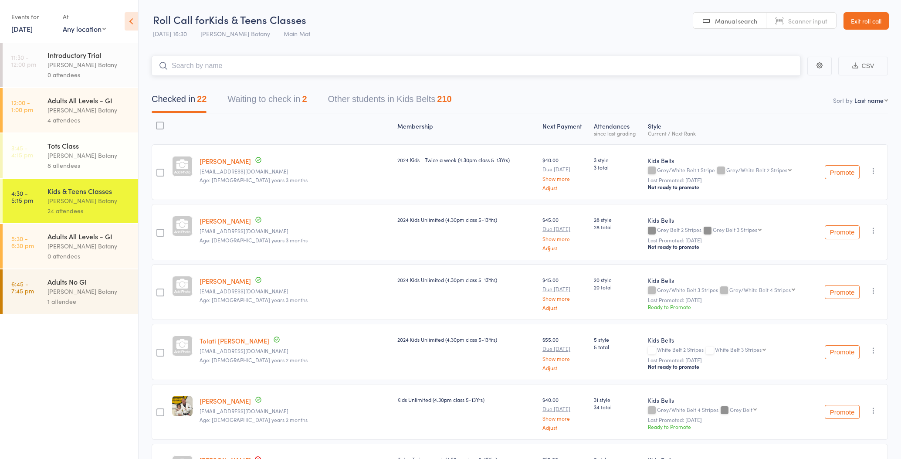
click at [233, 68] on input "search" at bounding box center [476, 66] width 649 height 20
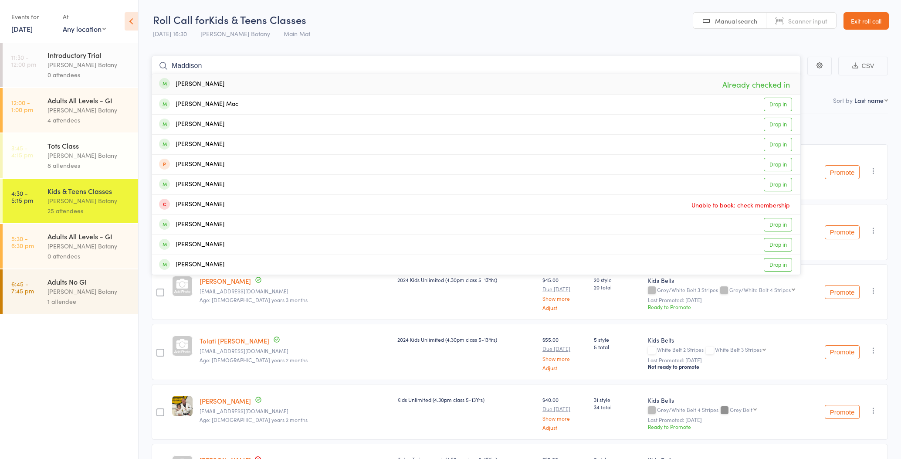
type input "Maddison"
drag, startPoint x: 230, startPoint y: 82, endPoint x: 229, endPoint y: 73, distance: 9.7
click at [230, 82] on div "Maddison Zammit Already checked in" at bounding box center [476, 84] width 649 height 20
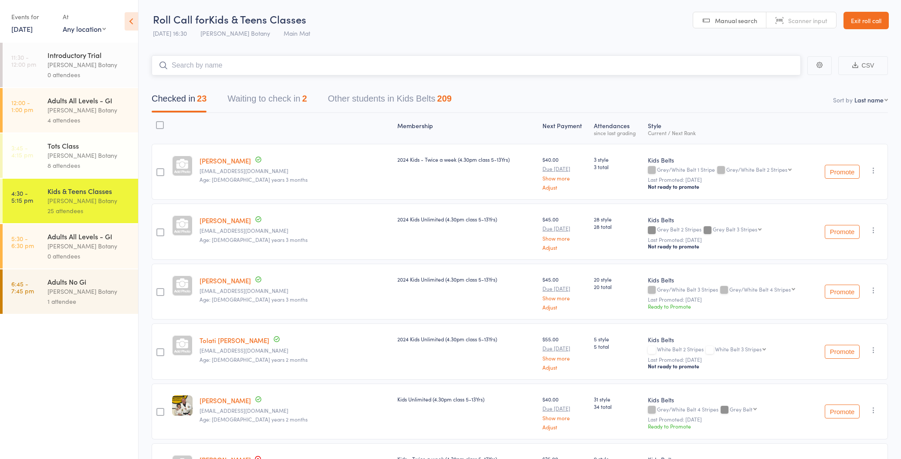
click at [229, 67] on input "search" at bounding box center [476, 65] width 649 height 20
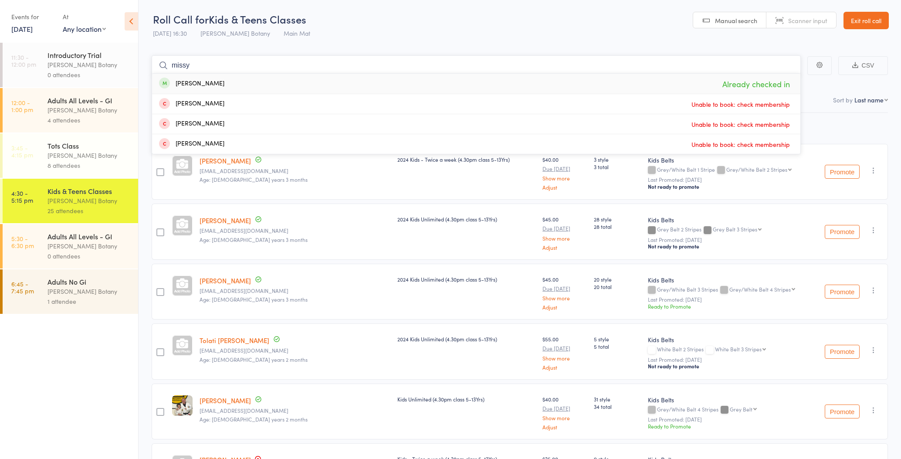
type input "missy"
click at [220, 83] on div "Missy Hourigan Already checked in" at bounding box center [476, 84] width 649 height 20
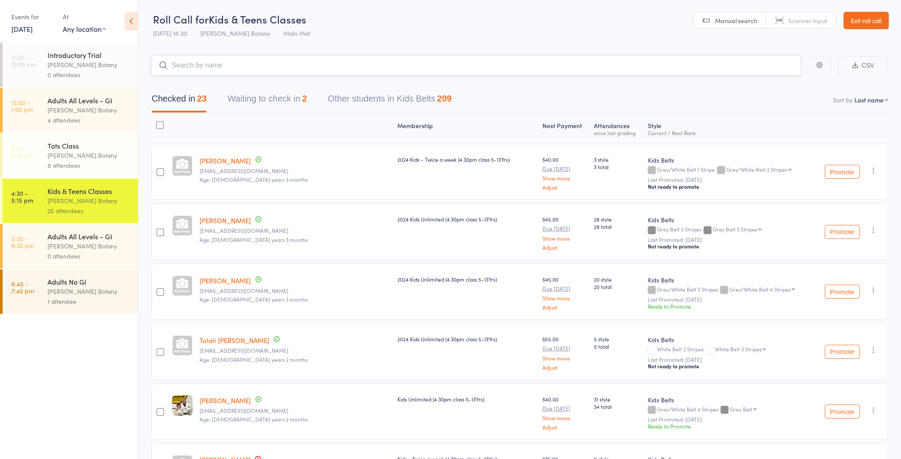
click at [225, 67] on input "search" at bounding box center [476, 65] width 649 height 20
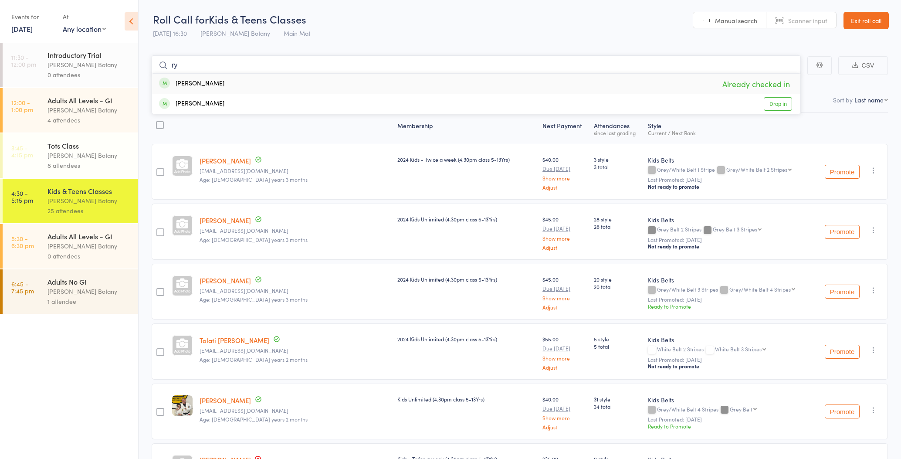
type input "r"
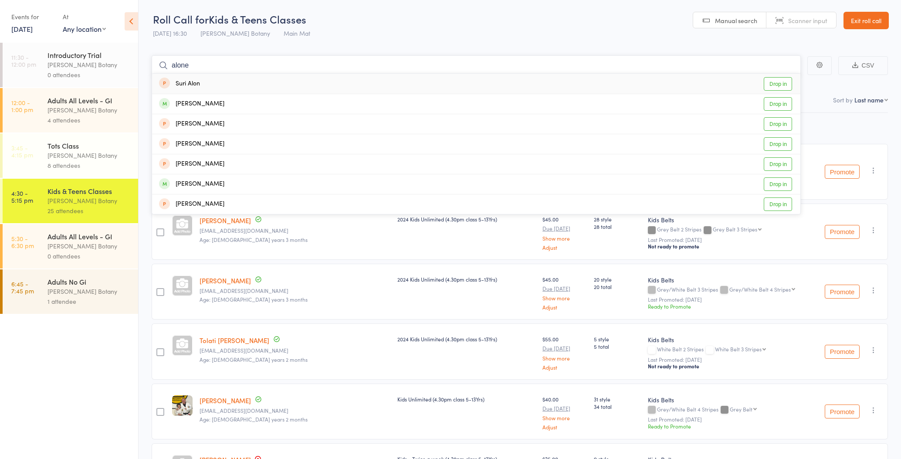
type input "alone"
drag, startPoint x: 214, startPoint y: 61, endPoint x: 208, endPoint y: 103, distance: 41.9
click at [208, 102] on div "Alon Kalimi Drop in" at bounding box center [476, 104] width 649 height 20
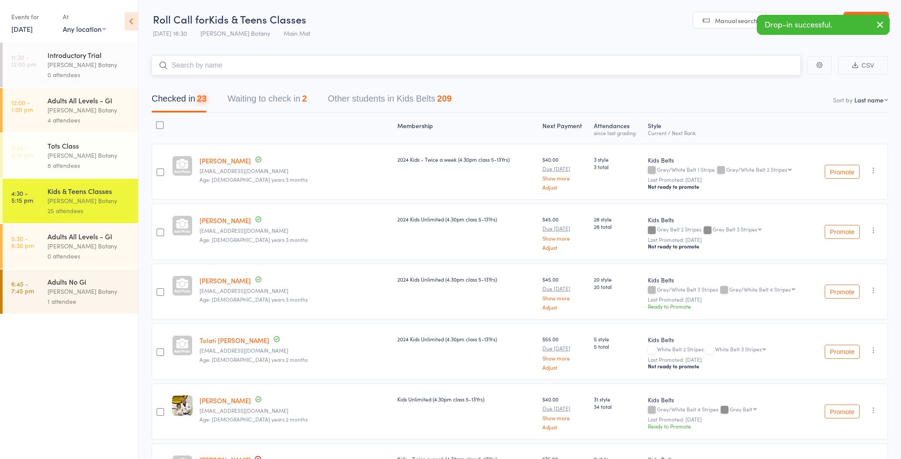
click at [288, 98] on button "Waiting to check in 2" at bounding box center [267, 100] width 79 height 23
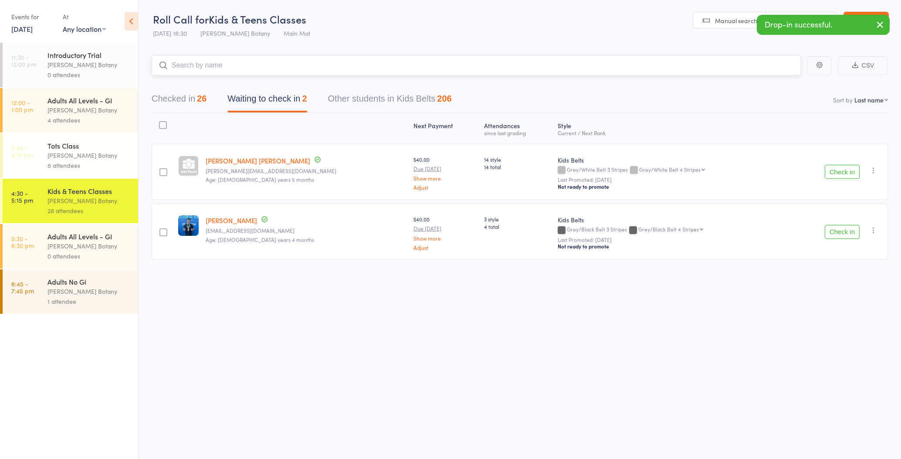
click at [180, 100] on button "Checked in 26" at bounding box center [179, 100] width 55 height 23
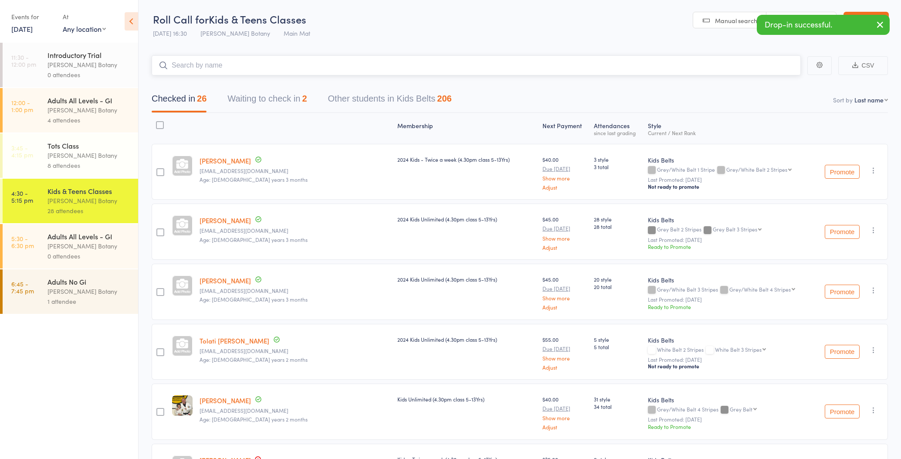
click at [196, 68] on input "search" at bounding box center [476, 65] width 649 height 20
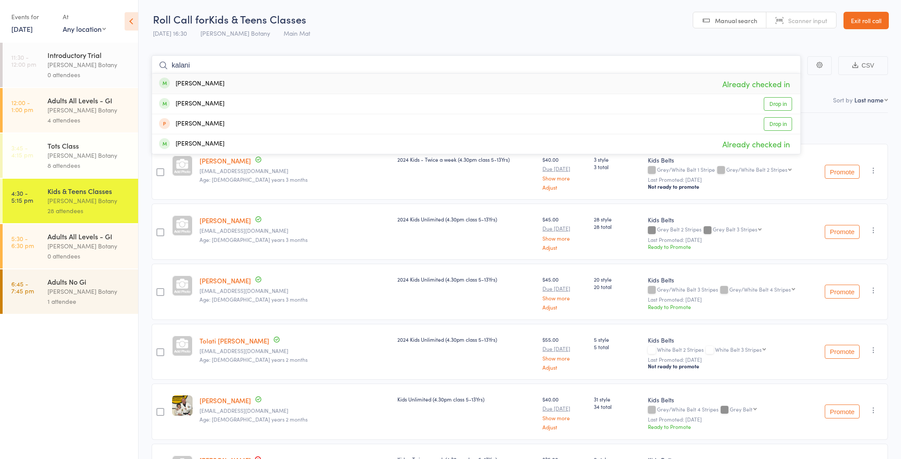
type input "kalani"
click at [231, 85] on div "Kalani Roberts Already checked in" at bounding box center [476, 84] width 649 height 20
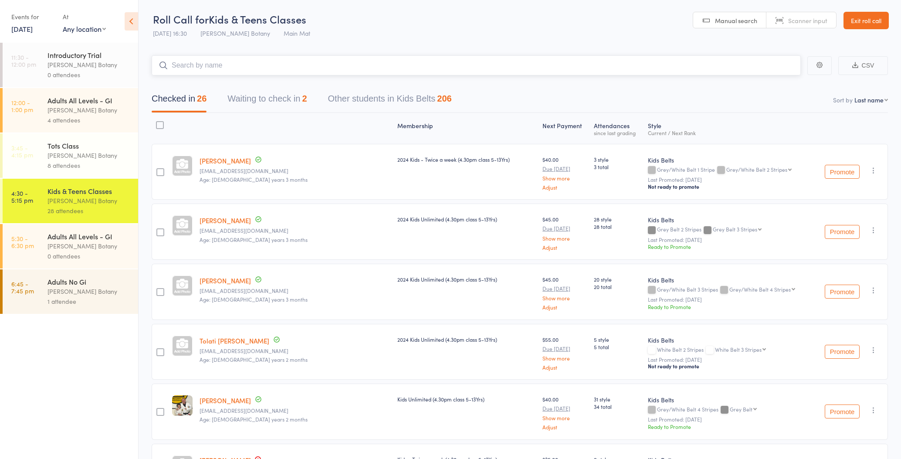
click at [229, 65] on input "search" at bounding box center [476, 65] width 649 height 20
click at [257, 105] on button "Waiting to check in 2" at bounding box center [267, 100] width 79 height 23
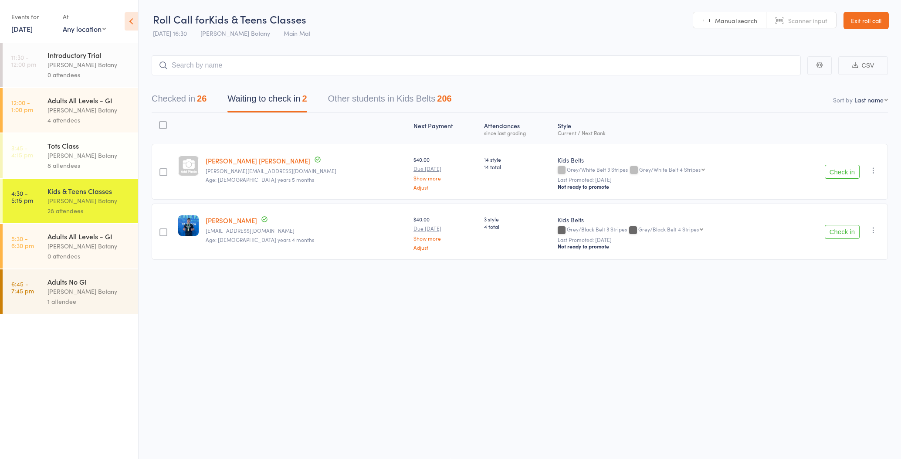
click at [850, 170] on button "Check in" at bounding box center [842, 172] width 35 height 14
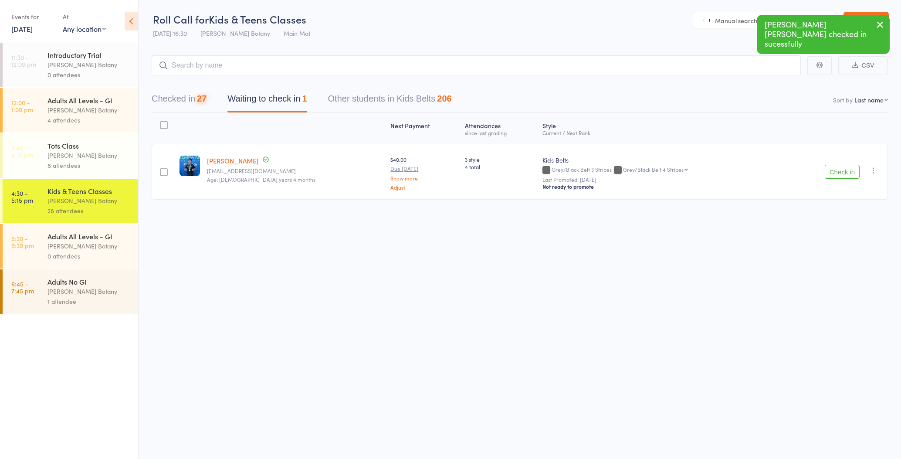
click at [192, 101] on button "Checked in 27" at bounding box center [179, 100] width 55 height 23
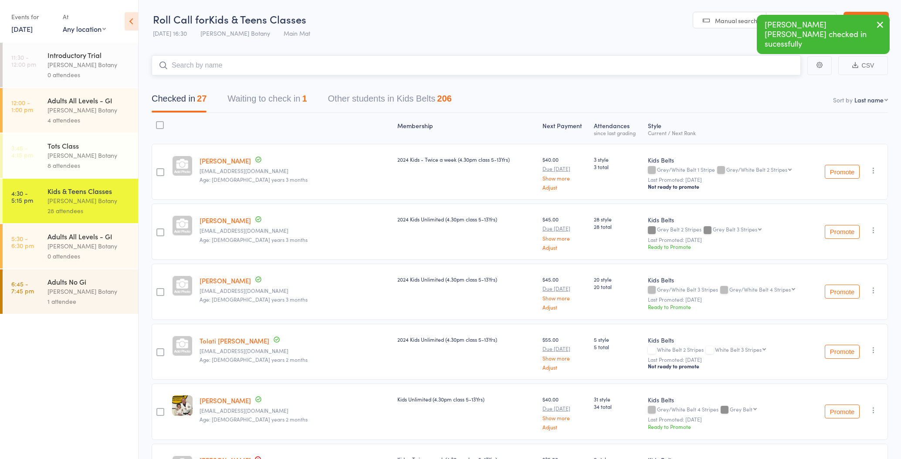
click at [218, 67] on input "search" at bounding box center [476, 65] width 649 height 20
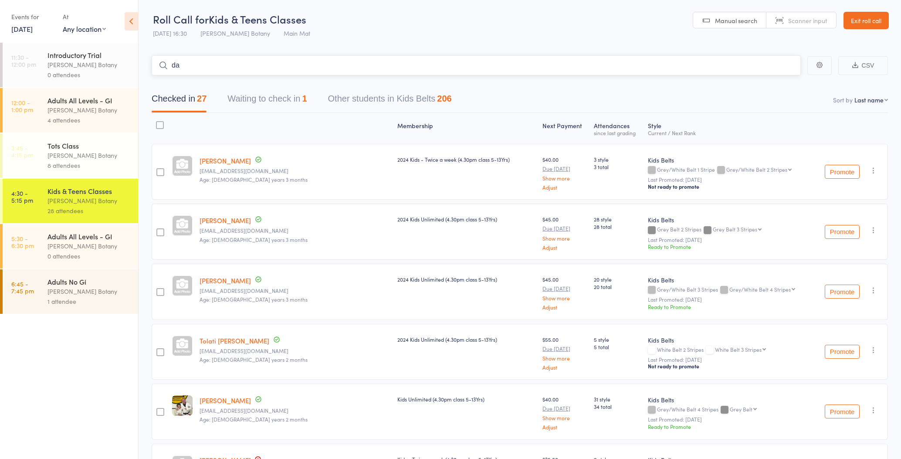
type input "d"
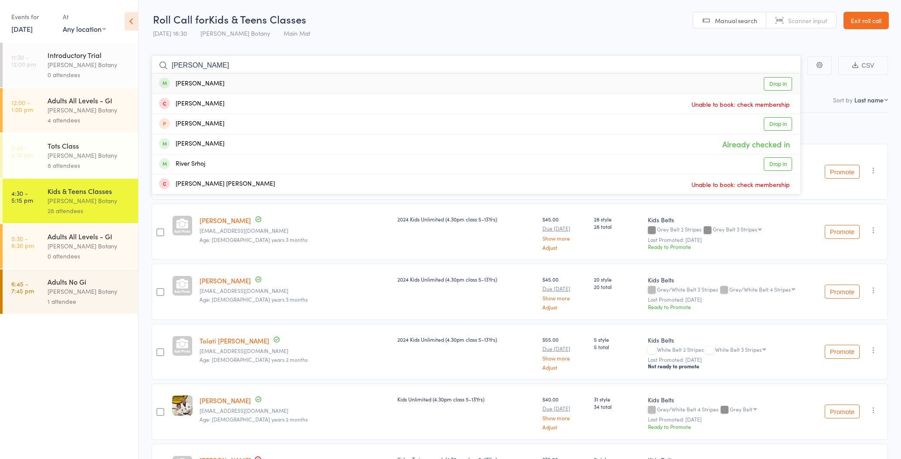
type input "Oliver"
drag, startPoint x: 218, startPoint y: 67, endPoint x: 220, endPoint y: 145, distance: 78.0
click at [220, 145] on div "Oliver Beetham Already checked in" at bounding box center [476, 144] width 649 height 20
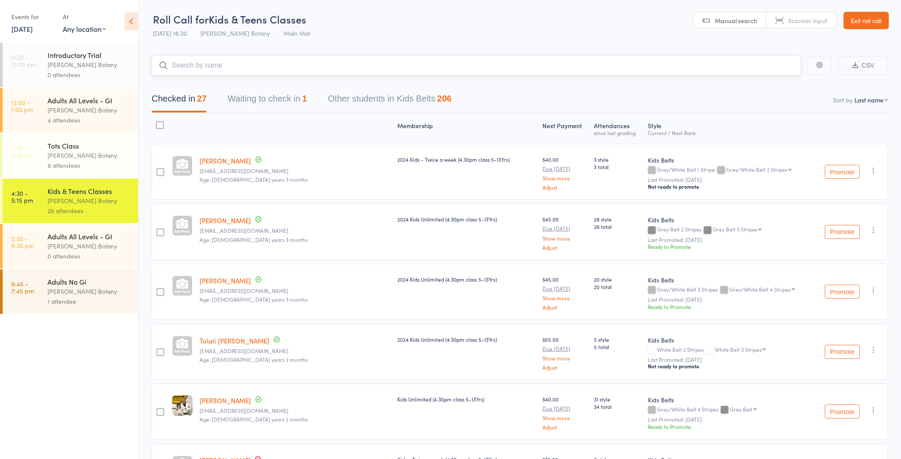
click at [272, 105] on button "Waiting to check in 1" at bounding box center [267, 100] width 79 height 23
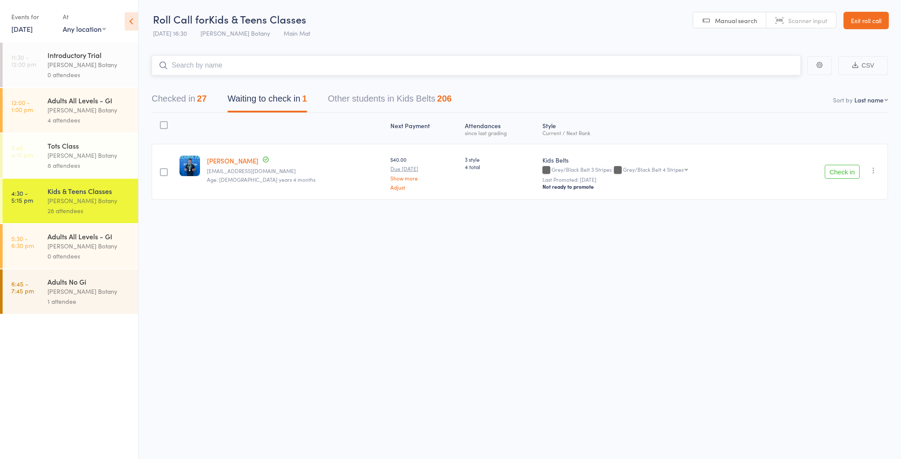
click at [175, 102] on button "Checked in 27" at bounding box center [179, 100] width 55 height 23
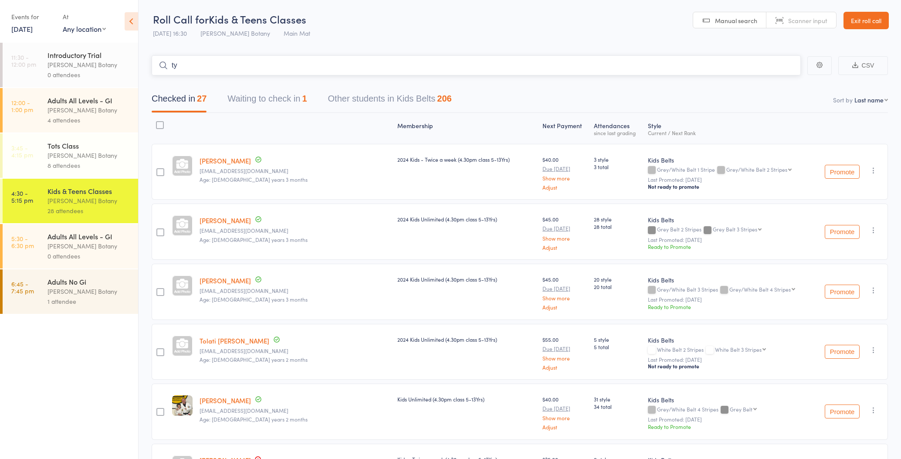
type input "t"
type input "tyja"
click at [211, 84] on div "Tyjah Robertson" at bounding box center [191, 84] width 65 height 10
click at [212, 68] on input "search" at bounding box center [476, 65] width 649 height 20
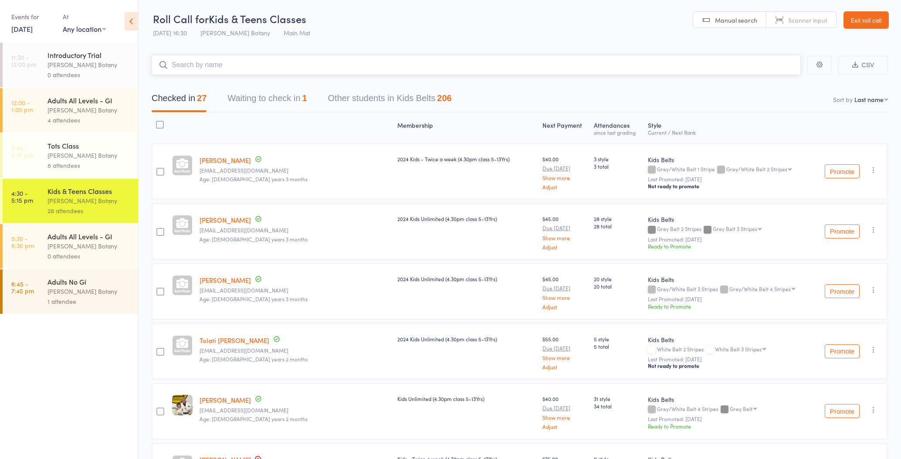
click at [211, 66] on input "search" at bounding box center [476, 65] width 649 height 20
type input "Sasha"
drag, startPoint x: 211, startPoint y: 66, endPoint x: 216, endPoint y: 81, distance: 15.7
click at [216, 82] on div "Sasha Randall Drop in" at bounding box center [476, 83] width 649 height 20
click at [219, 66] on input "search" at bounding box center [476, 65] width 649 height 20
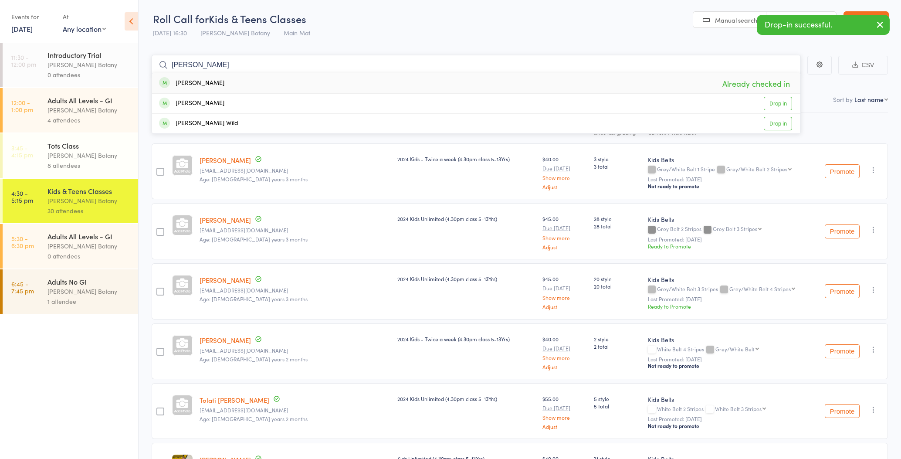
type input "Randall"
drag, startPoint x: 219, startPoint y: 66, endPoint x: 214, endPoint y: 105, distance: 39.9
click at [214, 105] on div "Ashton Randall" at bounding box center [191, 104] width 65 height 10
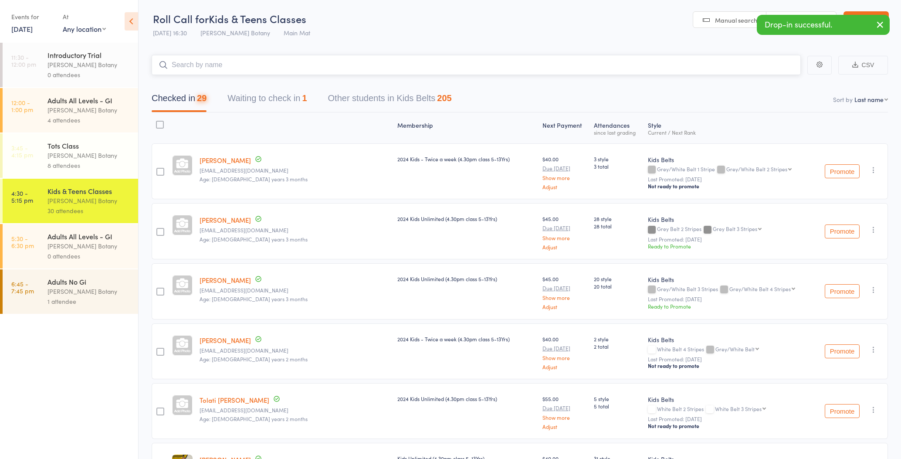
click at [224, 68] on input "search" at bounding box center [476, 65] width 649 height 20
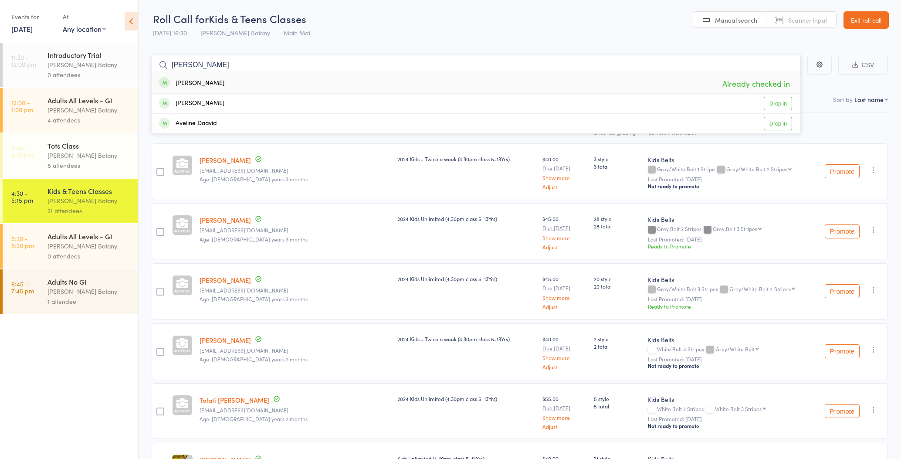
type input "Avery"
drag, startPoint x: 226, startPoint y: 64, endPoint x: 229, endPoint y: 82, distance: 18.5
click at [229, 82] on div "Avery Sugandha Already checked in" at bounding box center [476, 83] width 649 height 20
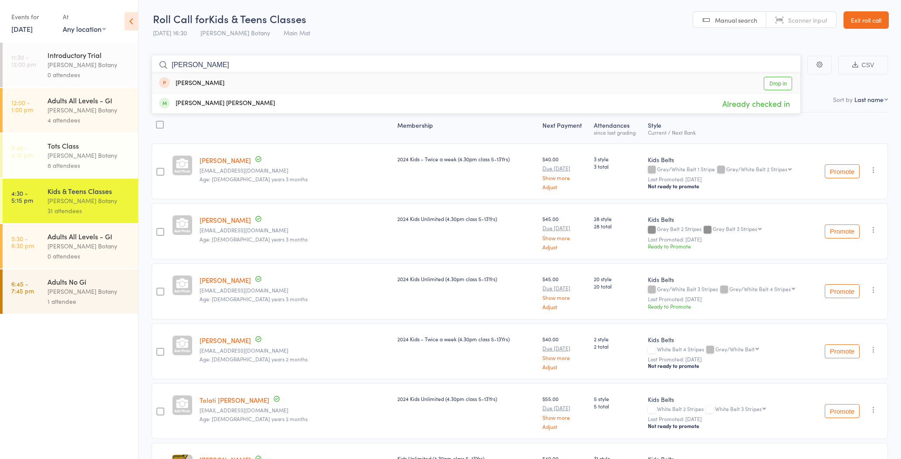
type input "Ezra"
drag, startPoint x: 229, startPoint y: 82, endPoint x: 237, endPoint y: 101, distance: 20.3
click at [236, 101] on div "Ezra Sugandha Already checked in" at bounding box center [476, 104] width 649 height 20
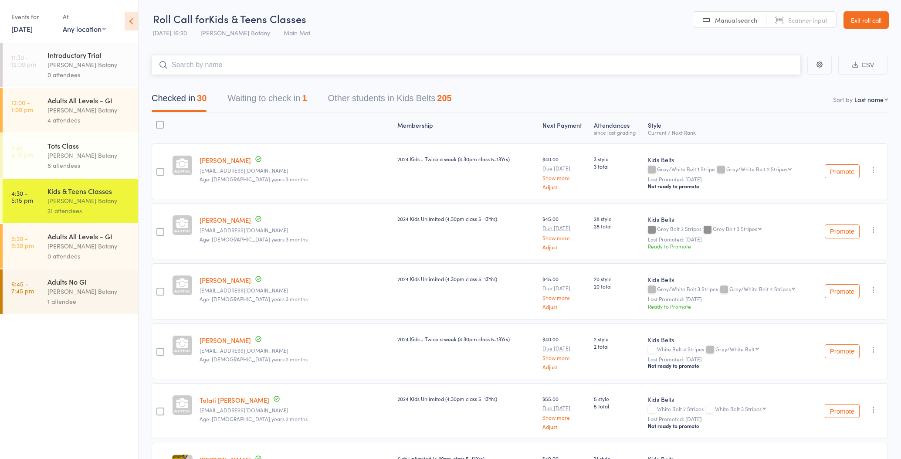
click at [224, 64] on input "search" at bounding box center [476, 65] width 649 height 20
type input "a"
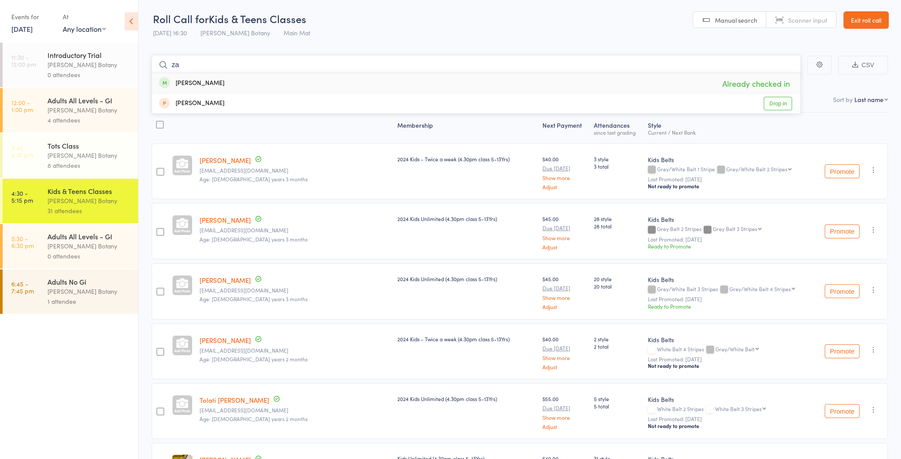
type input "z"
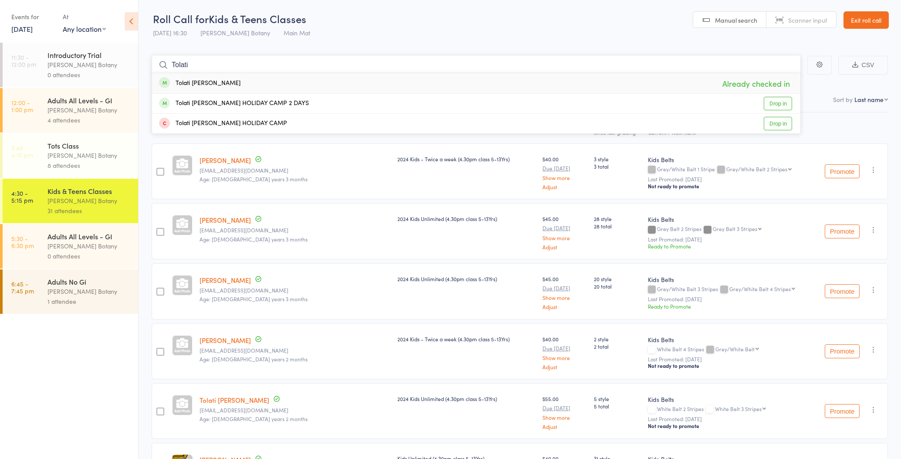
type input "Tolati"
drag, startPoint x: 224, startPoint y: 64, endPoint x: 238, endPoint y: 81, distance: 21.7
click at [238, 85] on div "Tolati Junior Fifita Already checked in" at bounding box center [476, 83] width 649 height 20
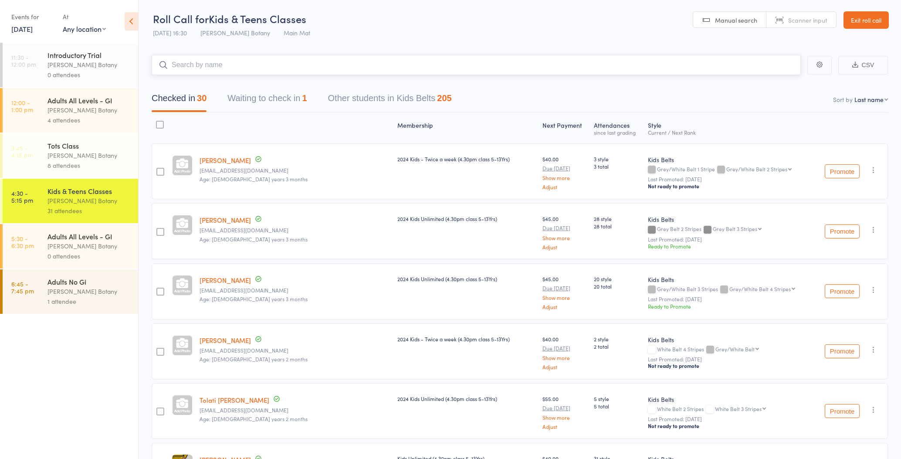
click at [238, 65] on input "search" at bounding box center [476, 65] width 649 height 20
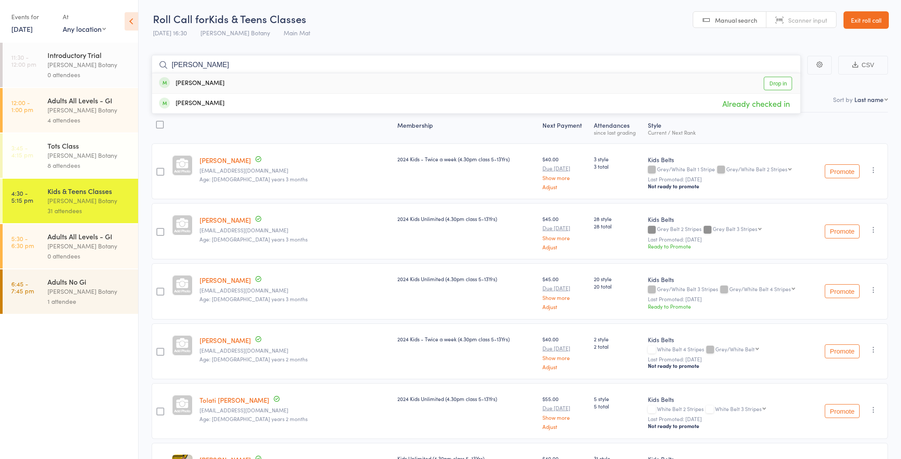
type input "byrne"
click at [244, 80] on div "Bobby Byrne Drop in" at bounding box center [476, 83] width 649 height 20
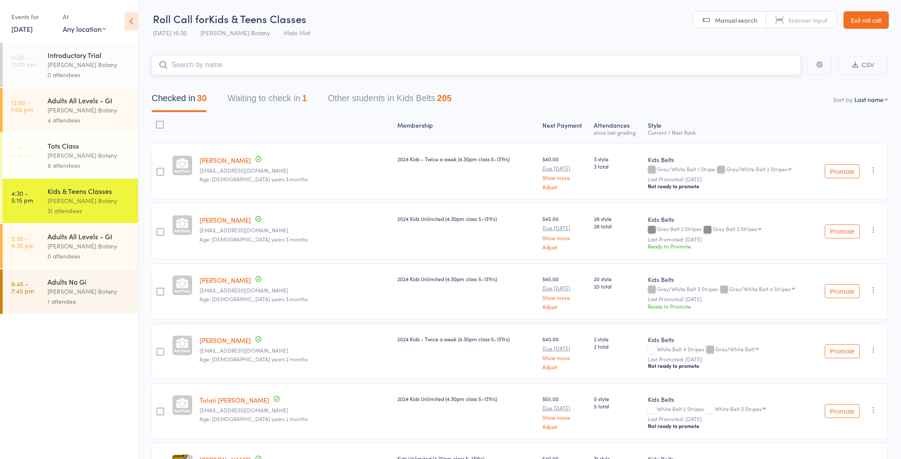
click at [240, 61] on input "search" at bounding box center [476, 65] width 649 height 20
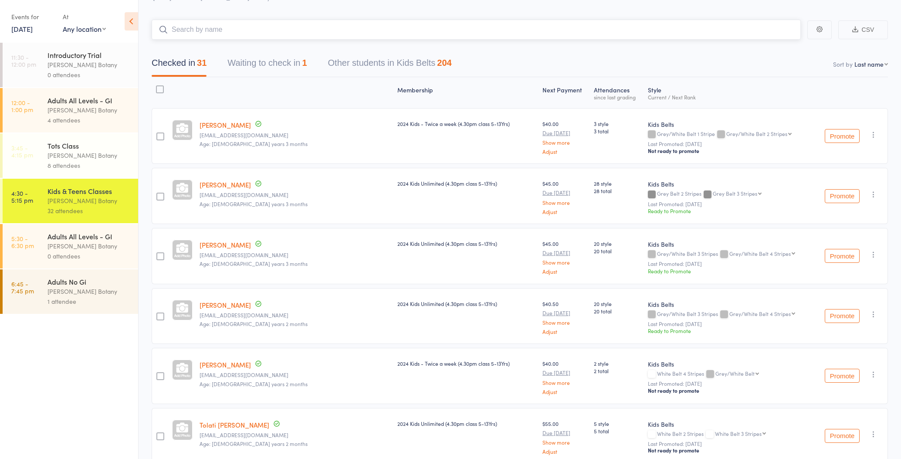
scroll to position [37, 0]
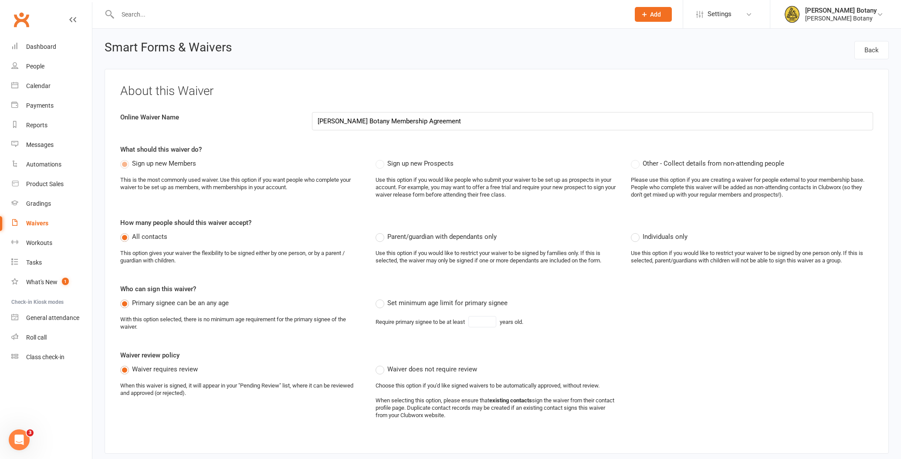
scroll to position [181, 0]
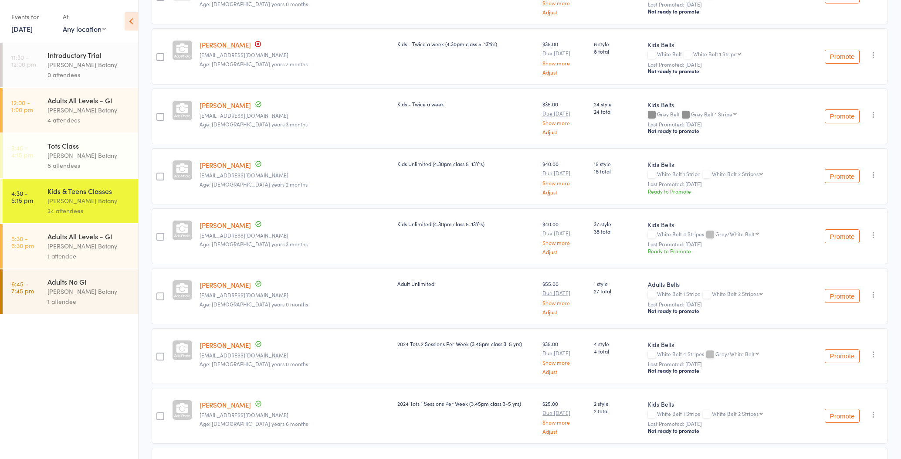
scroll to position [700, 0]
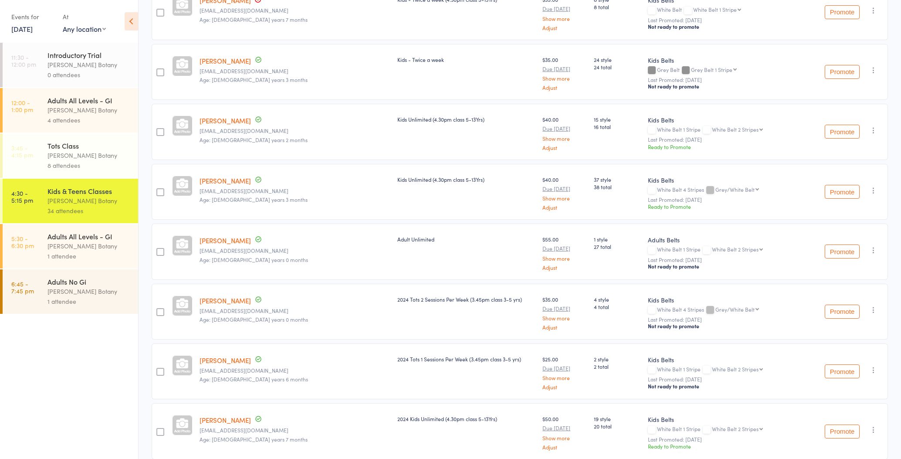
click at [874, 247] on icon "button" at bounding box center [874, 250] width 9 height 9
click at [835, 339] on li "Remove" at bounding box center [843, 338] width 72 height 12
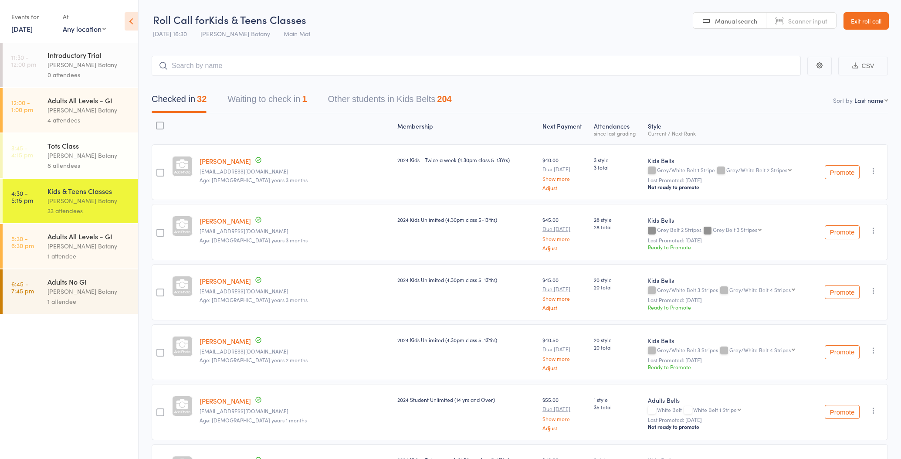
scroll to position [0, 0]
click at [194, 65] on input "search" at bounding box center [476, 66] width 649 height 20
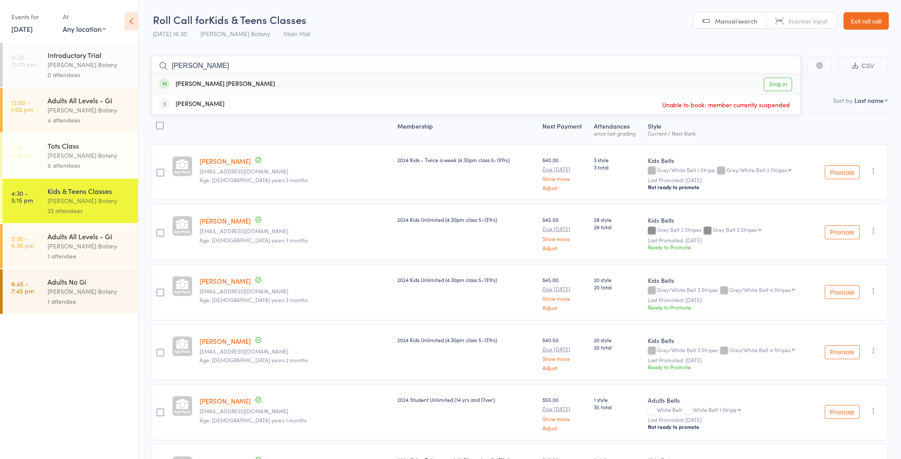
type input "Arthur"
drag, startPoint x: 201, startPoint y: 81, endPoint x: 208, endPoint y: 84, distance: 8.2
click at [208, 84] on div "Arthur Vieira Tavares de Franca" at bounding box center [217, 84] width 116 height 10
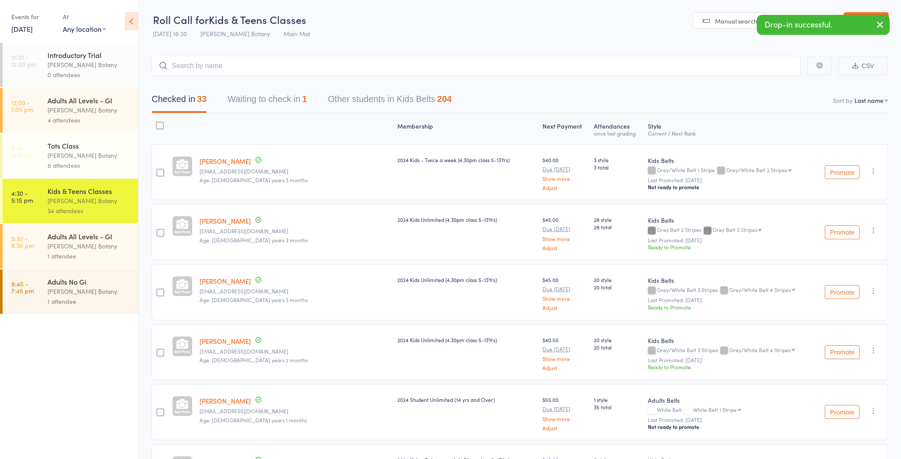
click at [92, 243] on div "[PERSON_NAME] Botany" at bounding box center [89, 246] width 83 height 10
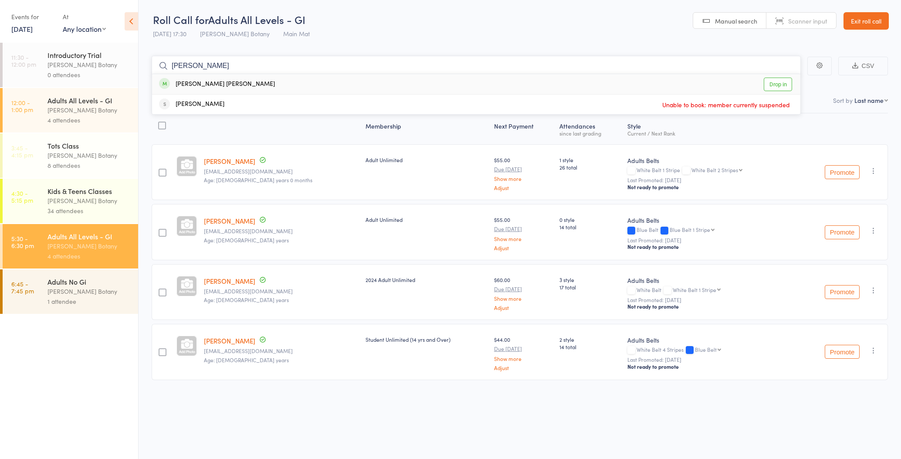
type input "Arthur"
drag, startPoint x: 236, startPoint y: 81, endPoint x: 242, endPoint y: 82, distance: 5.8
click at [242, 82] on div "Arthur Vieira Tavares de Franca" at bounding box center [217, 84] width 116 height 10
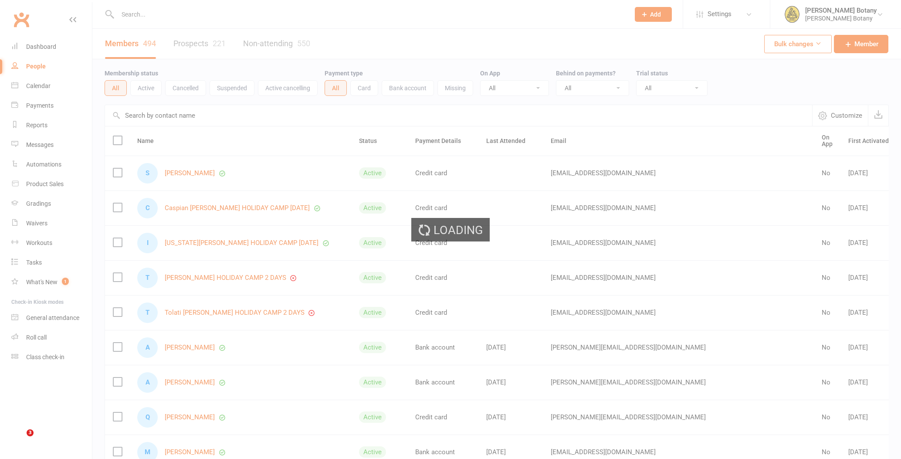
select select "100"
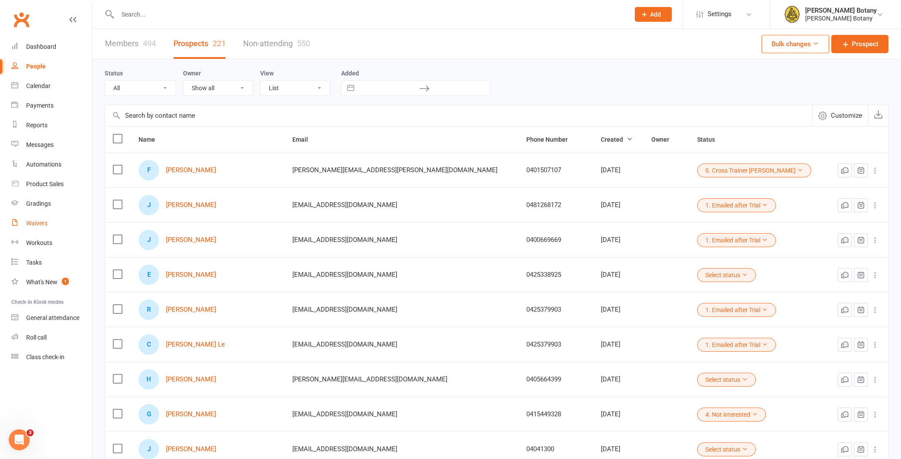
click at [45, 221] on div "Waivers" at bounding box center [36, 223] width 21 height 7
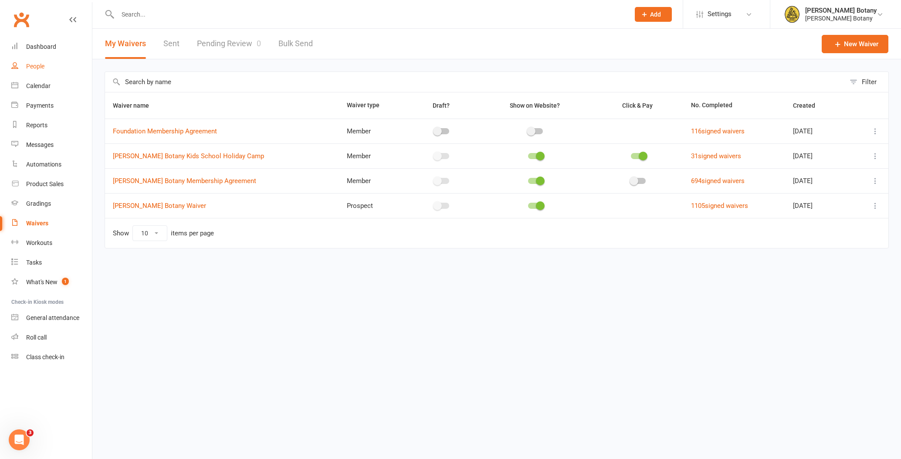
click at [33, 68] on div "People" at bounding box center [35, 66] width 18 height 7
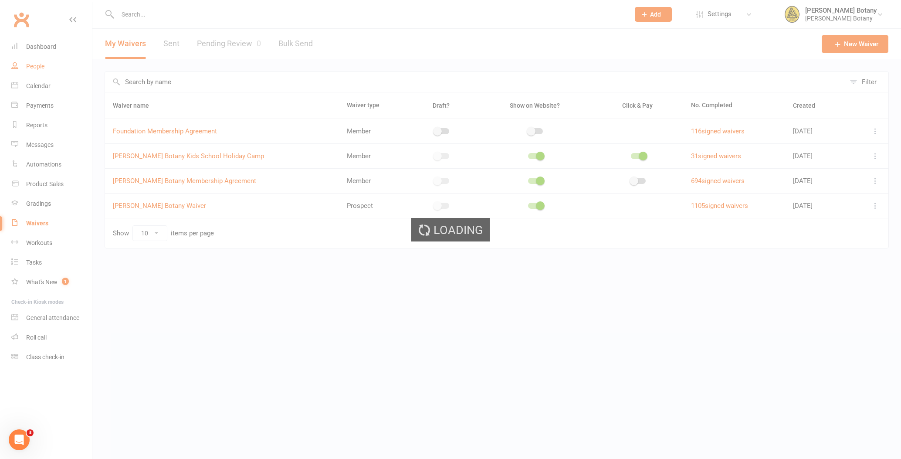
select select "100"
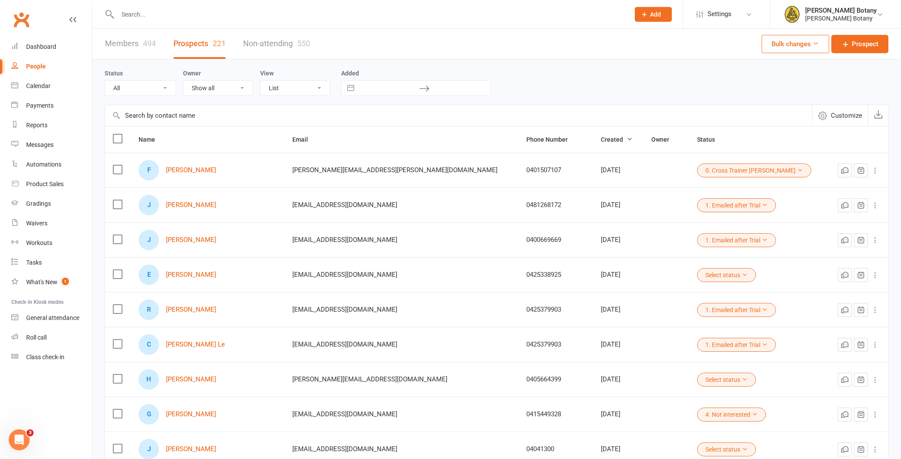
click at [130, 45] on link "Members 494" at bounding box center [130, 44] width 51 height 30
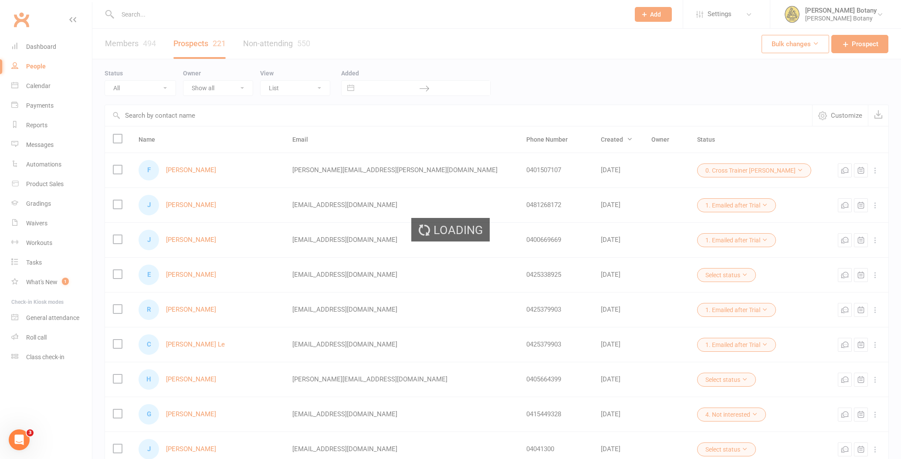
select select "100"
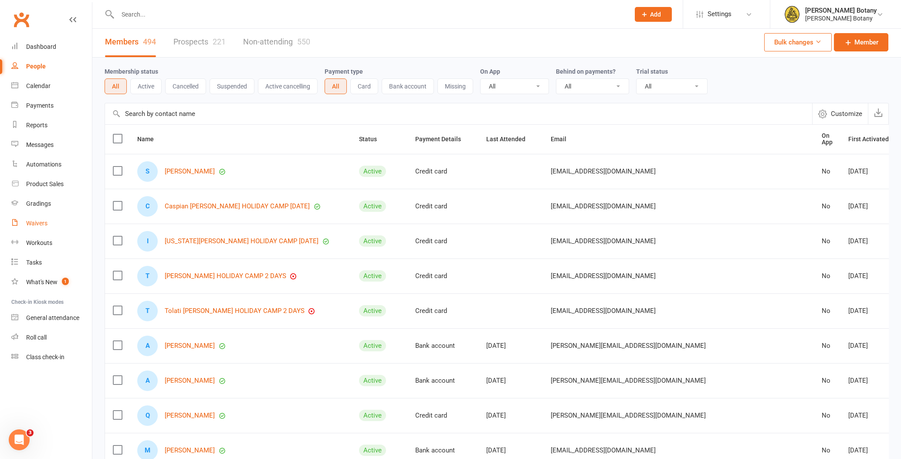
click at [44, 222] on div "Waivers" at bounding box center [36, 223] width 21 height 7
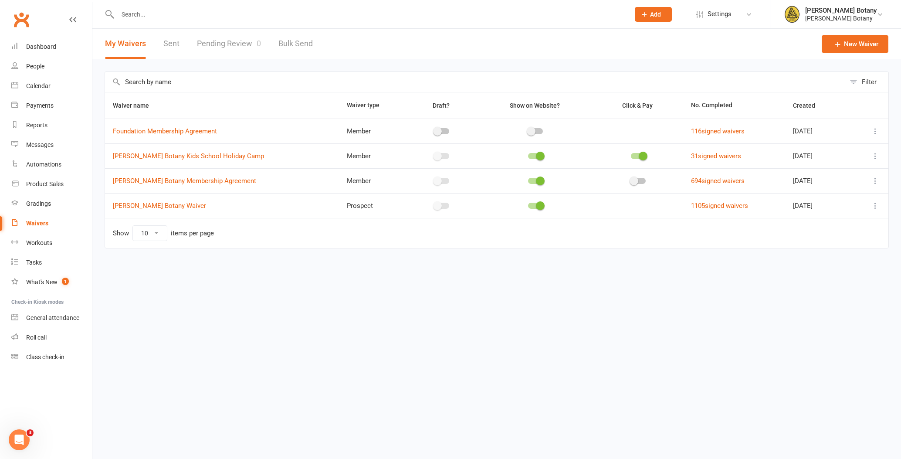
click at [209, 43] on link "Pending Review 0" at bounding box center [229, 44] width 64 height 30
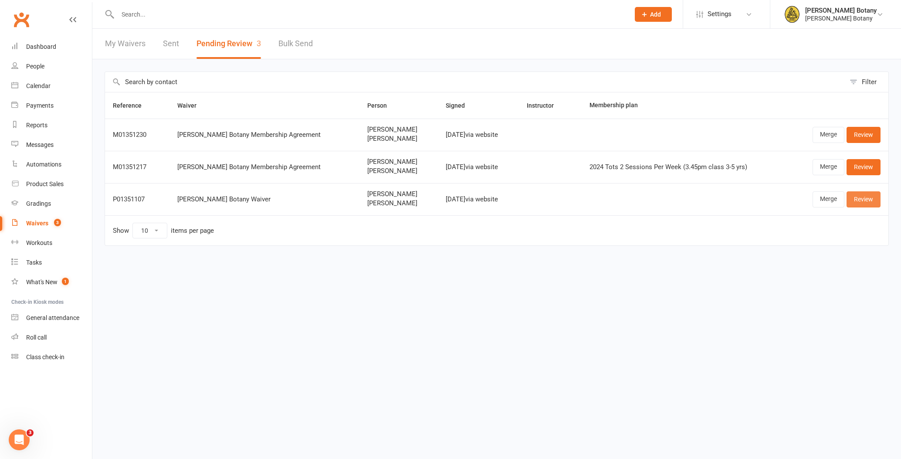
click at [872, 198] on link "Review" at bounding box center [864, 199] width 34 height 16
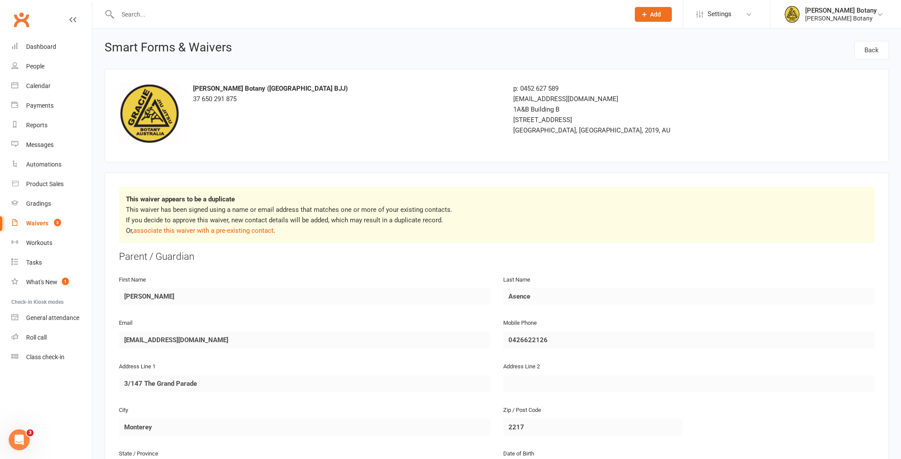
click at [255, 231] on link "associate this waiver with a pre-existing contact" at bounding box center [203, 231] width 140 height 8
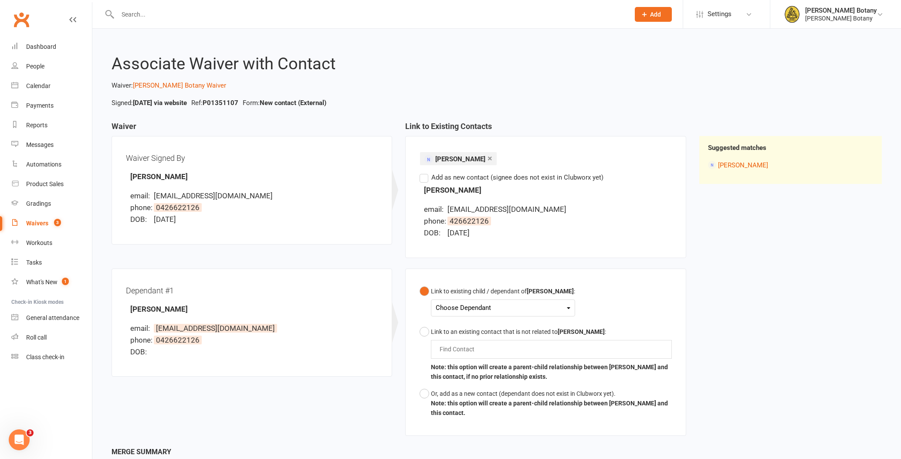
click at [523, 300] on div "Choose Dependant Jayson Asence" at bounding box center [503, 307] width 144 height 17
click at [520, 306] on div "Choose Dependant" at bounding box center [503, 308] width 135 height 12
click at [491, 332] on link "Jayson Asence" at bounding box center [479, 328] width 86 height 19
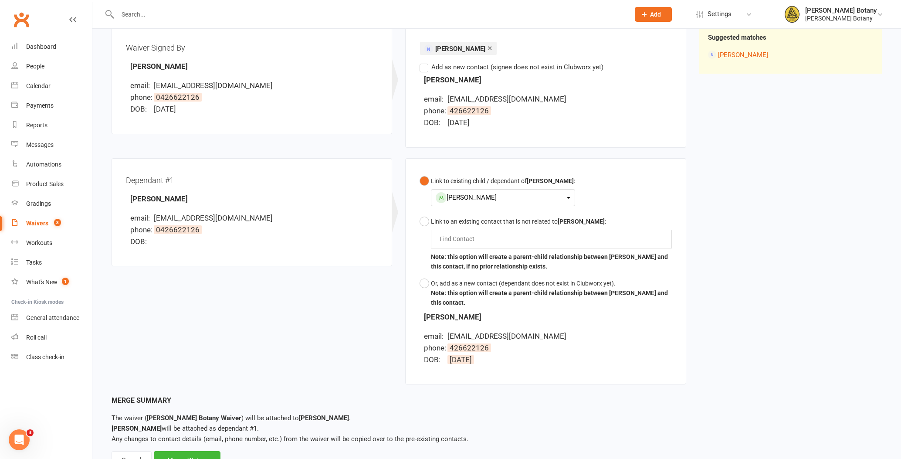
scroll to position [116, 0]
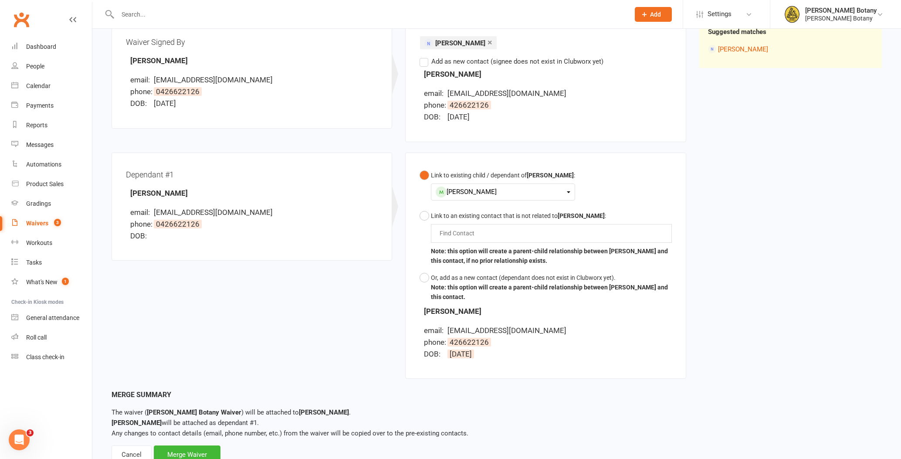
drag, startPoint x: 514, startPoint y: 179, endPoint x: 512, endPoint y: 195, distance: 15.8
click at [515, 181] on button "Link to existing child / dependant of Jayson Asence : Jayson Asence Jayson Asen…" at bounding box center [498, 187] width 156 height 41
click at [512, 195] on div "Jayson Asence" at bounding box center [503, 192] width 135 height 12
click at [584, 191] on div "Link to existing child / dependant of Jayson Asence : Jayson Asence Jayson Asen…" at bounding box center [546, 236] width 252 height 139
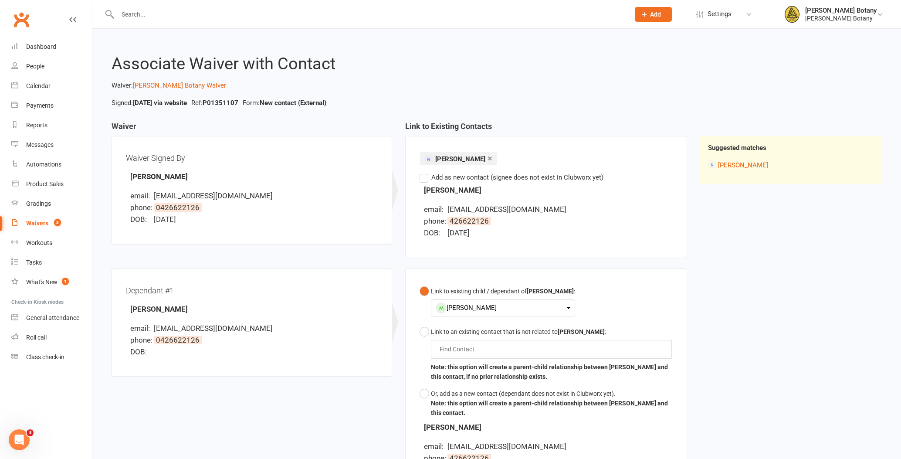
scroll to position [0, 0]
click at [425, 395] on button "Or, add as a new contact (dependant does not exist in Clubworx yet). Note: this…" at bounding box center [546, 403] width 252 height 36
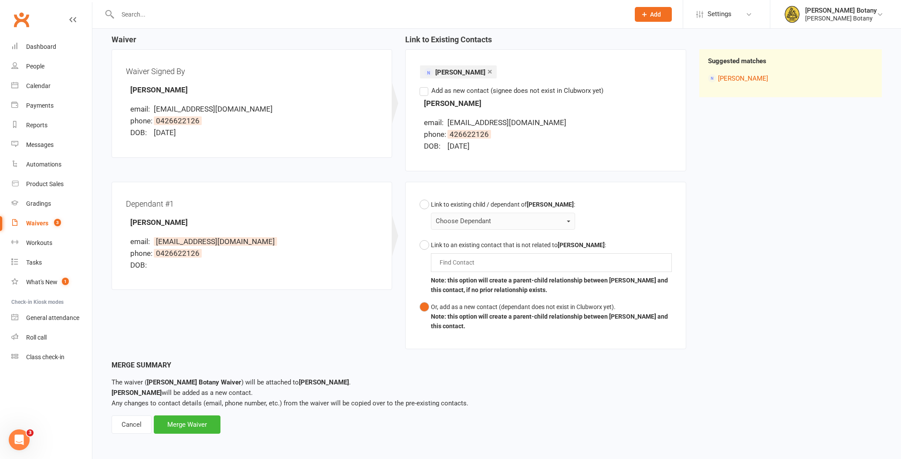
scroll to position [86, 0]
click at [197, 423] on div "Merge Waiver" at bounding box center [187, 425] width 67 height 18
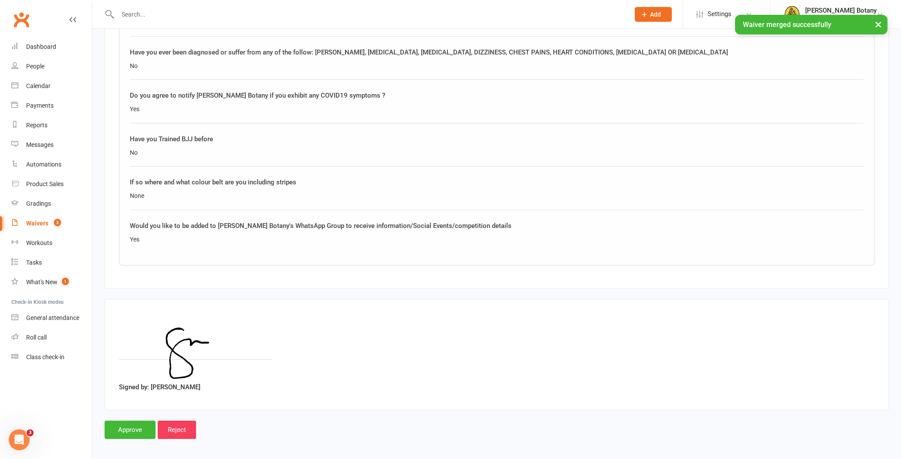
scroll to position [1142, 0]
click at [124, 423] on input "Approve" at bounding box center [130, 430] width 51 height 18
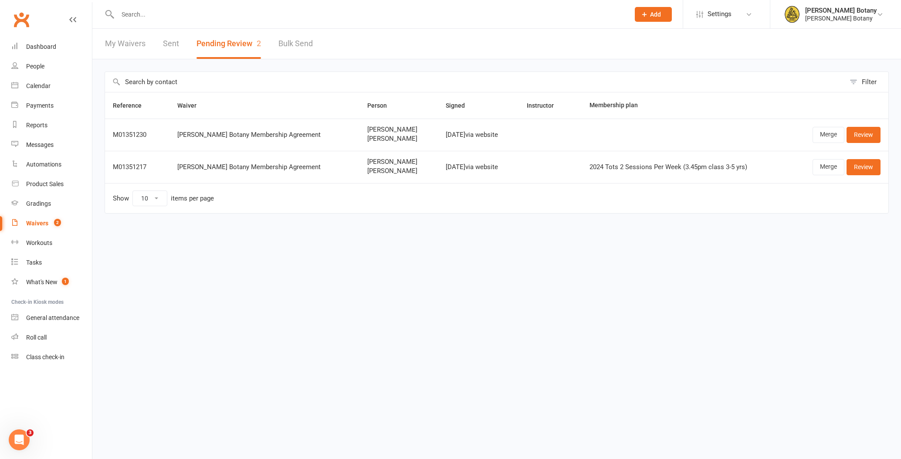
click at [150, 16] on input "text" at bounding box center [369, 14] width 509 height 12
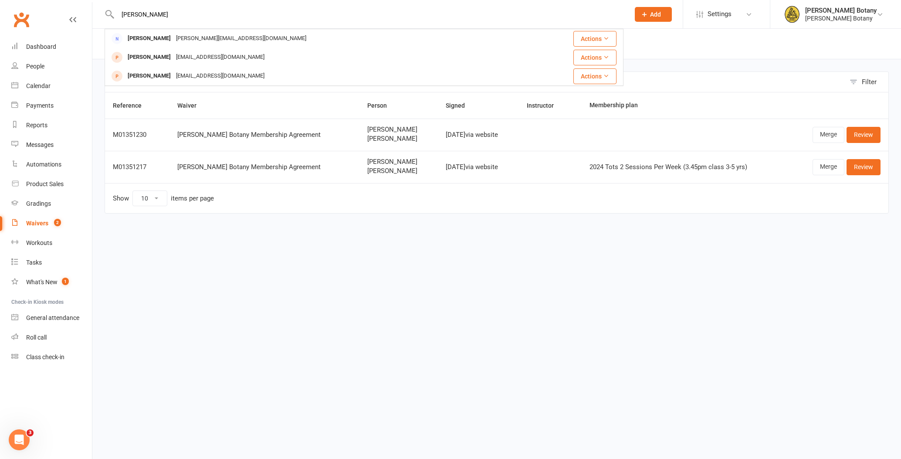
type input "Chloe"
drag, startPoint x: 150, startPoint y: 16, endPoint x: 739, endPoint y: 70, distance: 591.8
click at [739, 70] on div "Filter Reference Waiver Person Signed Instructor Membership plan M01351230 Grac…" at bounding box center [496, 148] width 809 height 179
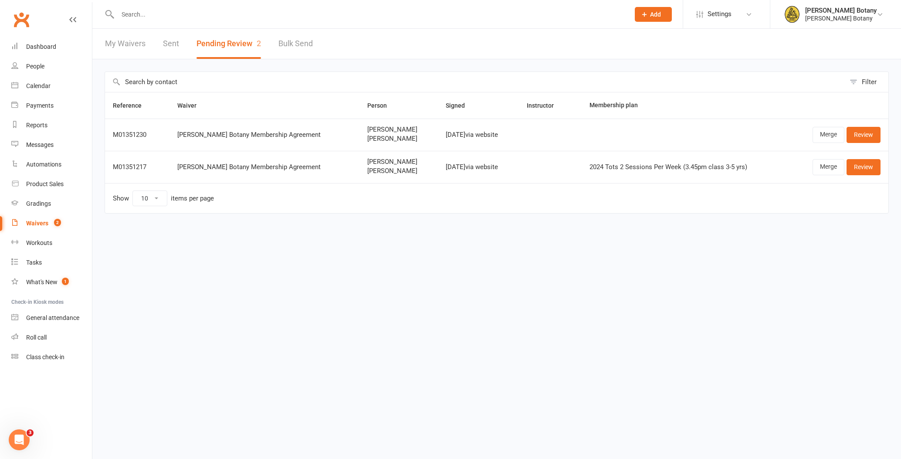
click at [867, 136] on link "Review" at bounding box center [864, 135] width 34 height 16
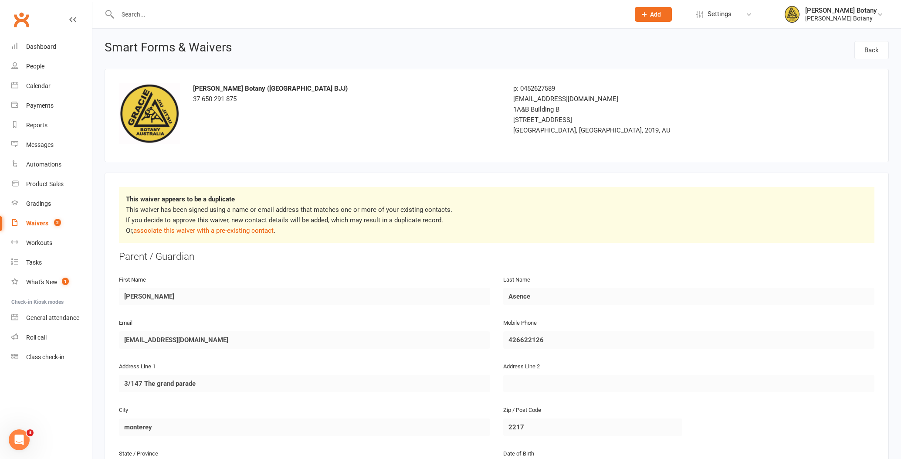
scroll to position [6, 0]
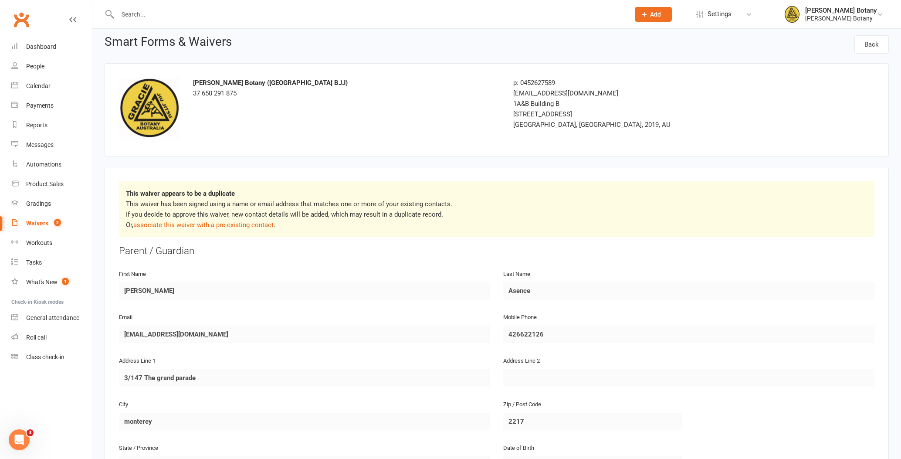
click at [257, 222] on link "associate this waiver with a pre-existing contact" at bounding box center [203, 225] width 140 height 8
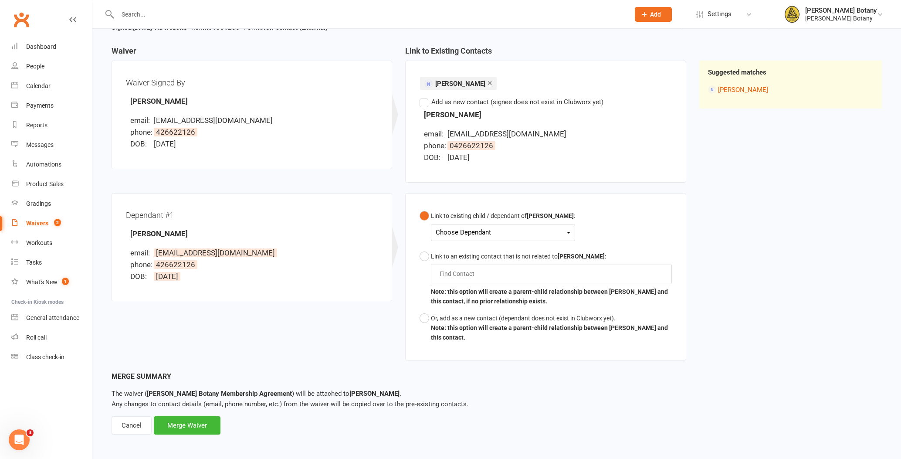
click at [479, 228] on div "Choose Dependant" at bounding box center [503, 233] width 135 height 12
click at [492, 268] on link "Chloe Asence" at bounding box center [479, 271] width 86 height 19
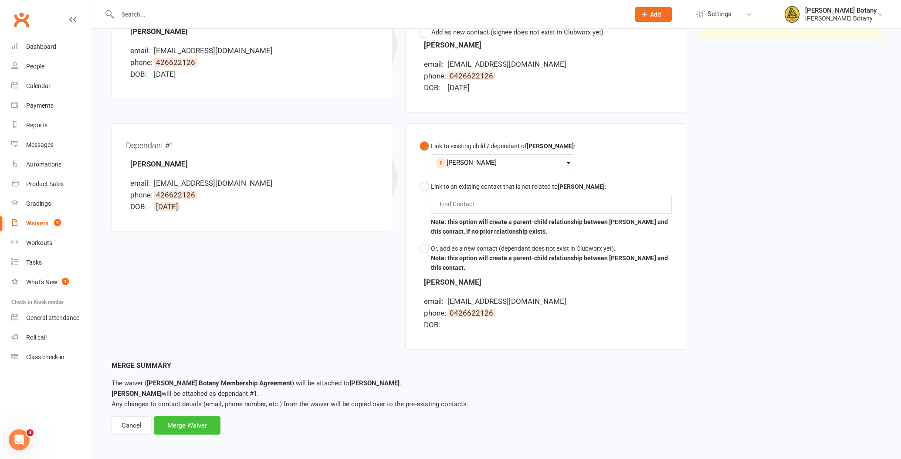
scroll to position [145, 0]
click at [197, 423] on div "Merge Waiver" at bounding box center [187, 426] width 67 height 18
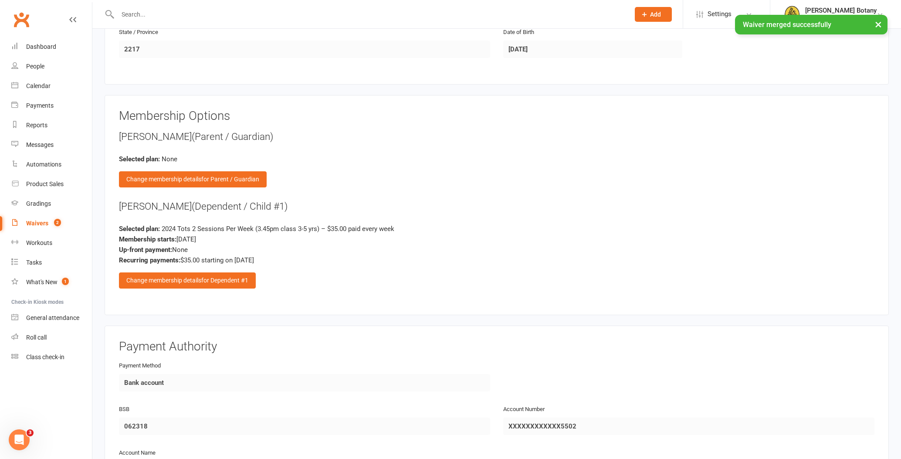
scroll to position [679, 0]
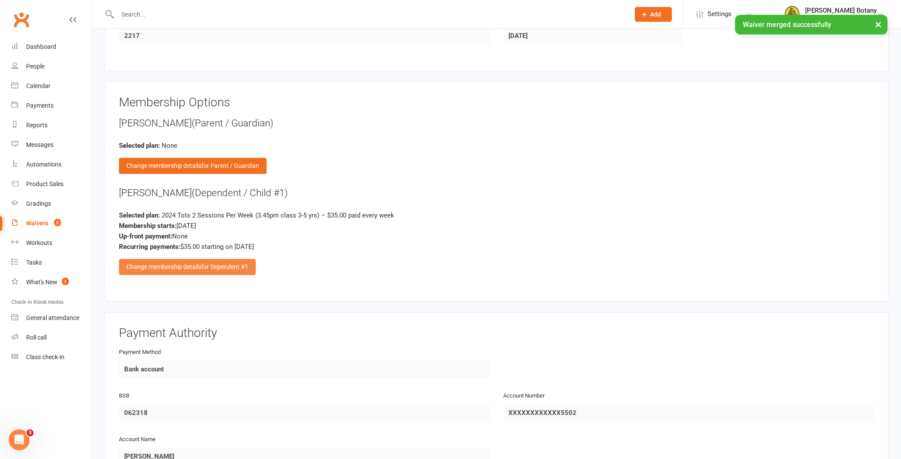
click at [211, 263] on span "for Dependent #1" at bounding box center [224, 266] width 47 height 7
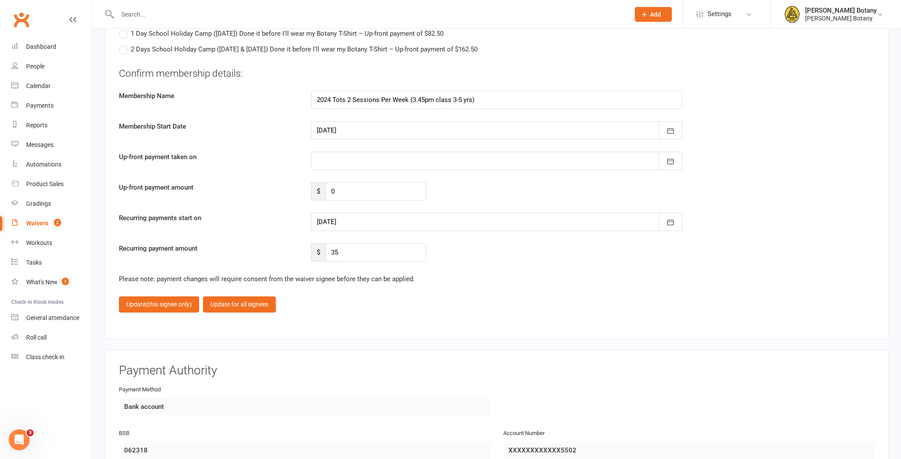
scroll to position [1359, 0]
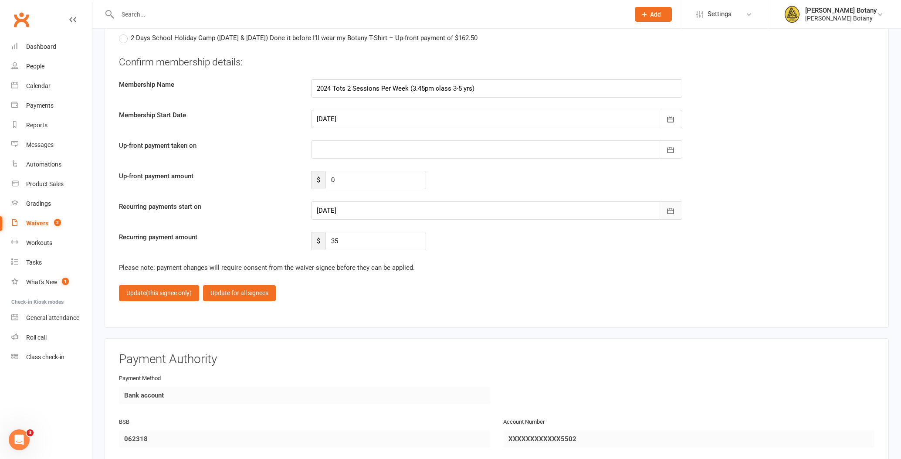
click at [669, 209] on icon "button" at bounding box center [670, 211] width 9 height 9
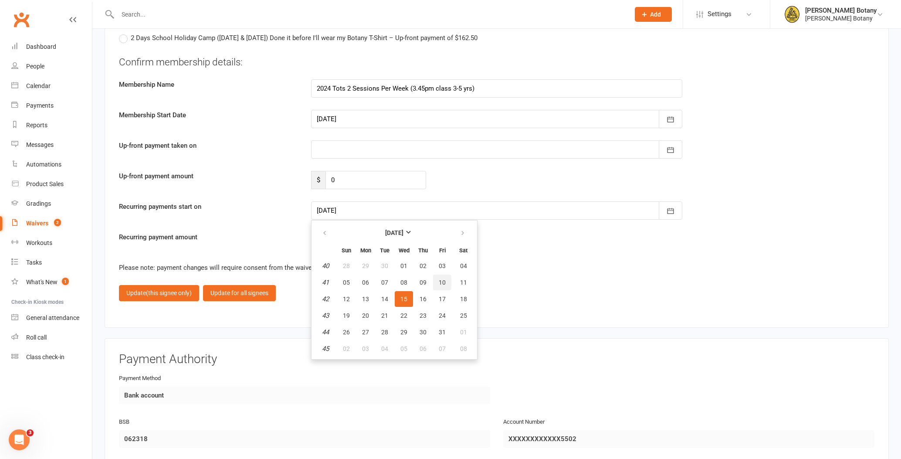
click at [446, 282] on button "10" at bounding box center [442, 283] width 18 height 16
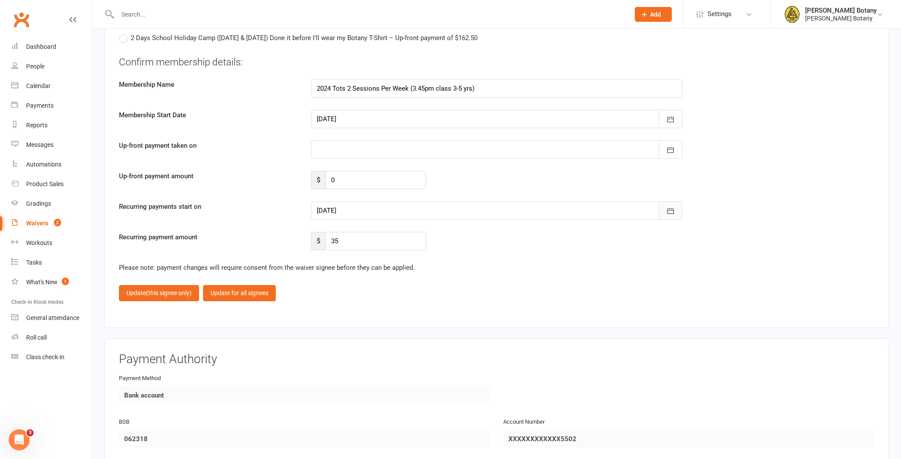
click at [670, 208] on icon "button" at bounding box center [670, 211] width 9 height 9
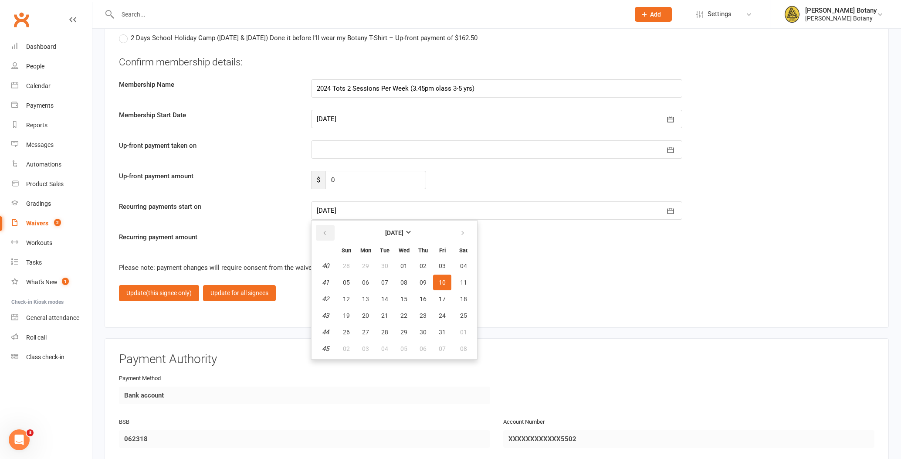
click at [328, 229] on button "button" at bounding box center [325, 233] width 19 height 16
click at [442, 296] on span "19" at bounding box center [442, 299] width 7 height 7
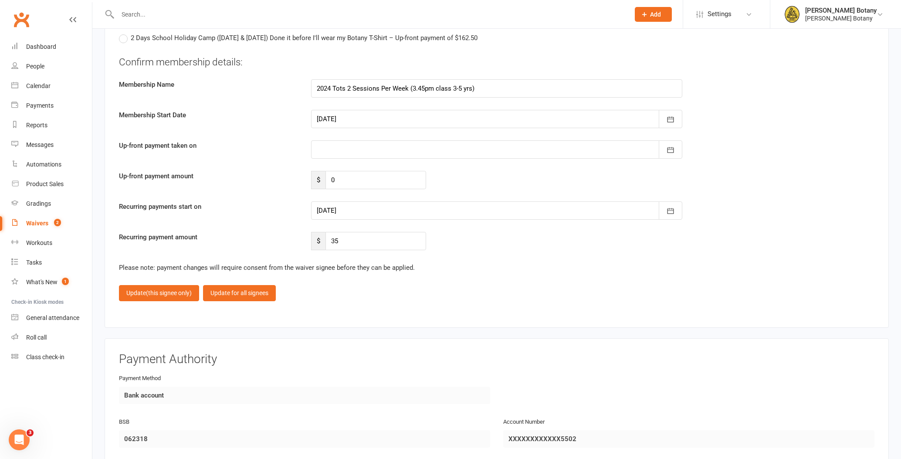
type input "19 Sep 2025"
click at [182, 289] on span "(this signee only)" at bounding box center [169, 292] width 46 height 7
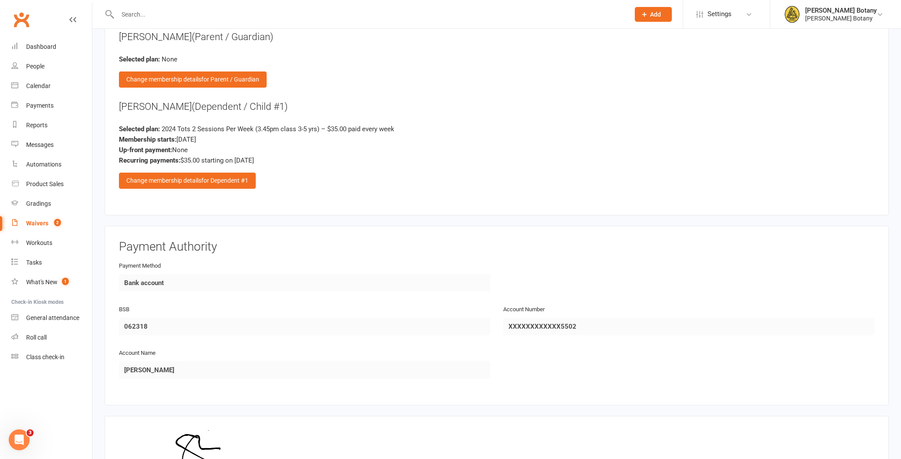
scroll to position [765, 0]
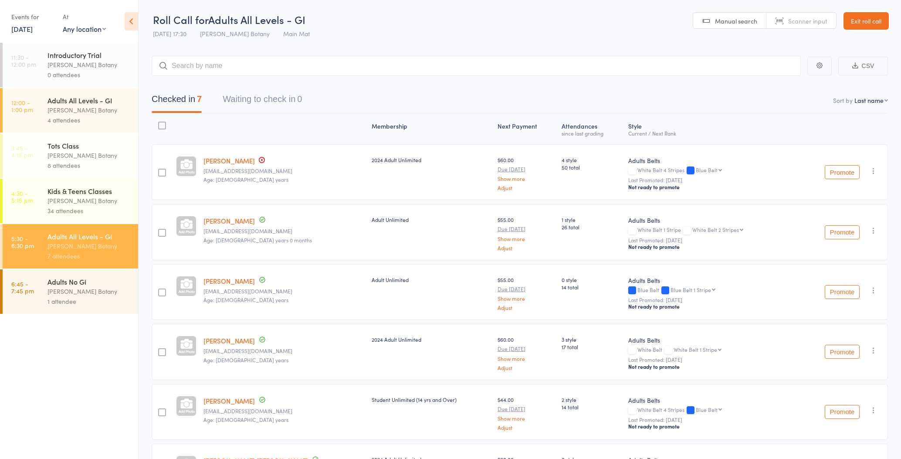
click at [310, 65] on input "search" at bounding box center [476, 66] width 649 height 20
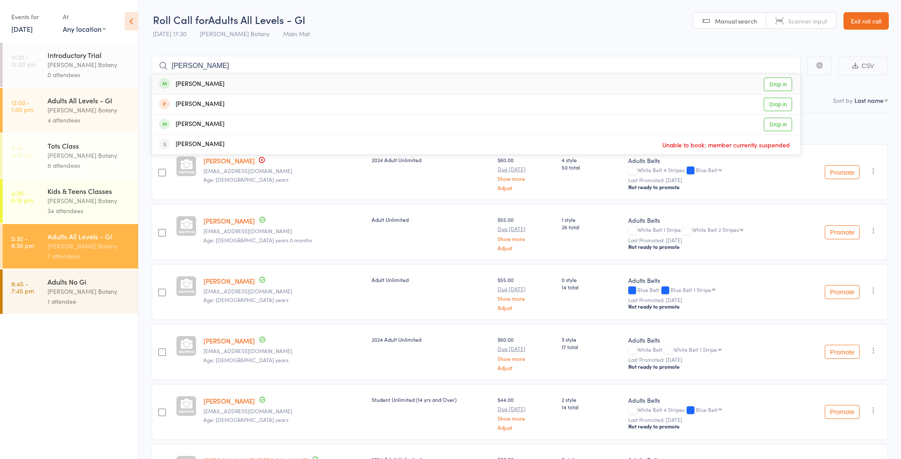
type input "[PERSON_NAME]"
click at [222, 81] on div "[PERSON_NAME] Drop in" at bounding box center [476, 84] width 649 height 20
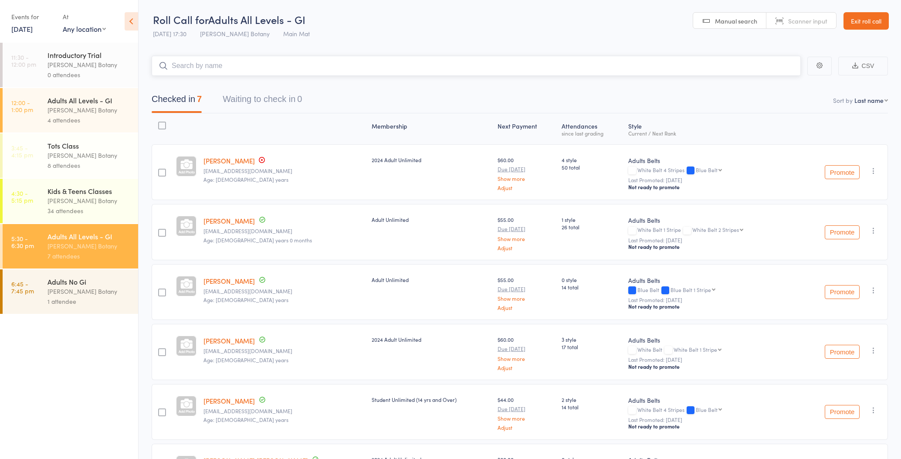
click at [225, 67] on input "search" at bounding box center [476, 66] width 649 height 20
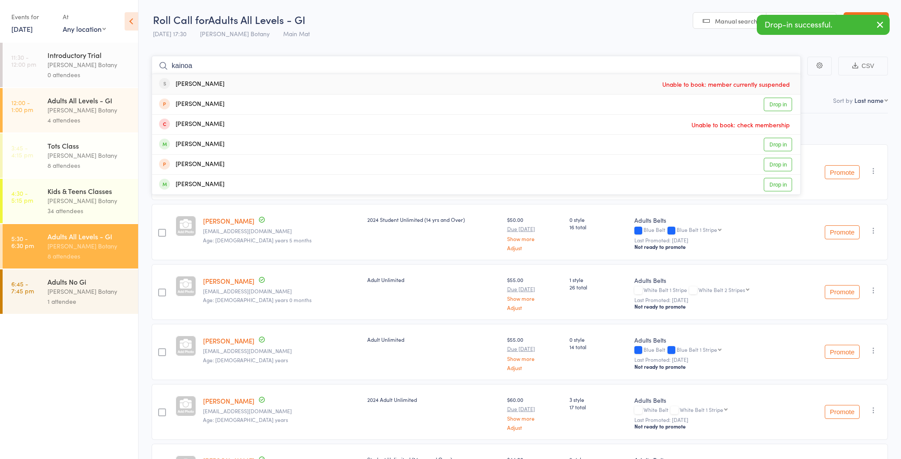
type input "Kianoa"
drag, startPoint x: 225, startPoint y: 67, endPoint x: 220, endPoint y: 185, distance: 118.2
click at [220, 185] on div "[PERSON_NAME] Drop in" at bounding box center [476, 185] width 649 height 20
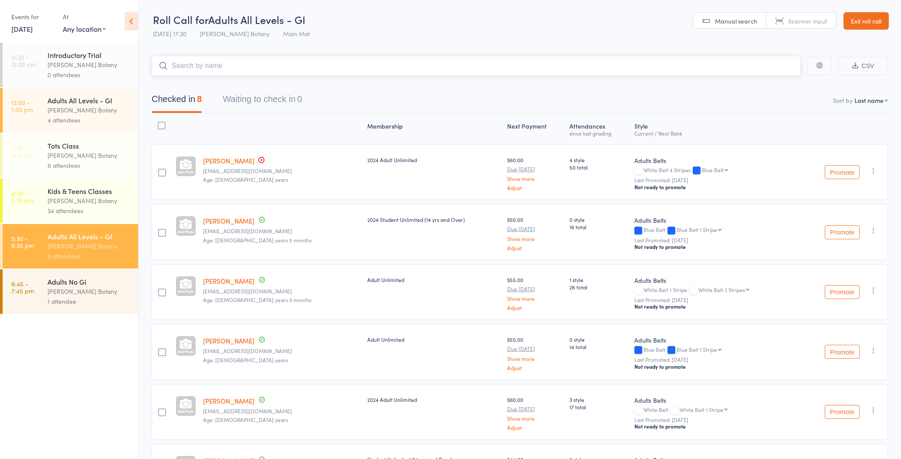
click at [217, 58] on input "search" at bounding box center [476, 66] width 649 height 20
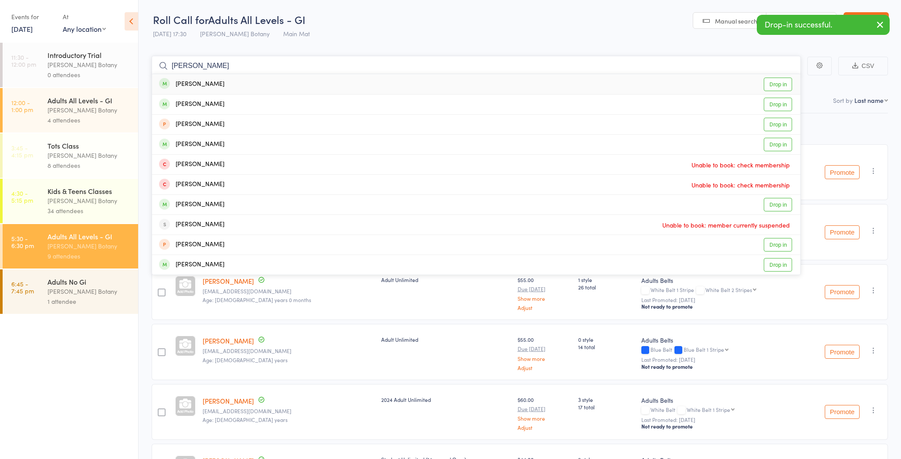
type input "[PERSON_NAME]"
drag, startPoint x: 217, startPoint y: 63, endPoint x: 213, endPoint y: 83, distance: 21.0
click at [213, 83] on div "[PERSON_NAME] Drop in" at bounding box center [476, 84] width 649 height 20
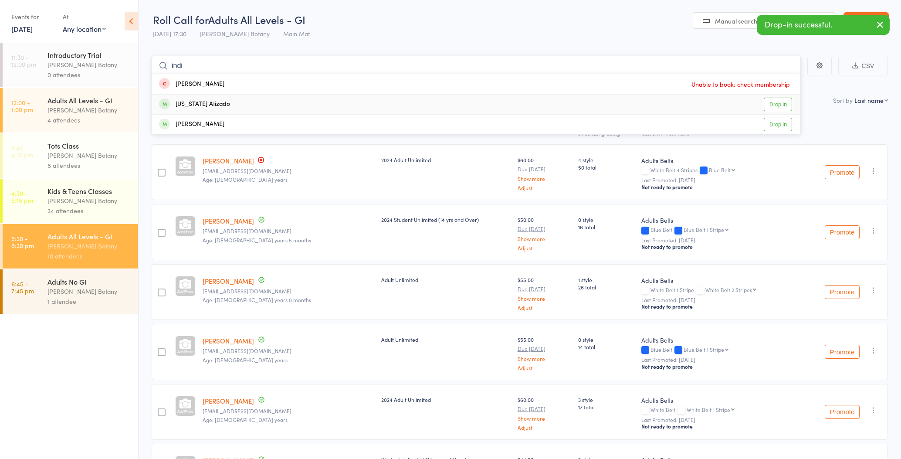
type input "indi"
click at [208, 104] on div "[US_STATE] Atizado" at bounding box center [194, 104] width 71 height 10
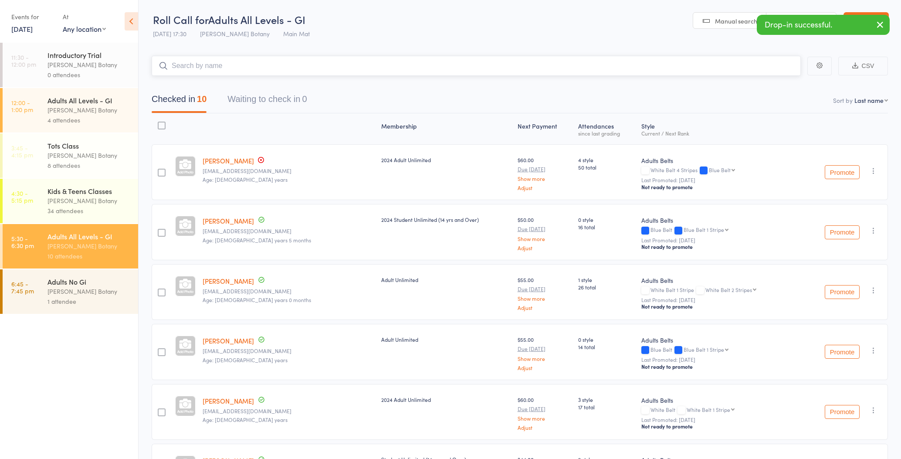
click at [209, 69] on input "search" at bounding box center [476, 66] width 649 height 20
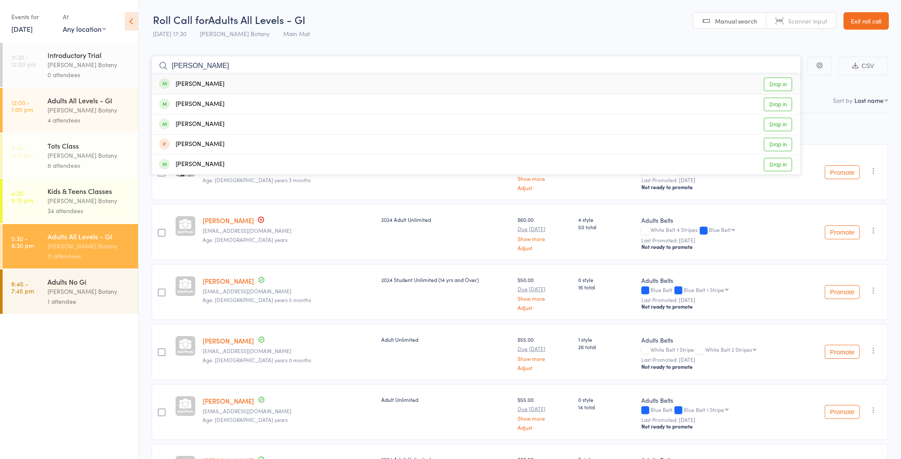
type input "[PERSON_NAME]"
drag, startPoint x: 209, startPoint y: 69, endPoint x: 215, endPoint y: 82, distance: 14.4
click at [215, 82] on div "[PERSON_NAME]" at bounding box center [191, 84] width 65 height 10
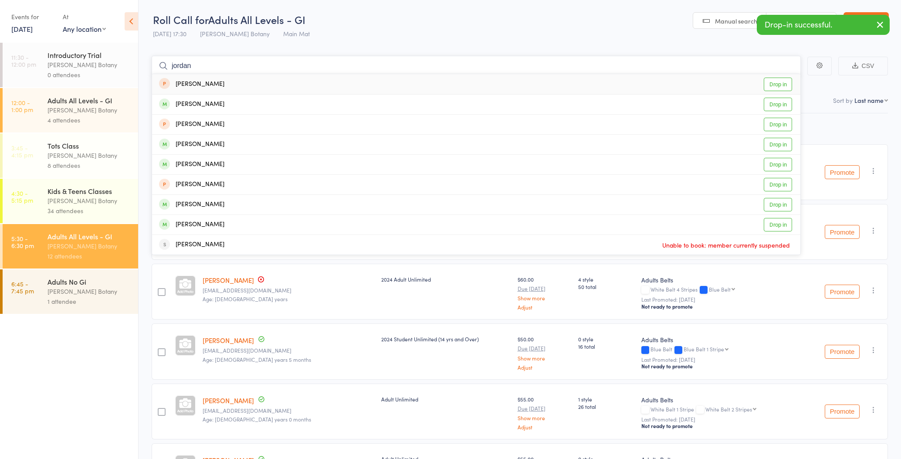
type input "Jordan"
drag, startPoint x: 215, startPoint y: 82, endPoint x: 220, endPoint y: 140, distance: 58.6
click at [217, 145] on div "[PERSON_NAME] Drop in" at bounding box center [476, 145] width 649 height 20
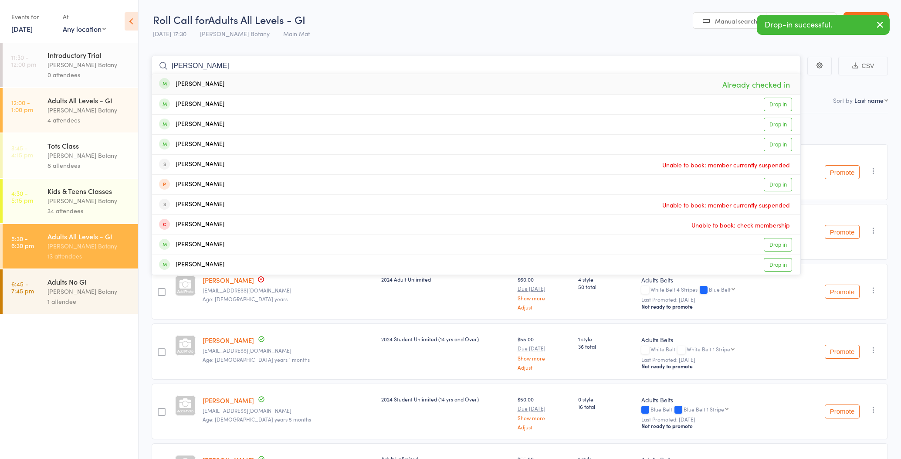
type input "[PERSON_NAME]"
drag, startPoint x: 229, startPoint y: 67, endPoint x: 218, endPoint y: 85, distance: 21.2
click at [218, 85] on div "[PERSON_NAME] Already checked in" at bounding box center [476, 84] width 649 height 20
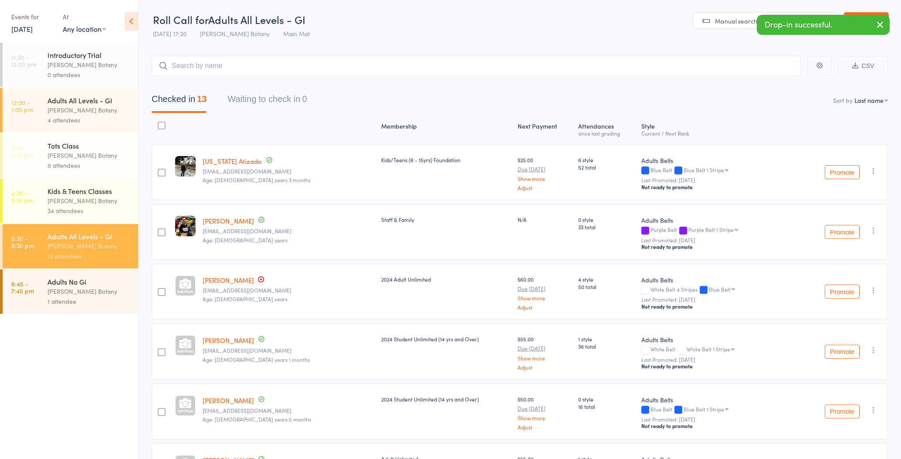
click at [231, 67] on input "search" at bounding box center [476, 66] width 649 height 20
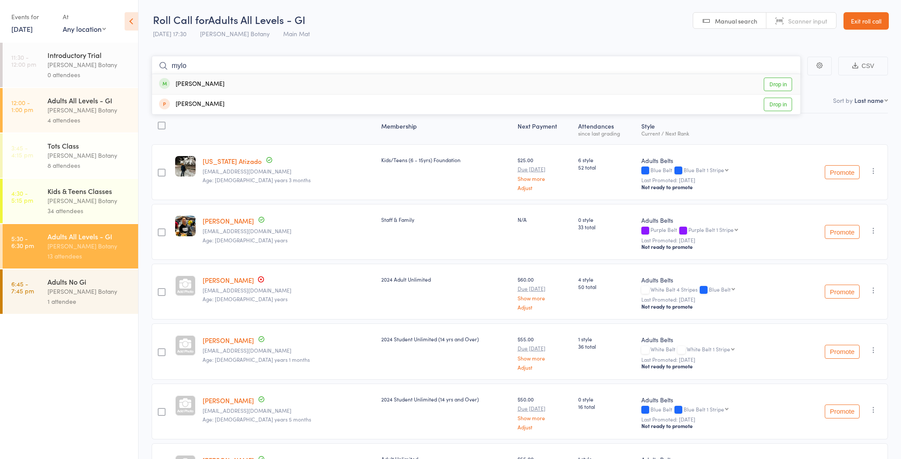
type input "Mylo"
drag, startPoint x: 231, startPoint y: 67, endPoint x: 217, endPoint y: 83, distance: 21.3
click at [217, 83] on div "[PERSON_NAME] Drop in" at bounding box center [476, 84] width 649 height 20
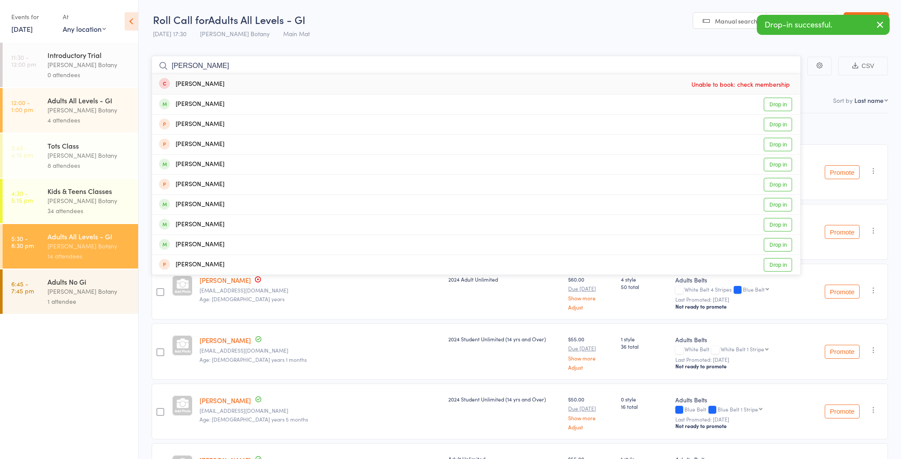
type input "[PERSON_NAME]"
drag, startPoint x: 217, startPoint y: 83, endPoint x: 207, endPoint y: 103, distance: 22.2
click at [207, 103] on div "[PERSON_NAME] Drop in" at bounding box center [476, 105] width 649 height 20
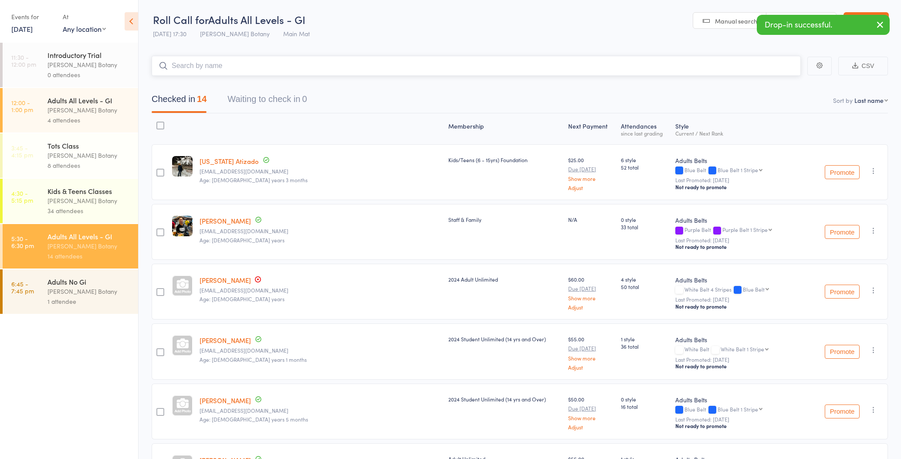
click at [214, 68] on input "search" at bounding box center [476, 66] width 649 height 20
